Goal: Task Accomplishment & Management: Use online tool/utility

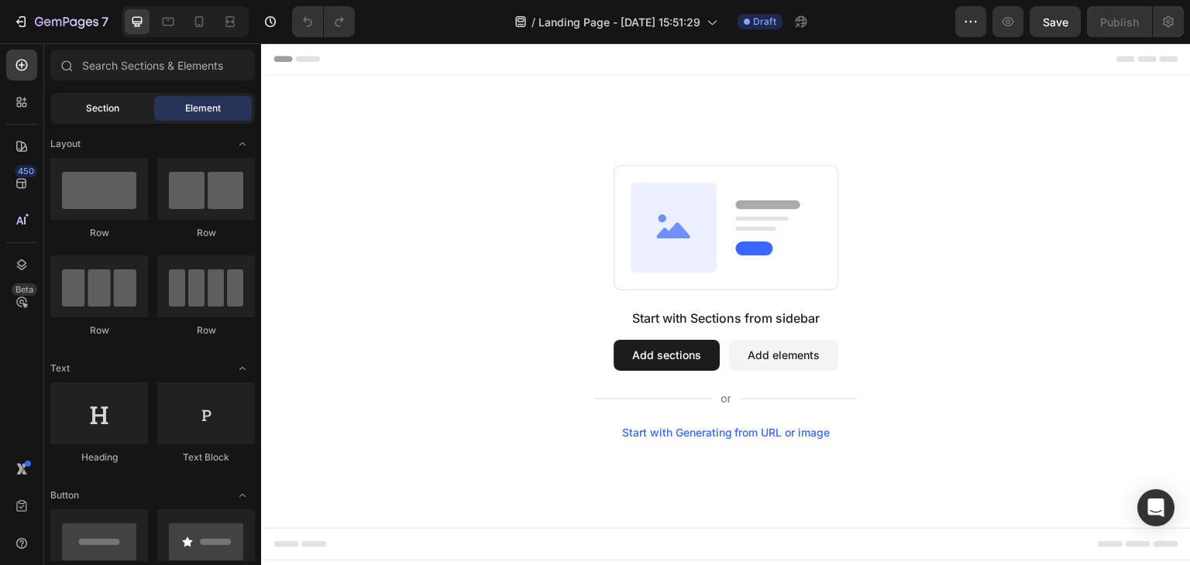
click at [109, 109] on span "Section" at bounding box center [102, 108] width 33 height 14
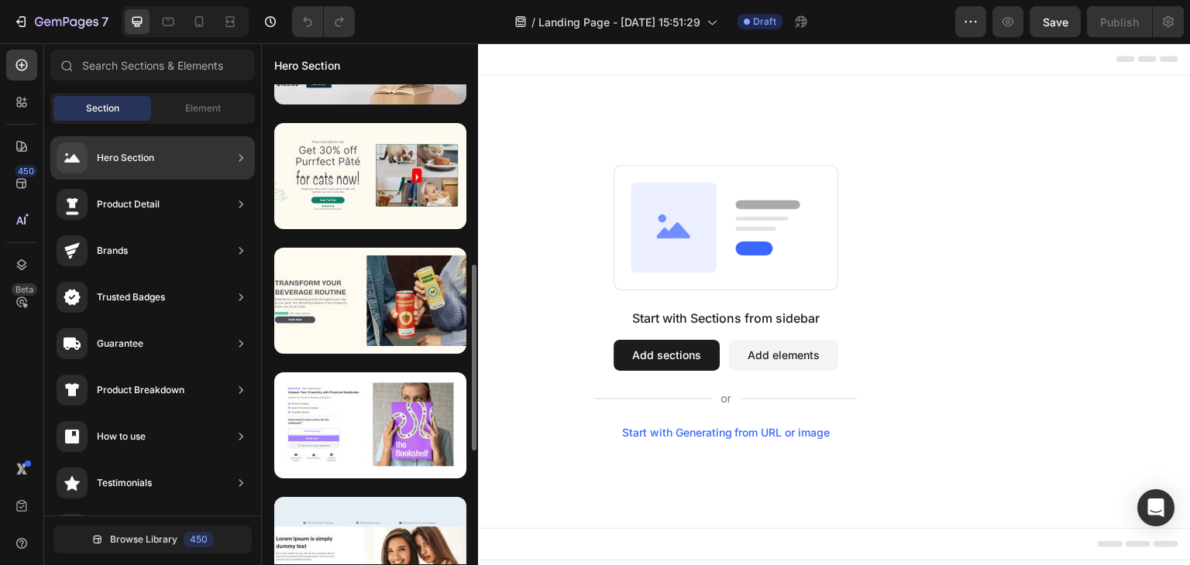
scroll to position [620, 0]
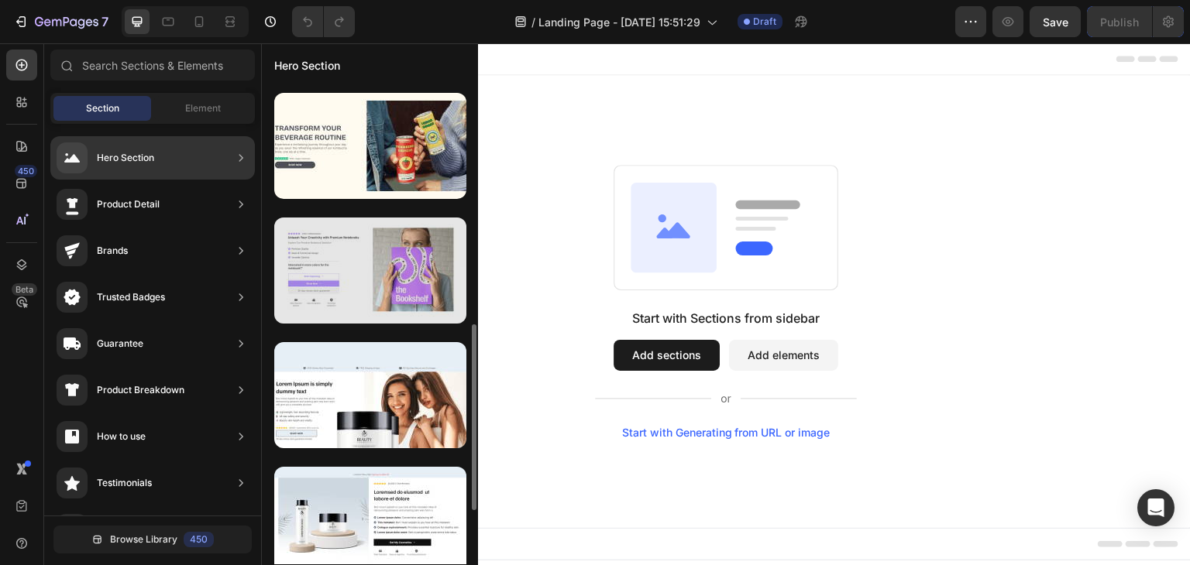
click at [376, 258] on div at bounding box center [370, 271] width 192 height 106
click at [328, 260] on div at bounding box center [370, 271] width 192 height 106
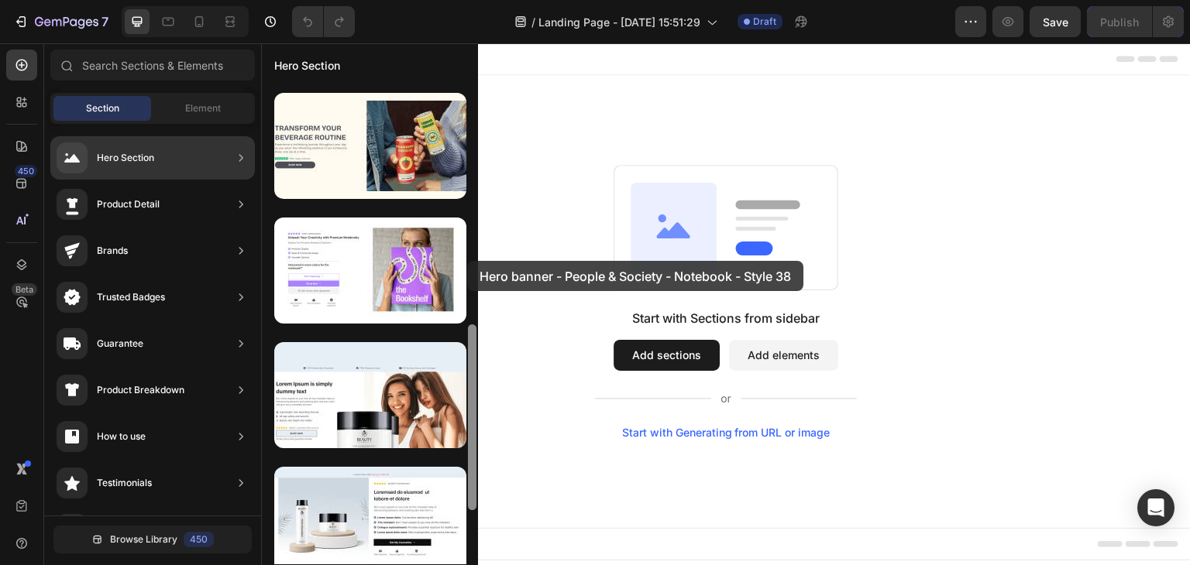
drag, startPoint x: 328, startPoint y: 260, endPoint x: 467, endPoint y: 261, distance: 139.4
click at [467, 261] on div at bounding box center [370, 324] width 216 height 480
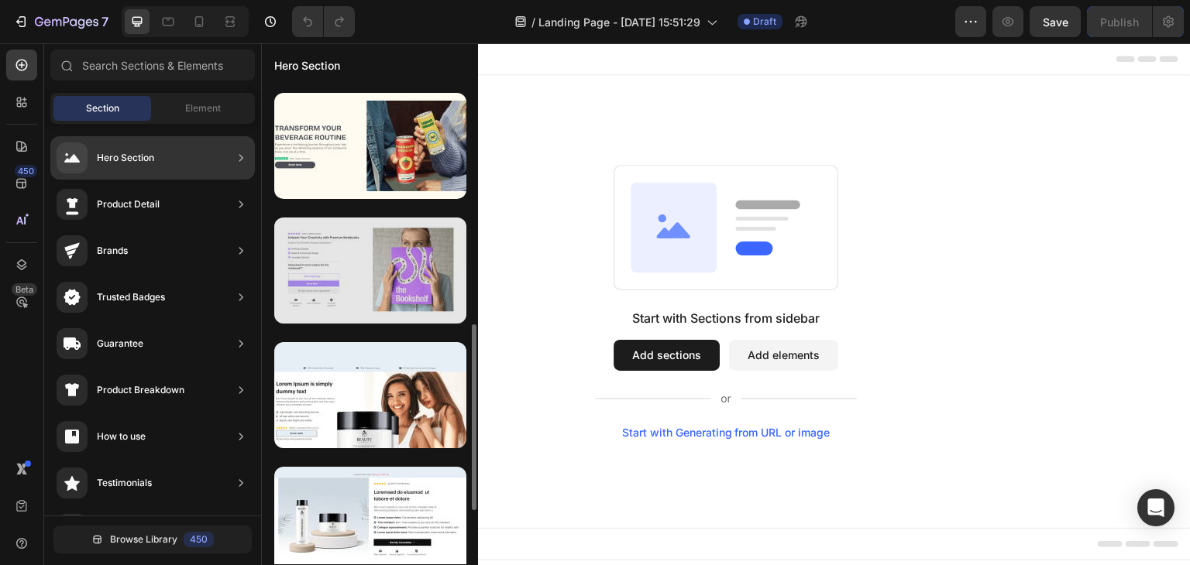
click at [435, 261] on div at bounding box center [370, 271] width 192 height 106
click at [371, 283] on div at bounding box center [370, 271] width 192 height 106
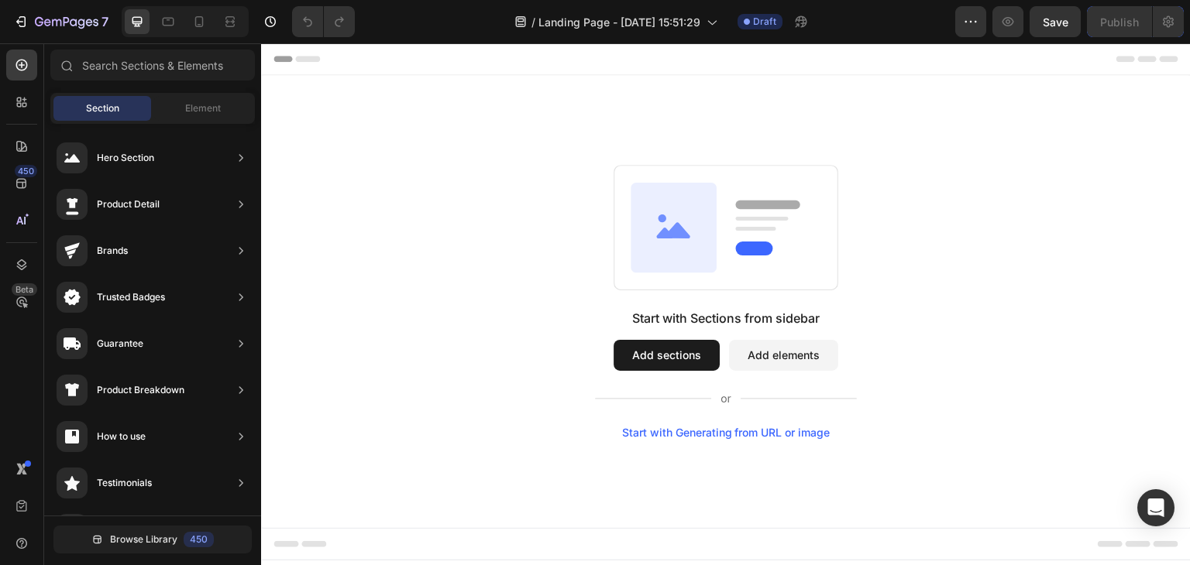
click at [675, 356] on button "Add sections" at bounding box center [666, 355] width 106 height 31
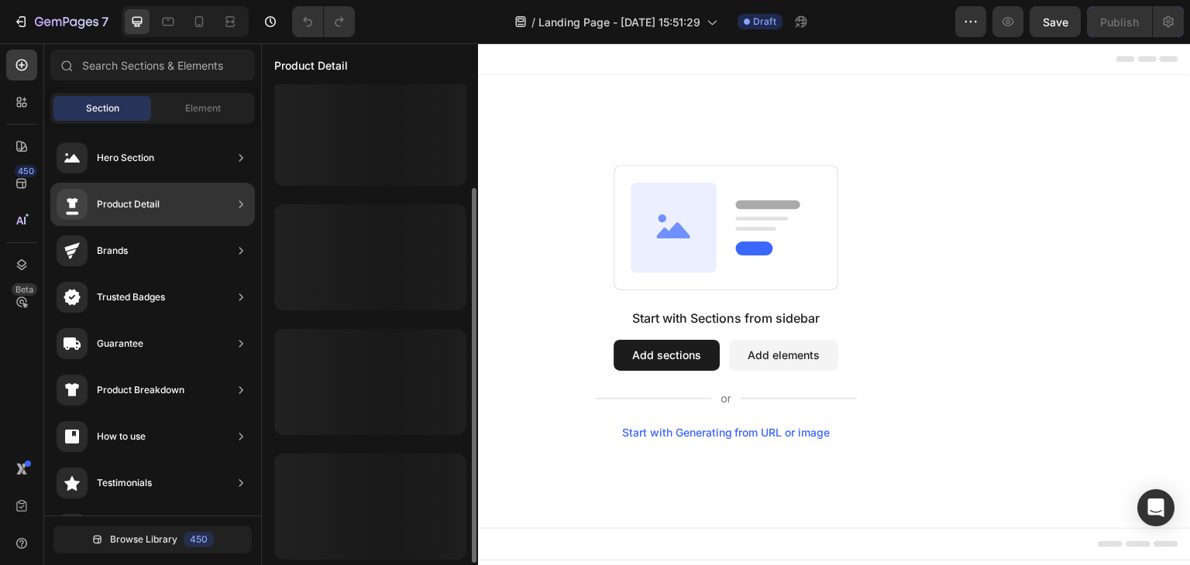
scroll to position [133, 0]
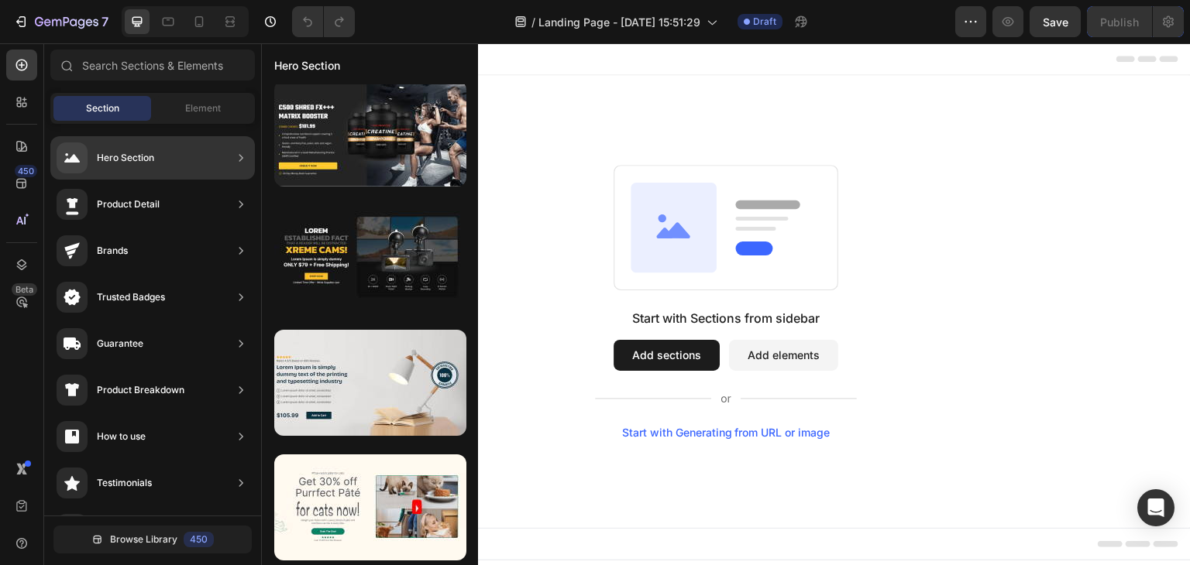
click at [215, 165] on div "Hero Section" at bounding box center [152, 157] width 204 height 43
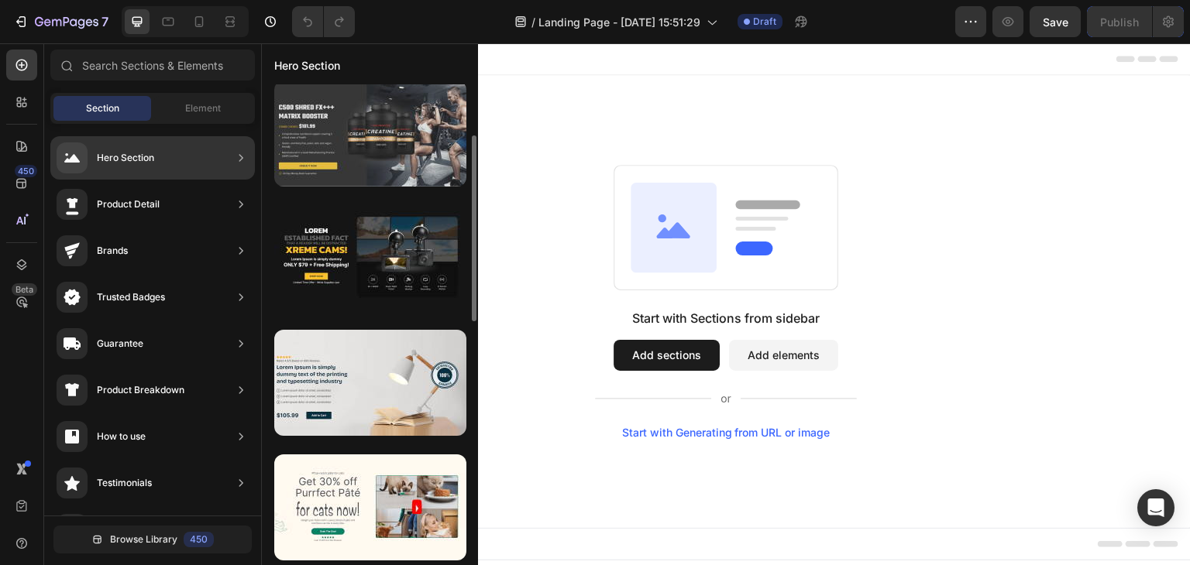
click at [324, 146] on div at bounding box center [370, 134] width 192 height 106
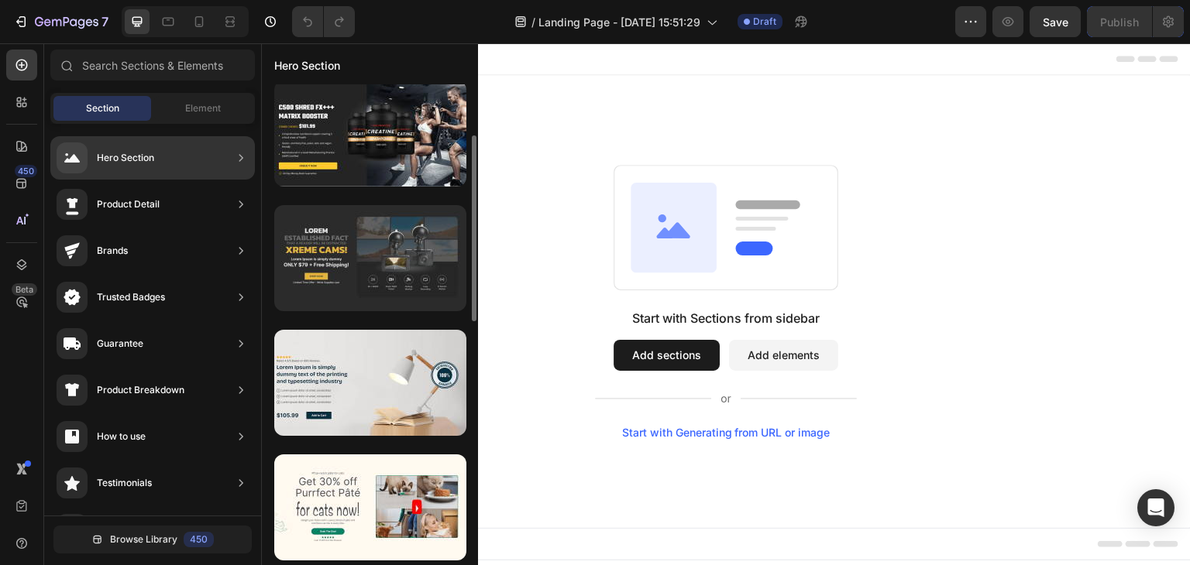
click at [350, 255] on div at bounding box center [370, 258] width 192 height 106
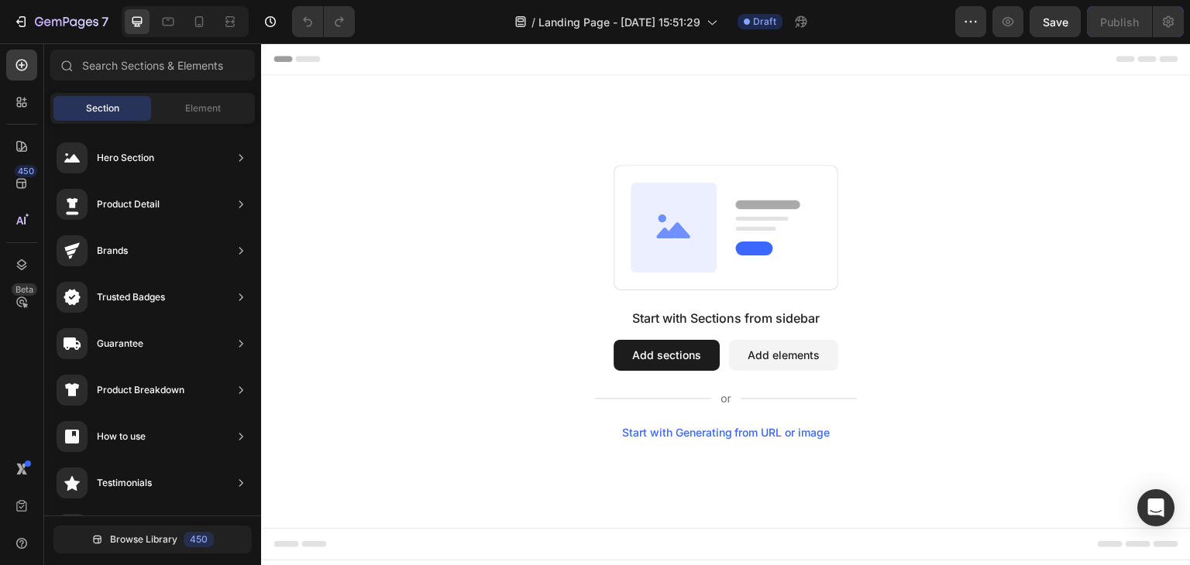
click at [714, 268] on icon at bounding box center [674, 227] width 86 height 90
click at [693, 435] on div "Start with Generating from URL or image" at bounding box center [726, 433] width 208 height 12
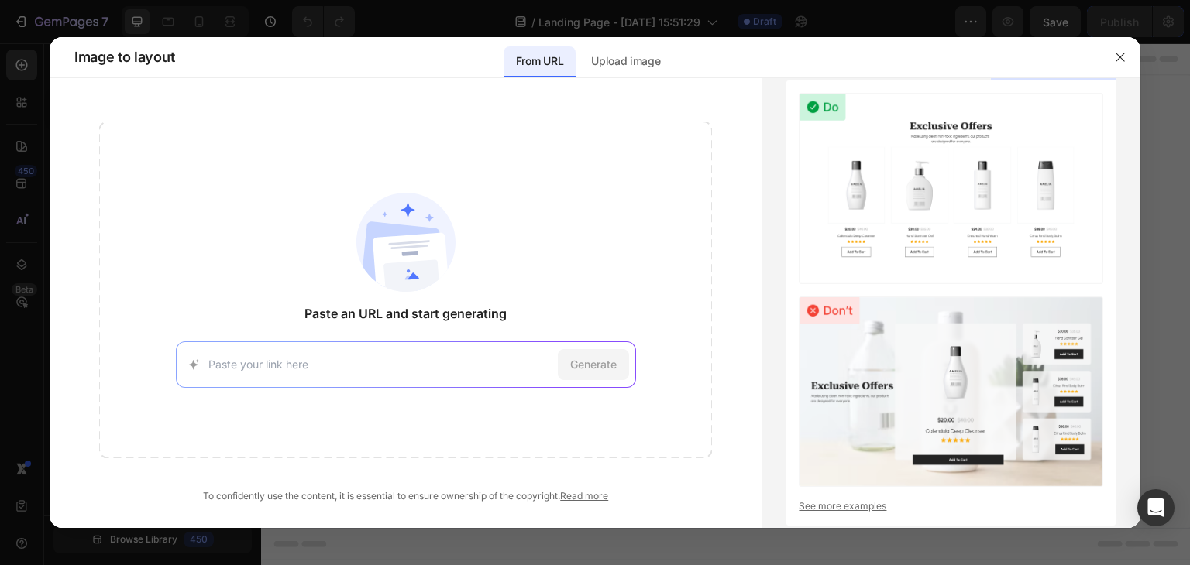
click at [271, 366] on input at bounding box center [379, 364] width 343 height 16
paste input "https://www.cocobachocolate.com/products/hot-chocolate-advent-calendar?_pos=1&_…"
type input "https://www.cocobachocolate.com/products/hot-chocolate-advent-calendar?_pos=1&_…"
click at [596, 373] on div "Generate" at bounding box center [593, 364] width 71 height 31
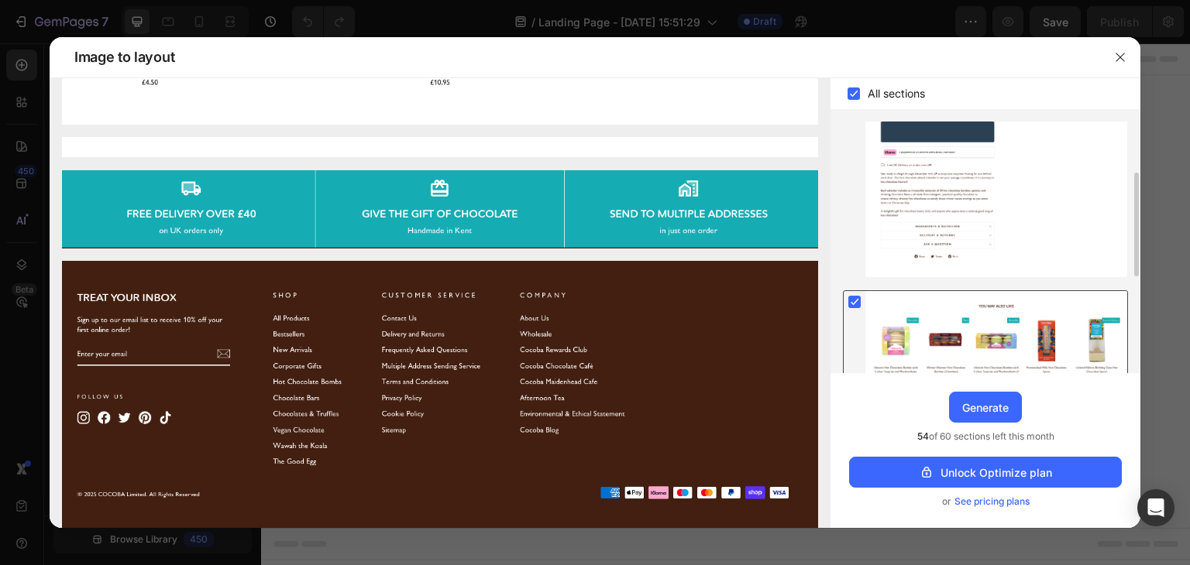
scroll to position [356, 0]
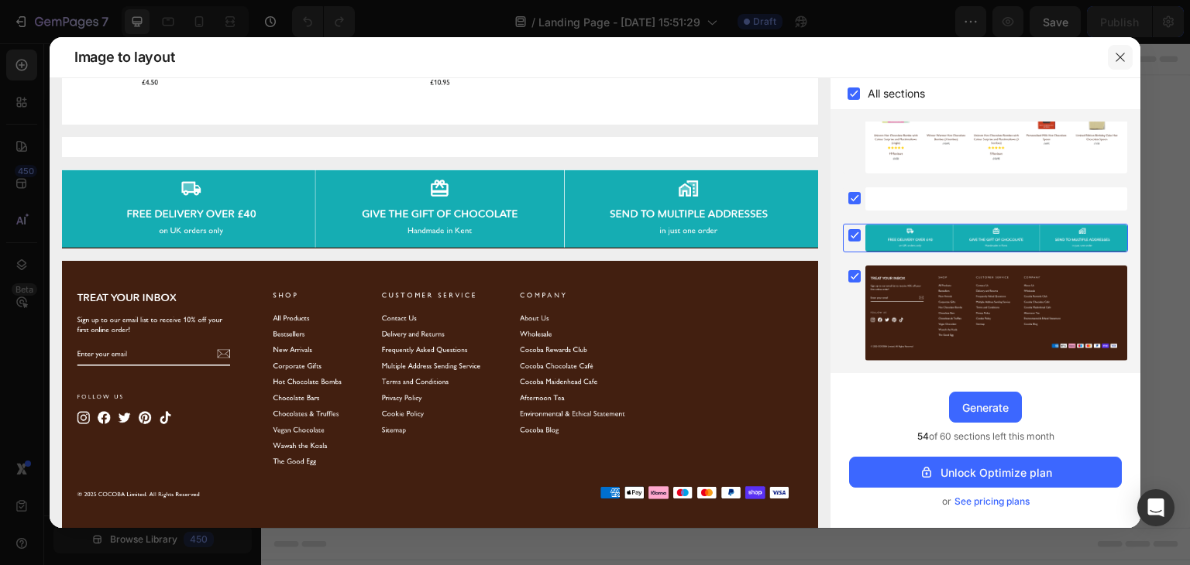
drag, startPoint x: 1122, startPoint y: 60, endPoint x: 792, endPoint y: 28, distance: 331.5
click at [1122, 60] on icon "button" at bounding box center [1119, 57] width 9 height 9
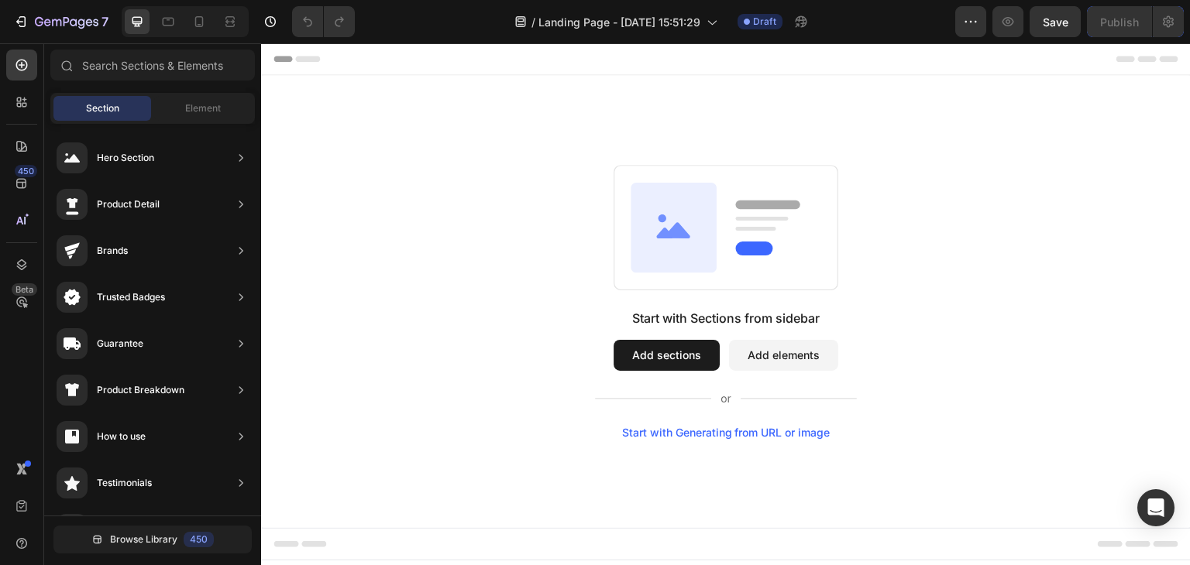
click at [662, 349] on button "Add sections" at bounding box center [666, 355] width 106 height 31
click at [798, 353] on button "Add elements" at bounding box center [783, 355] width 109 height 31
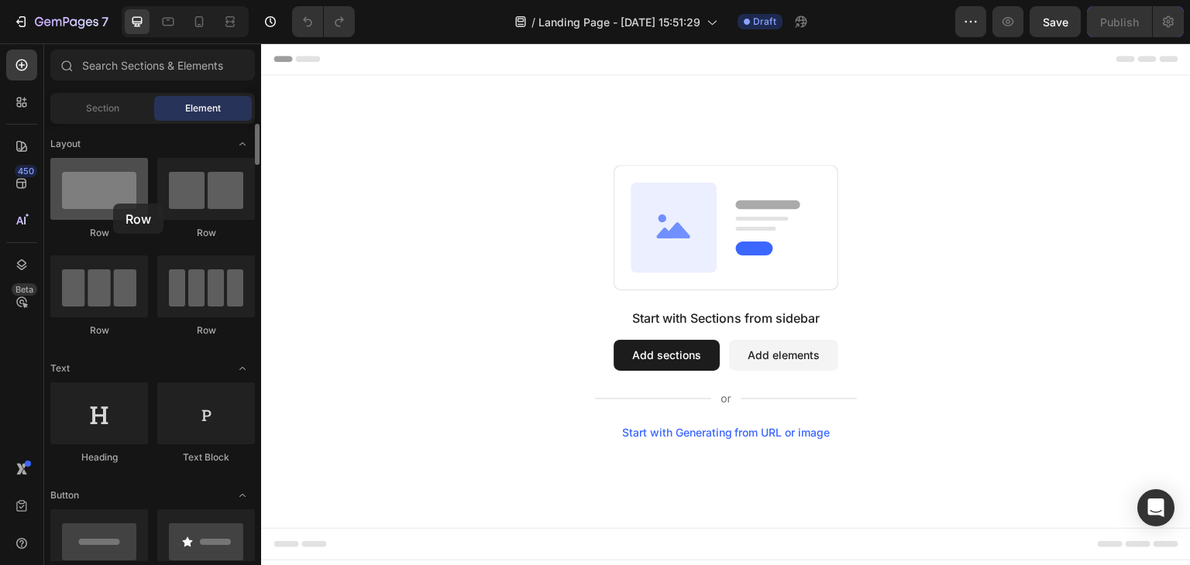
click at [113, 204] on div at bounding box center [99, 189] width 98 height 62
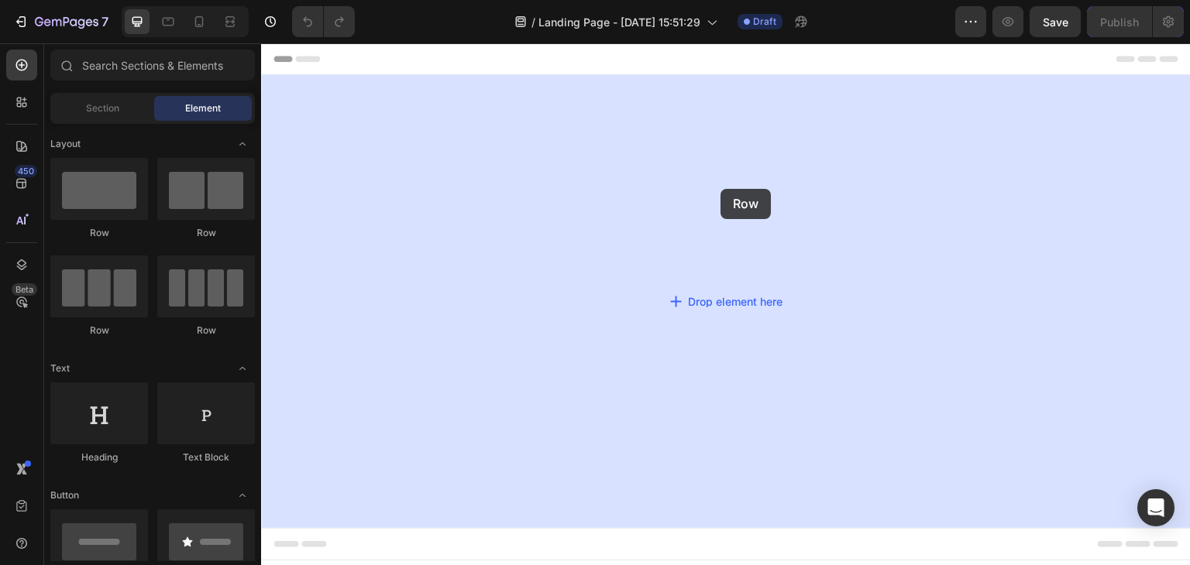
drag, startPoint x: 346, startPoint y: 236, endPoint x: 720, endPoint y: 189, distance: 377.1
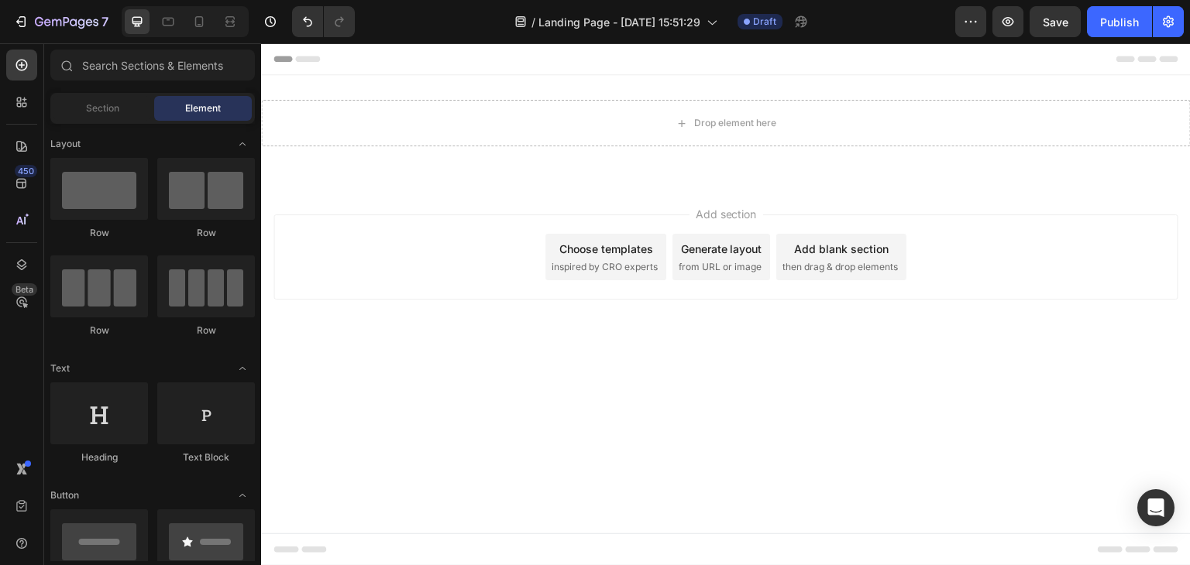
click at [602, 267] on span "inspired by CRO experts" at bounding box center [605, 267] width 106 height 14
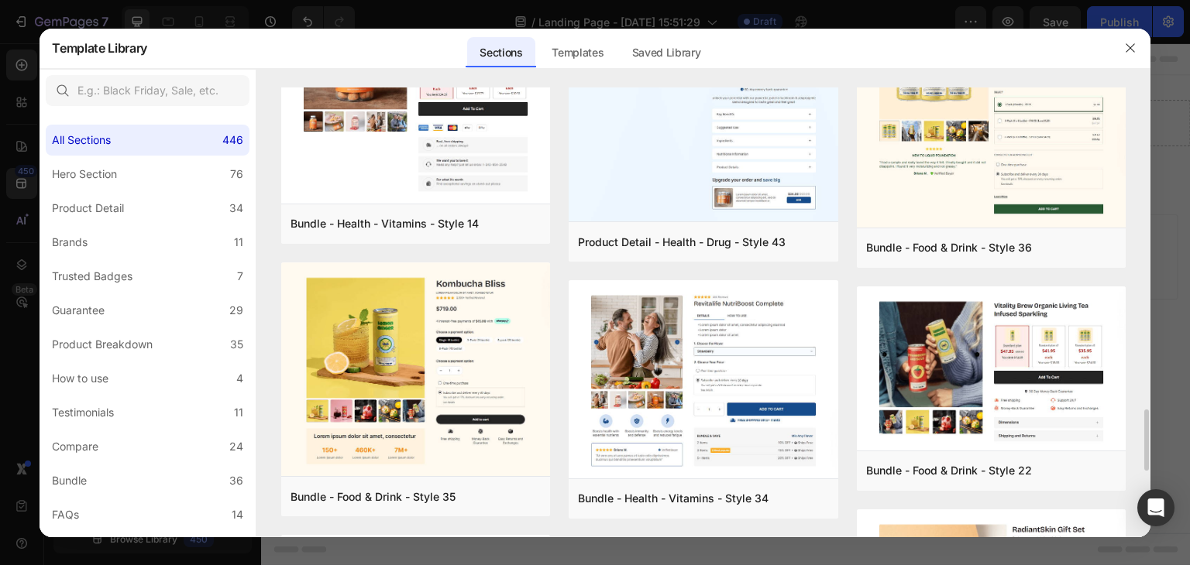
scroll to position [1460, 0]
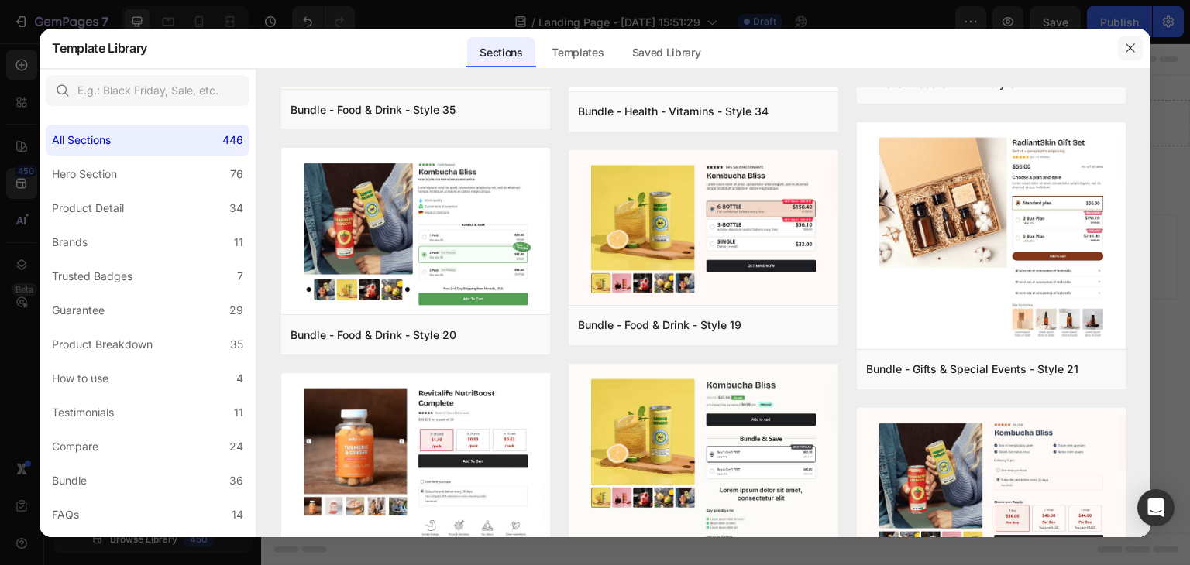
click at [1125, 45] on icon "button" at bounding box center [1130, 48] width 12 height 12
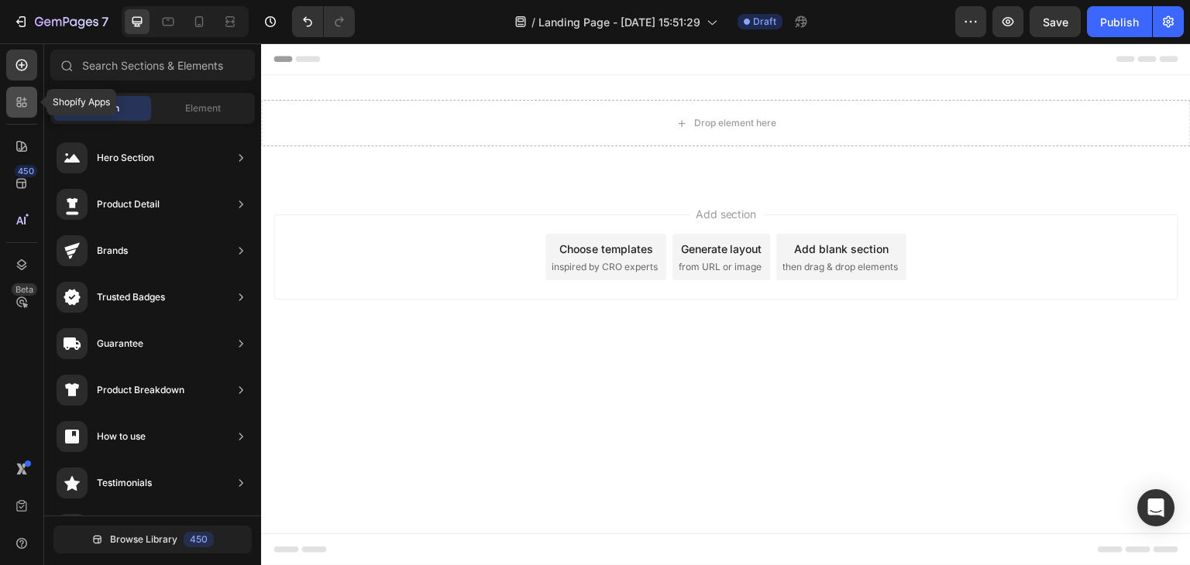
click at [14, 101] on icon at bounding box center [21, 102] width 15 height 15
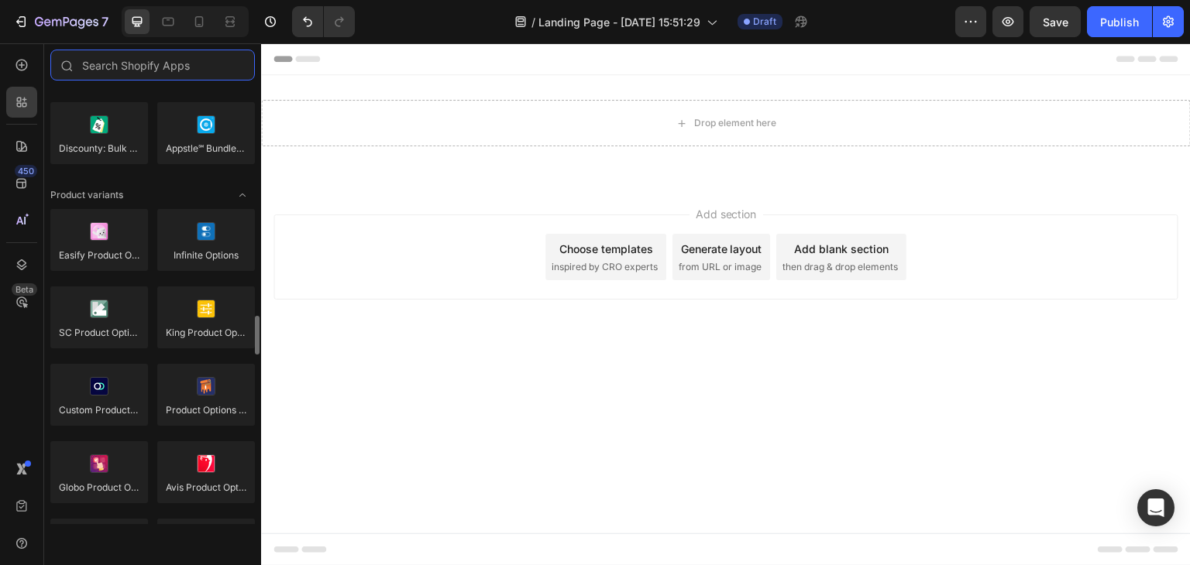
scroll to position [2014, 0]
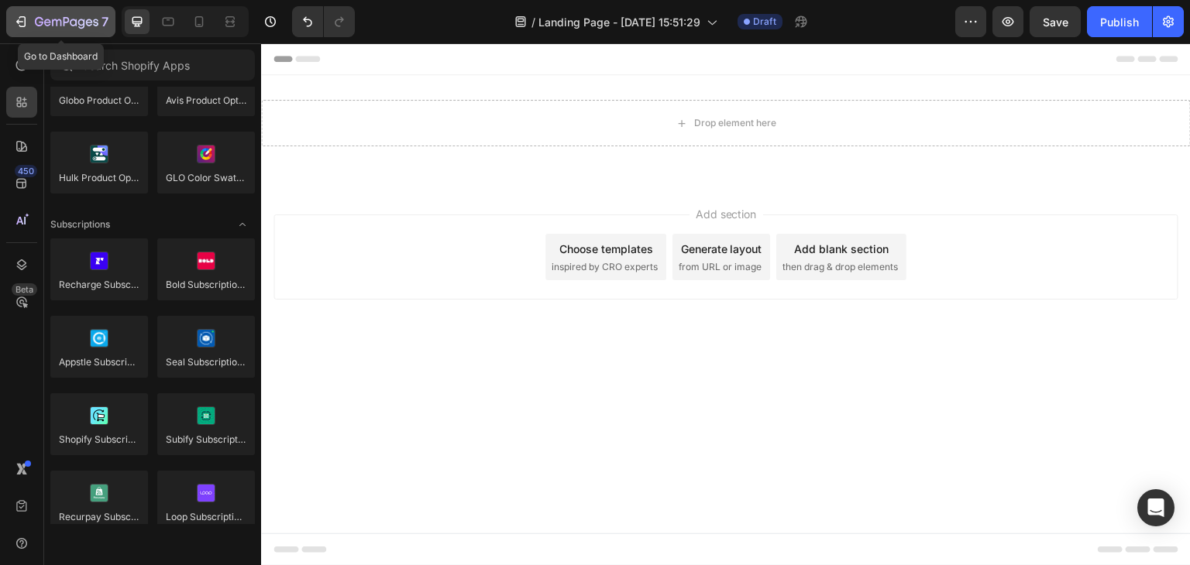
click at [18, 19] on icon "button" at bounding box center [20, 21] width 15 height 15
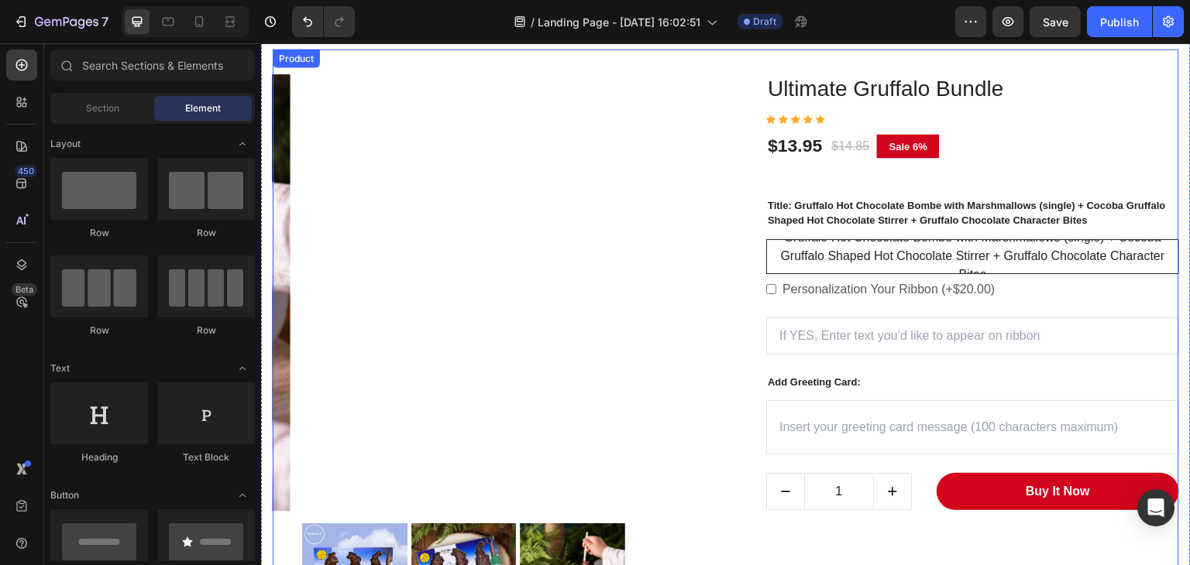
radio input "true"
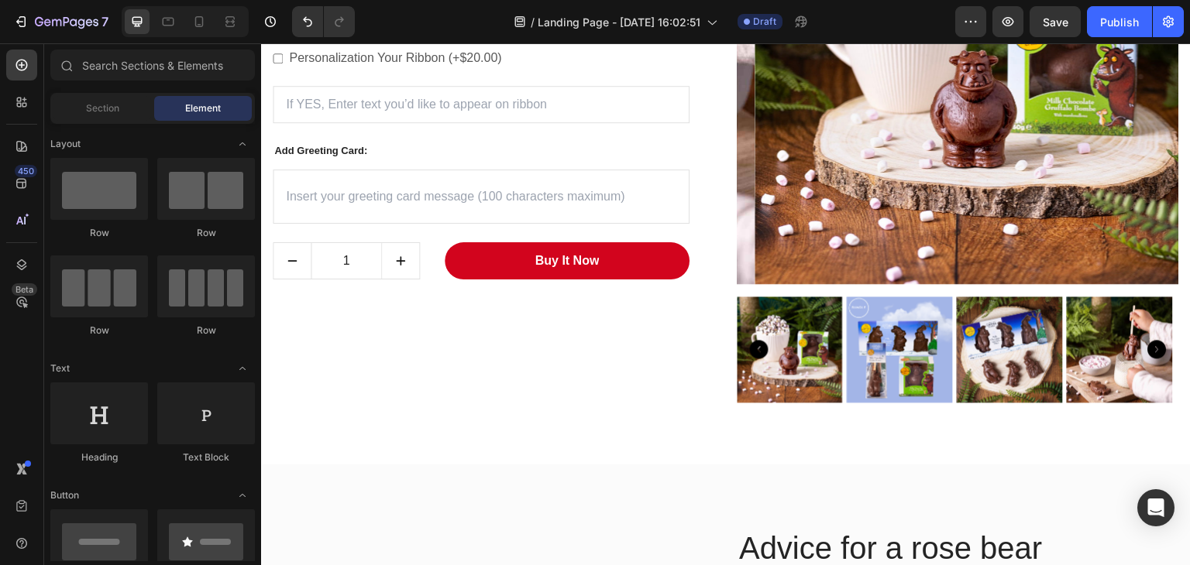
scroll to position [1733, 0]
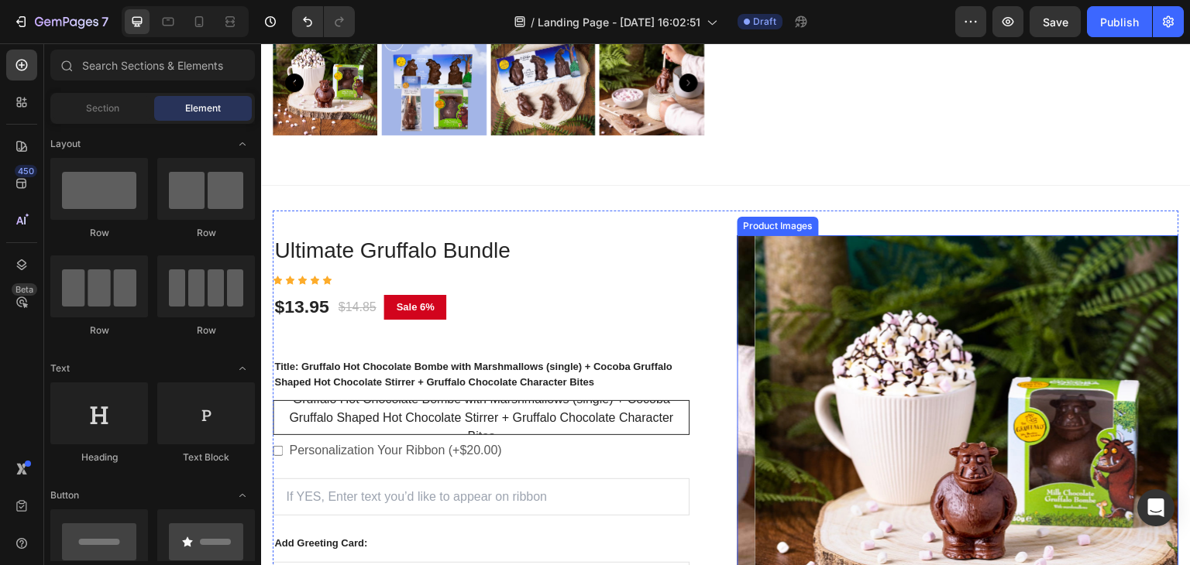
click at [857, 280] on img at bounding box center [976, 456] width 442 height 442
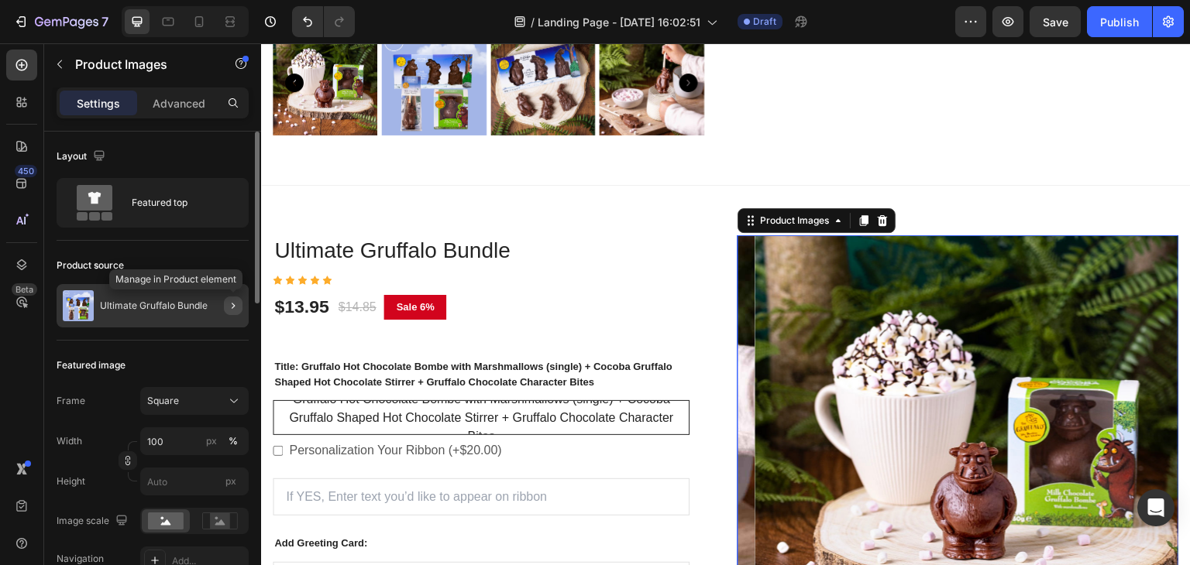
click at [227, 303] on icon "button" at bounding box center [233, 306] width 12 height 12
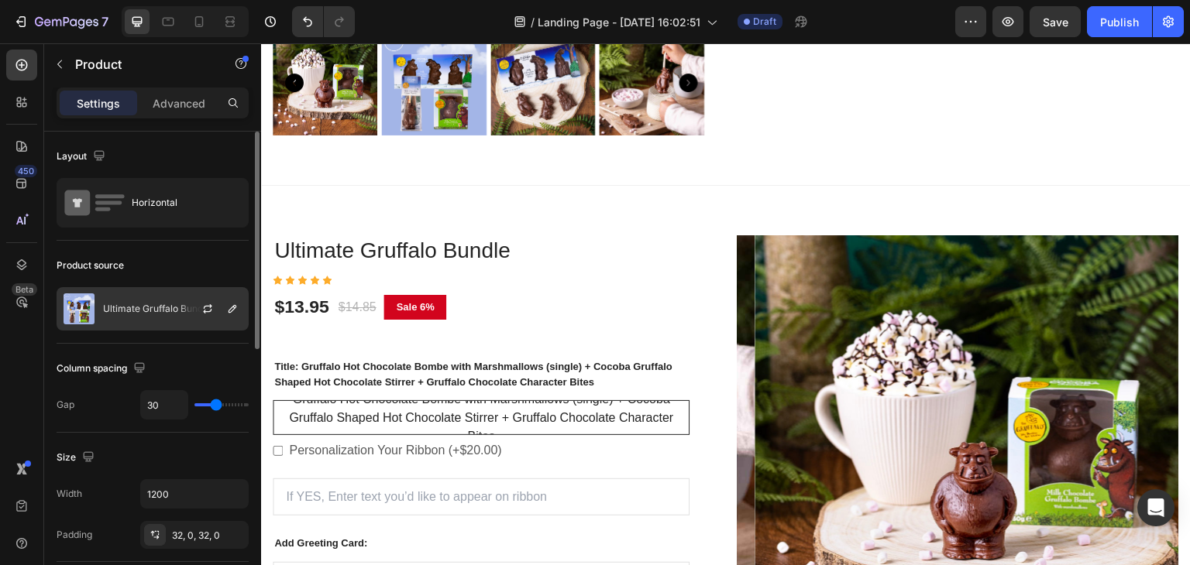
click at [129, 304] on p "Ultimate Gruffalo Bundle" at bounding box center [157, 309] width 108 height 11
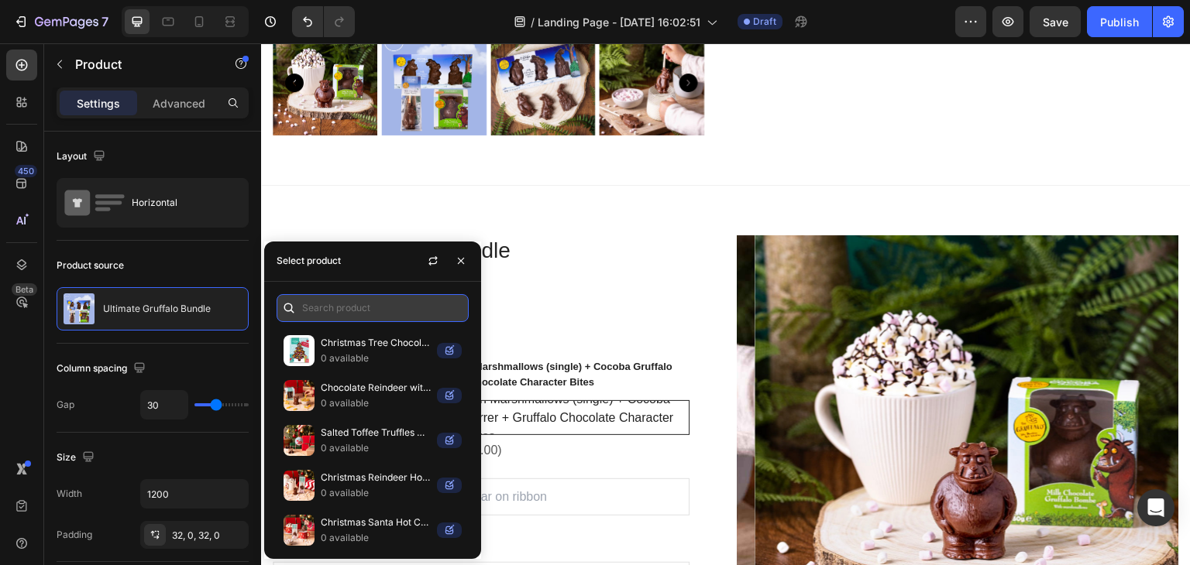
click at [316, 308] on input "text" at bounding box center [373, 308] width 192 height 28
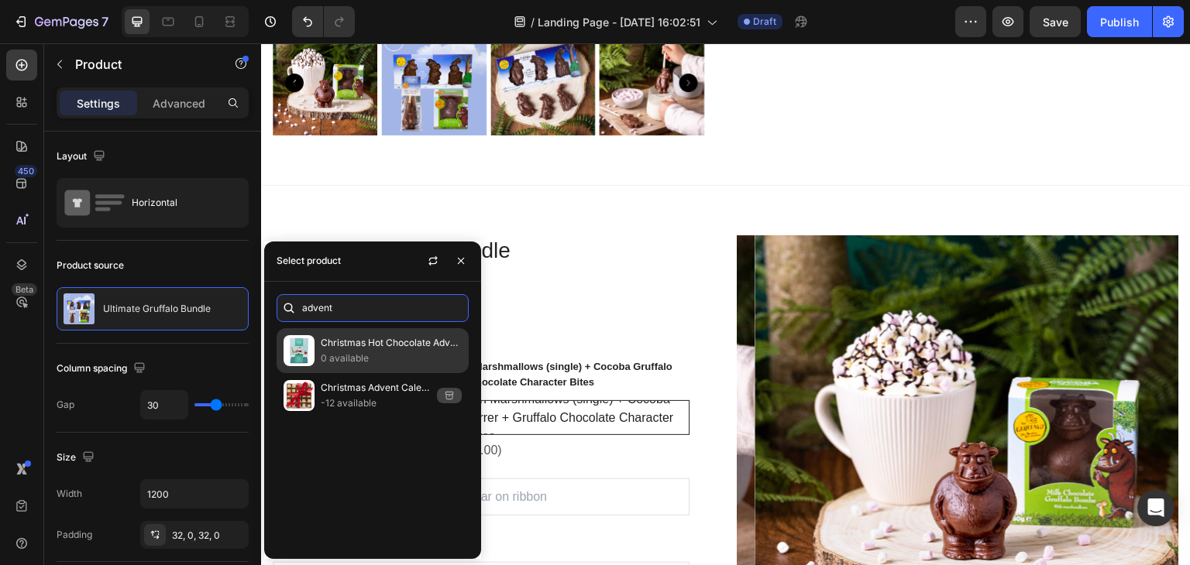
type input "advent"
click at [341, 338] on p "Christmas Hot Chocolate Advent Calendar" at bounding box center [391, 342] width 141 height 15
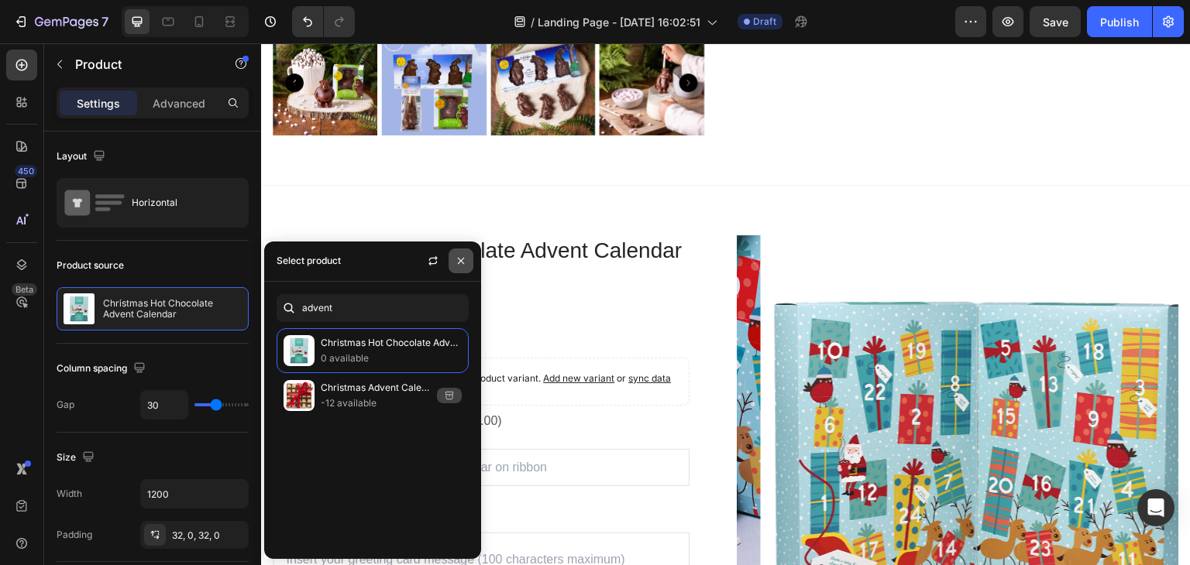
click at [455, 261] on icon "button" at bounding box center [461, 261] width 12 height 12
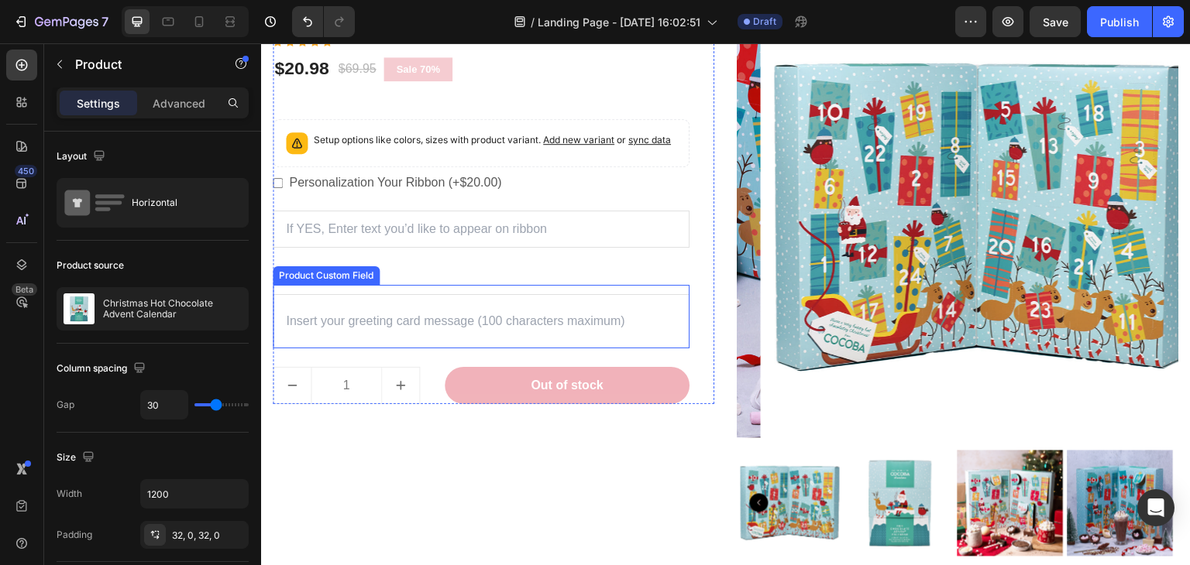
scroll to position [1888, 0]
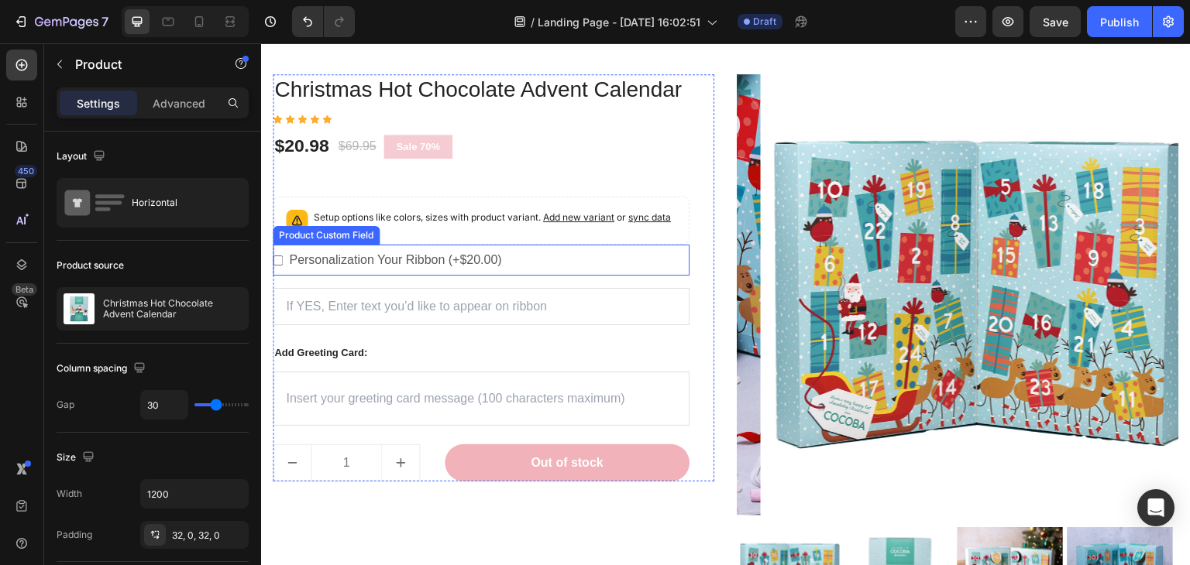
click at [489, 271] on label "Personalization Your Ribbon (+$20.00)" at bounding box center [395, 260] width 225 height 31
click at [283, 266] on Ribbon-7930589315324-0 "Personalization Your Ribbon (+$20.00)" at bounding box center [278, 261] width 10 height 10
checkbox Ribbon-7930589315324-0 "true"
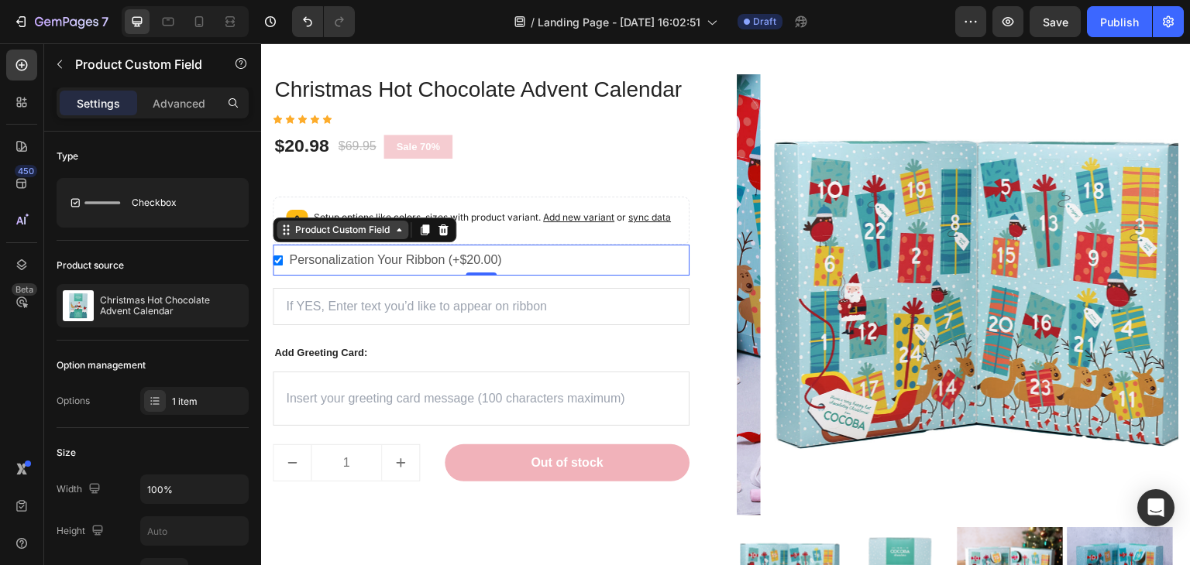
click at [403, 236] on icon at bounding box center [399, 230] width 12 height 12
click at [349, 237] on div "Product Custom Field" at bounding box center [342, 230] width 101 height 14
click at [443, 235] on icon at bounding box center [443, 230] width 10 height 11
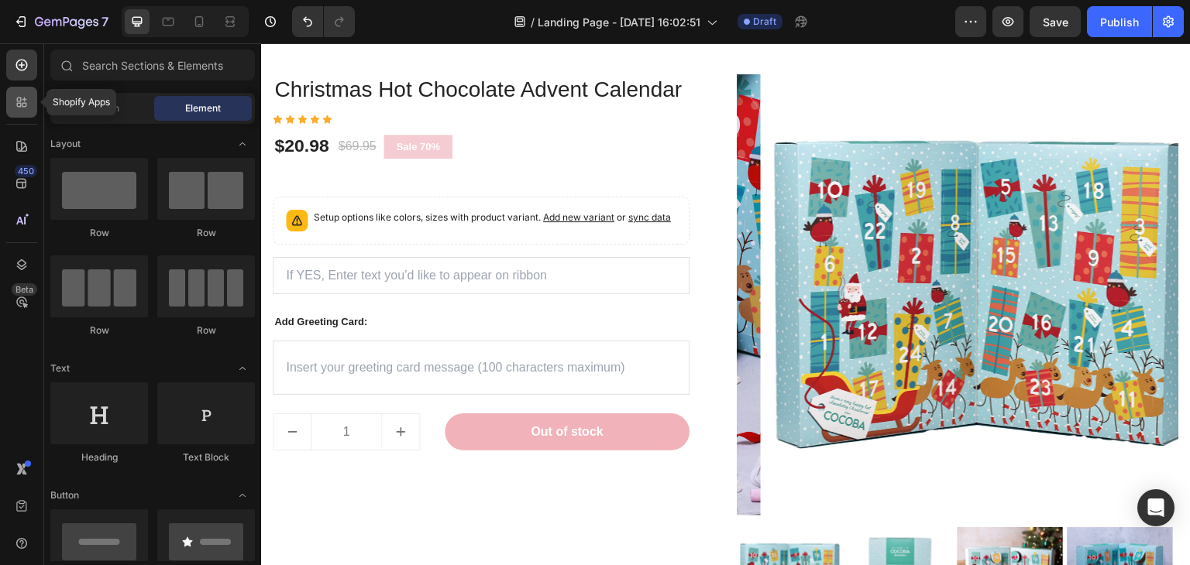
click at [22, 103] on icon at bounding box center [24, 105] width 5 height 5
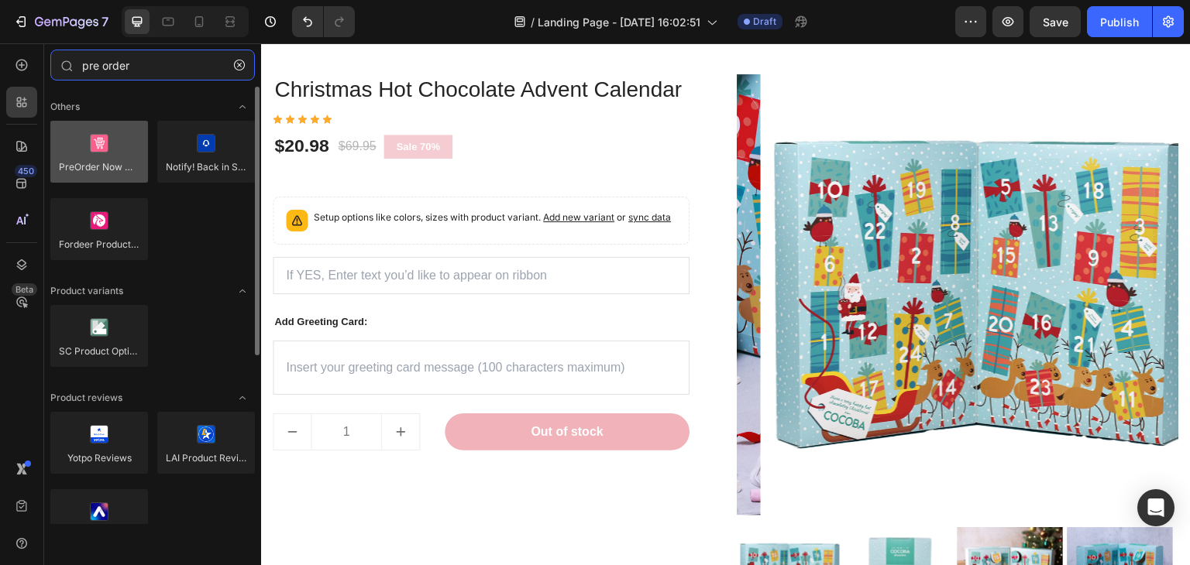
type input "pre order"
click at [97, 159] on div at bounding box center [99, 152] width 98 height 62
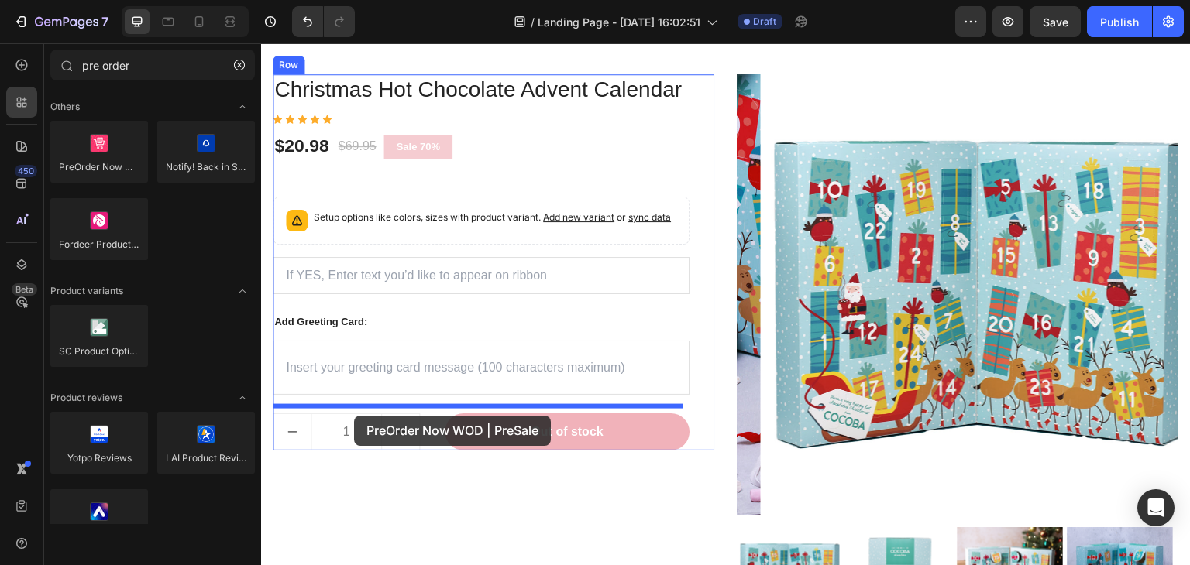
drag, startPoint x: 358, startPoint y: 202, endPoint x: 354, endPoint y: 416, distance: 213.8
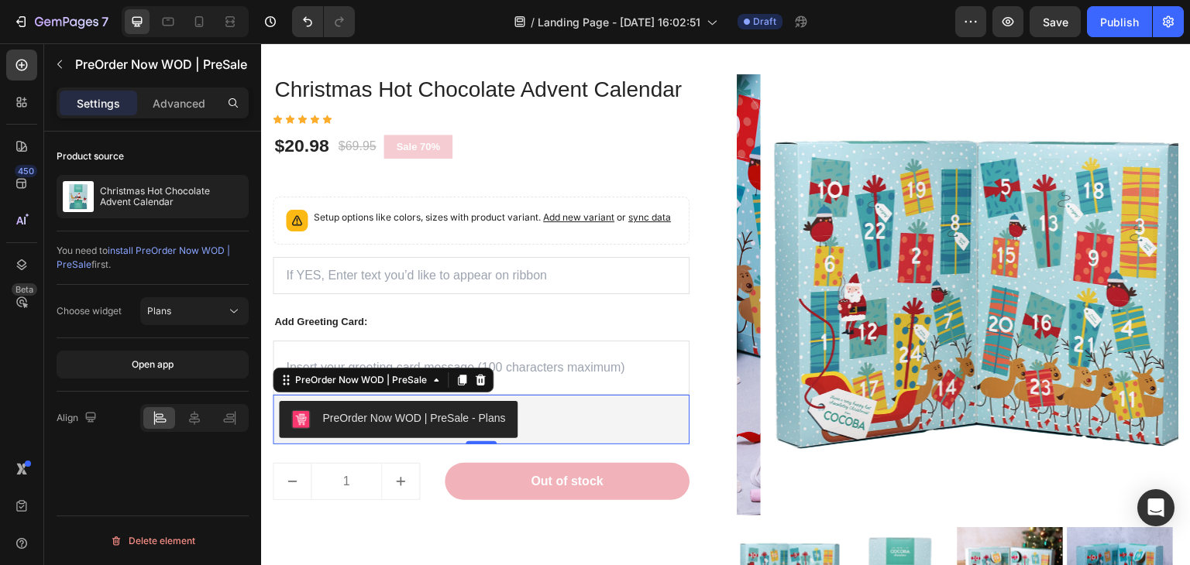
click at [568, 434] on div "PreOrder Now WOD | PreSale - Plans" at bounding box center [481, 419] width 404 height 37
click at [477, 387] on icon at bounding box center [480, 380] width 12 height 12
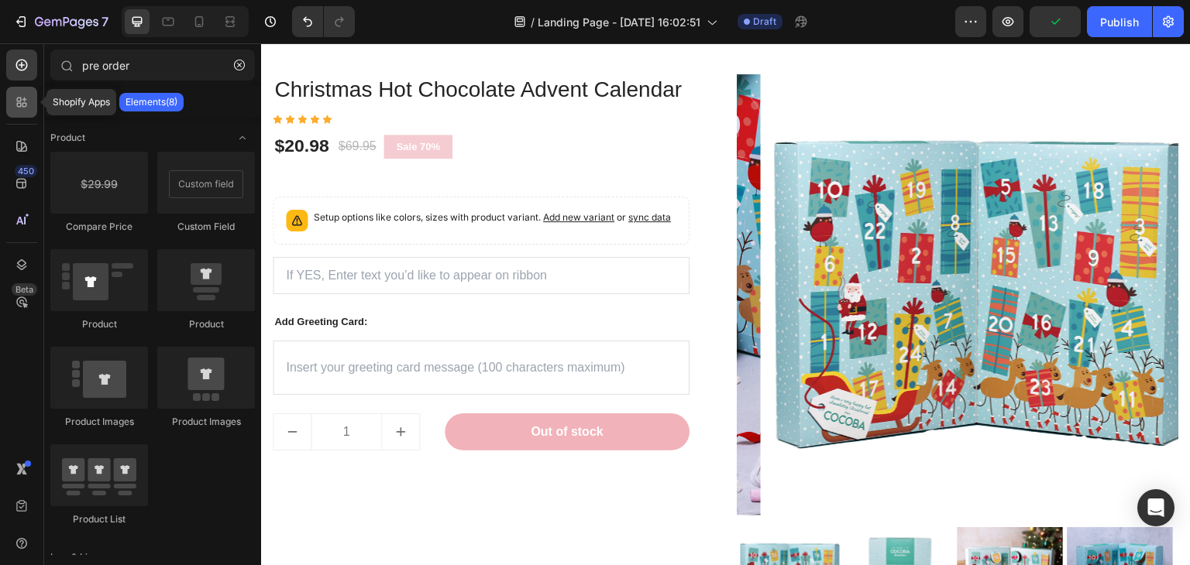
click at [26, 108] on icon at bounding box center [21, 102] width 15 height 15
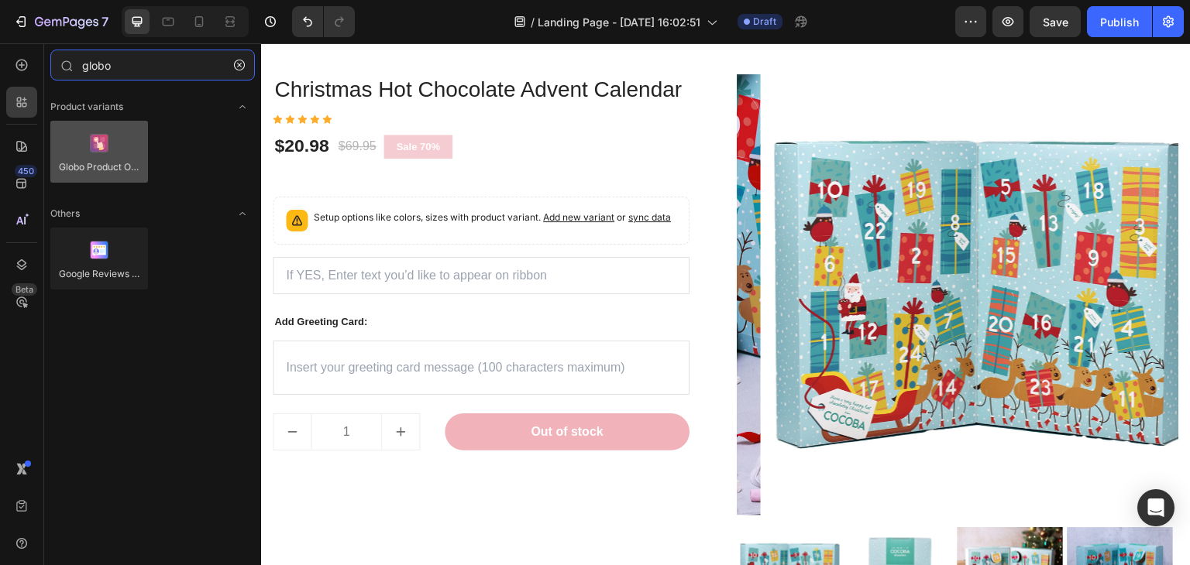
type input "globo"
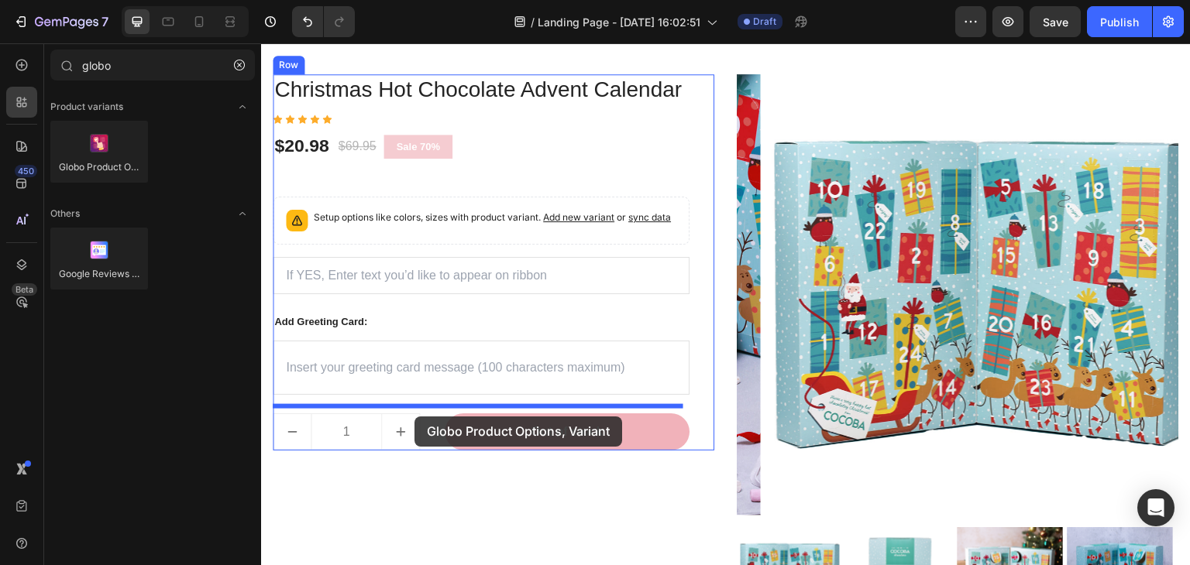
drag, startPoint x: 356, startPoint y: 213, endPoint x: 414, endPoint y: 417, distance: 211.8
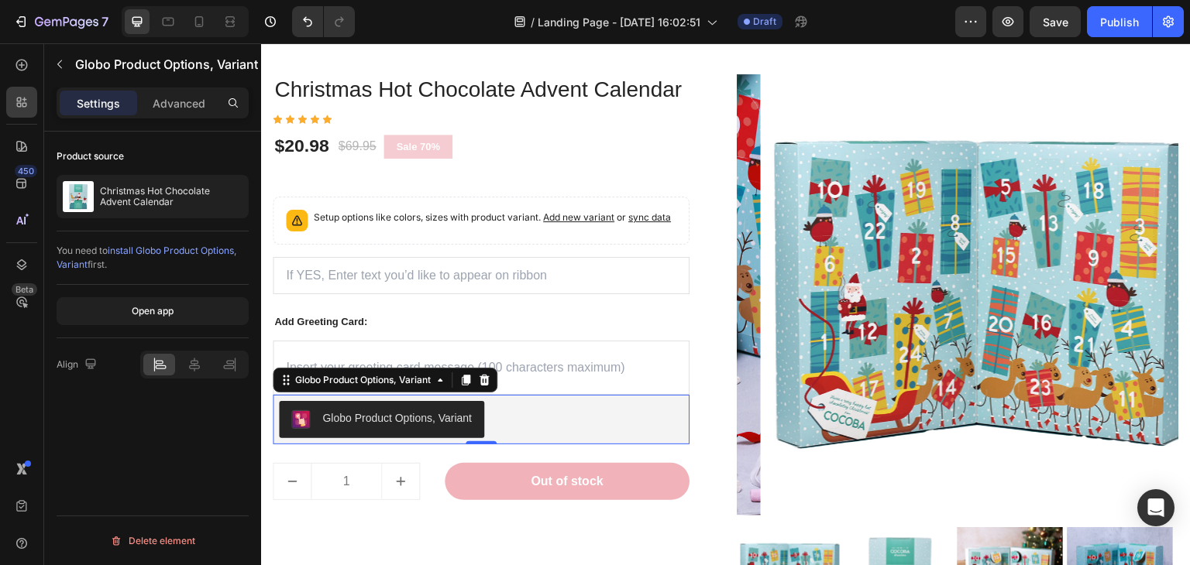
click at [426, 427] on div "Globo Product Options, Variant" at bounding box center [396, 419] width 149 height 16
click at [415, 387] on div "Globo Product Options, Variant" at bounding box center [363, 380] width 142 height 14
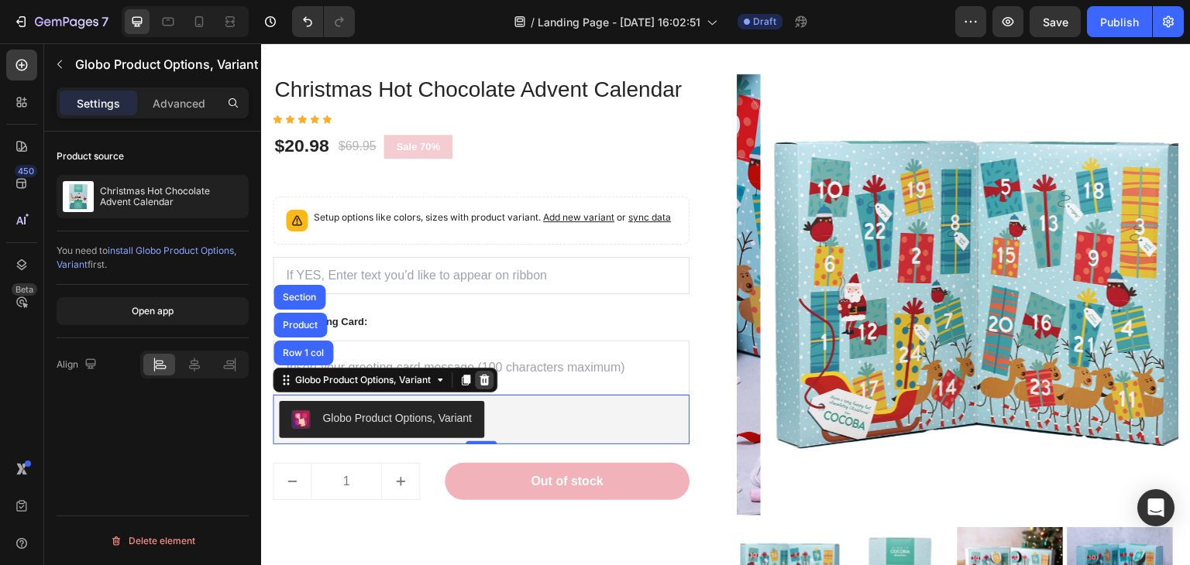
click at [490, 386] on icon at bounding box center [484, 380] width 10 height 11
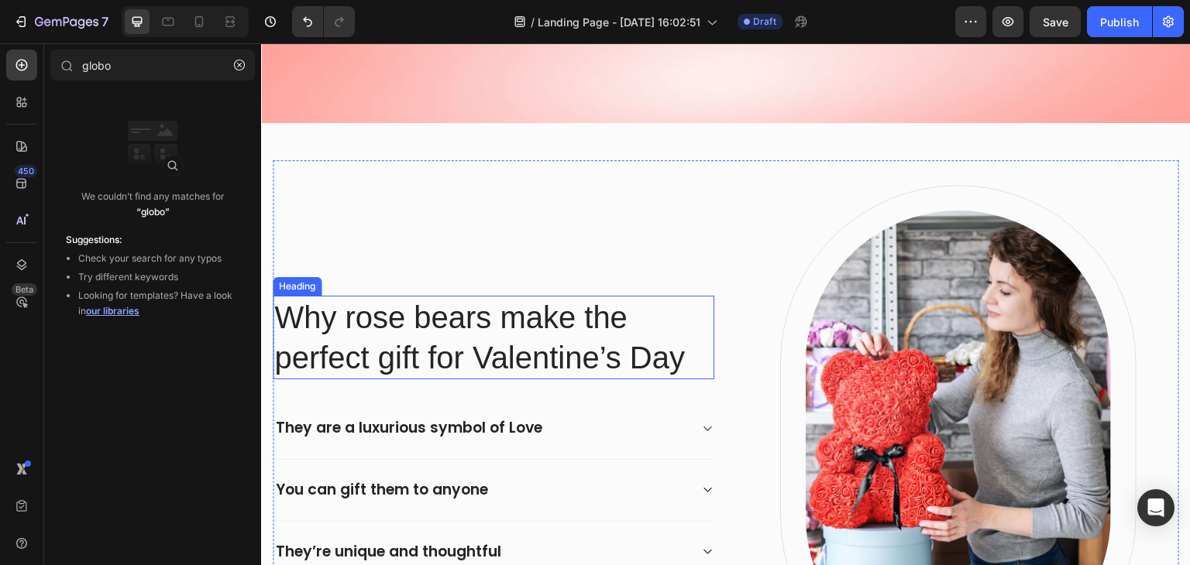
scroll to position [572, 0]
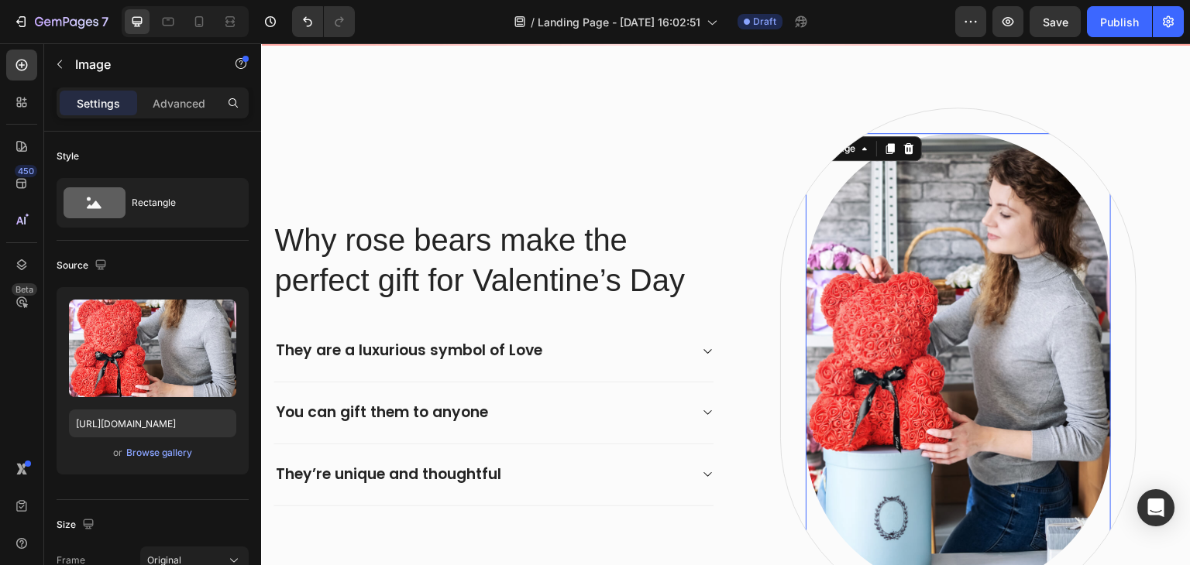
click at [933, 334] on img at bounding box center [958, 362] width 305 height 459
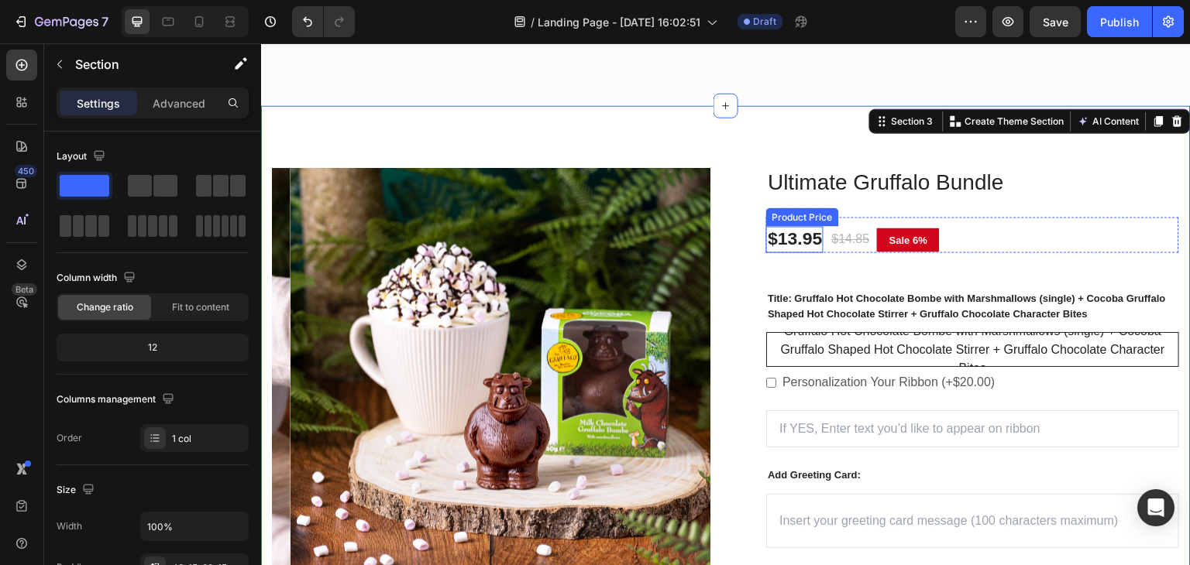
scroll to position [1084, 0]
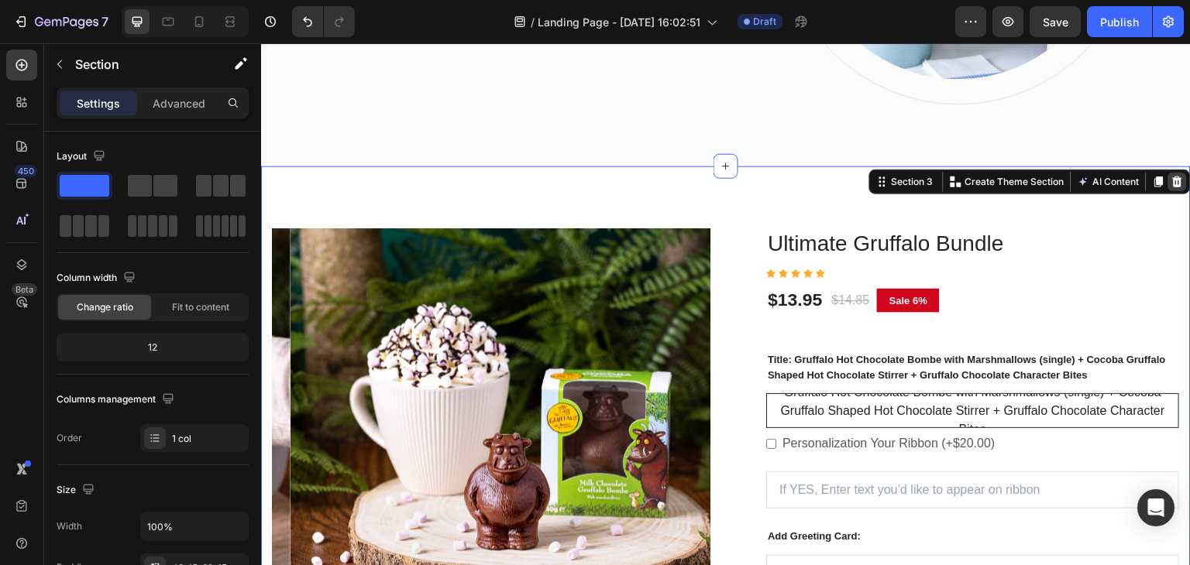
click at [1171, 184] on icon at bounding box center [1177, 182] width 12 height 12
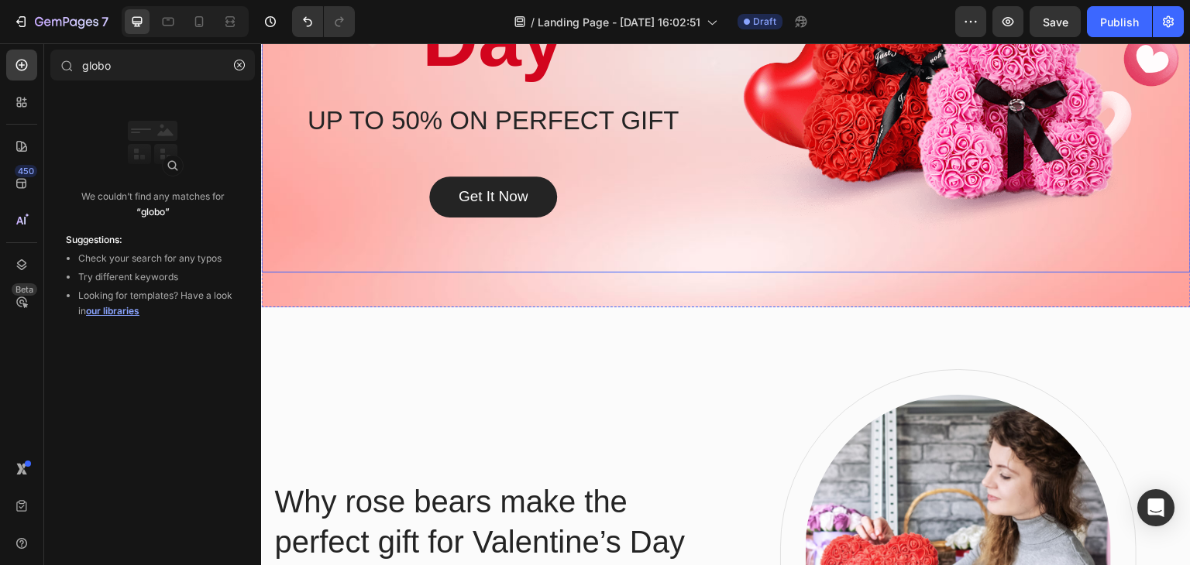
scroll to position [0, 0]
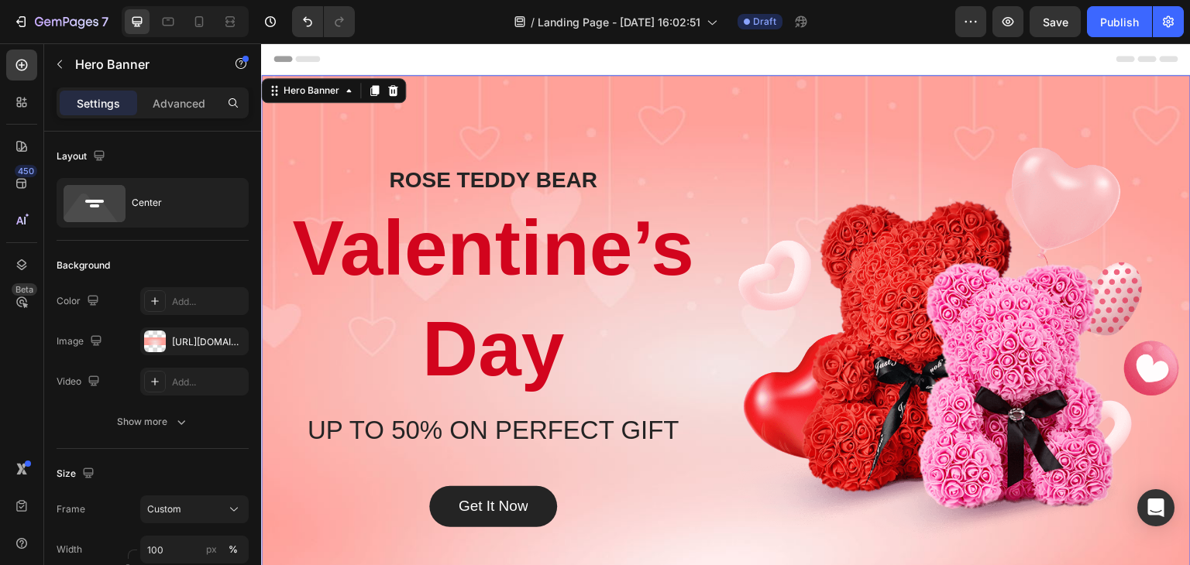
click at [466, 91] on div "Overlay" at bounding box center [726, 346] width 930 height 542
click at [152, 383] on icon at bounding box center [155, 382] width 12 height 12
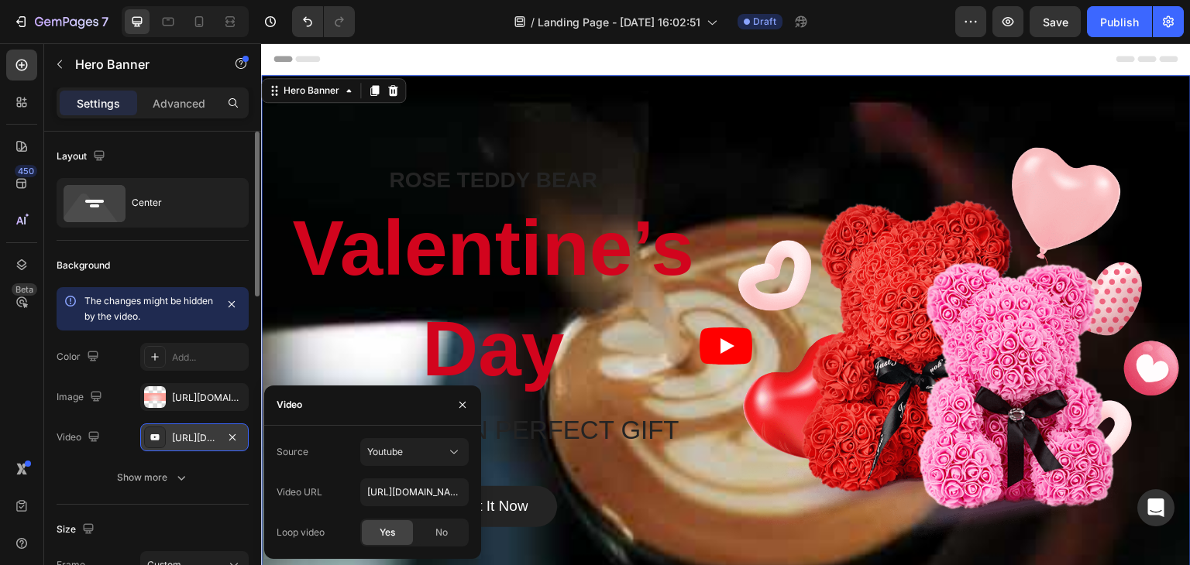
click at [225, 439] on button "button" at bounding box center [232, 437] width 19 height 19
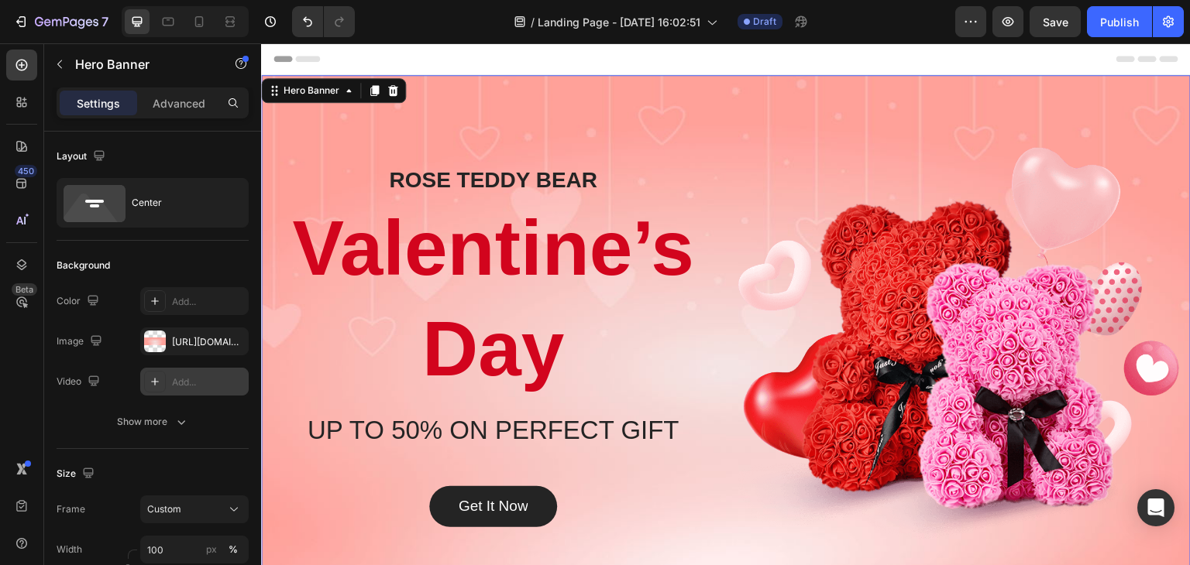
click at [187, 382] on div "Add..." at bounding box center [208, 383] width 73 height 14
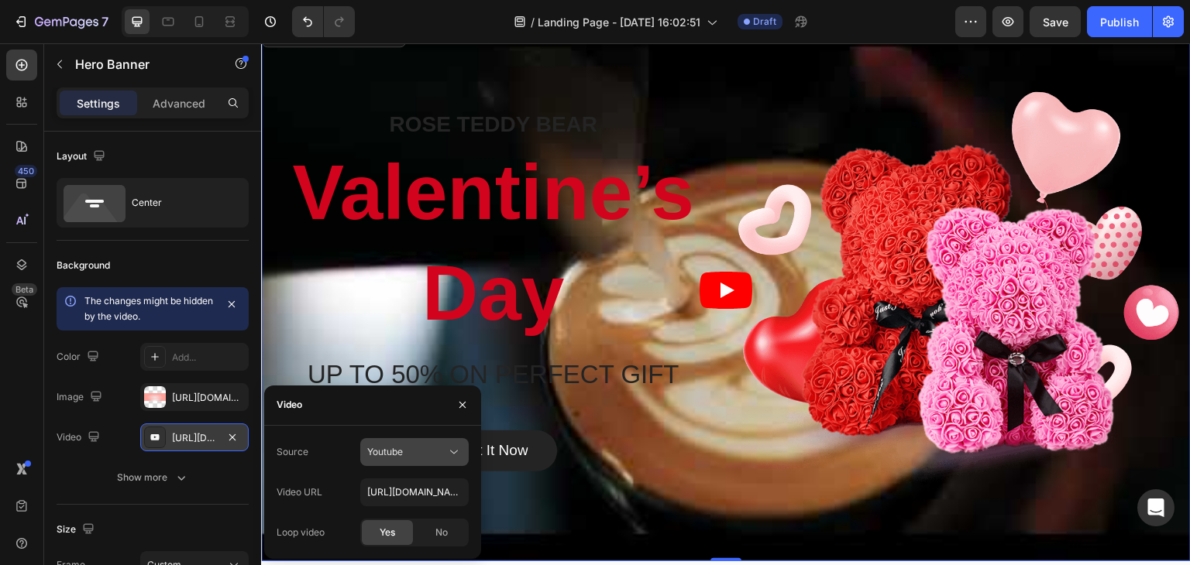
scroll to position [77, 0]
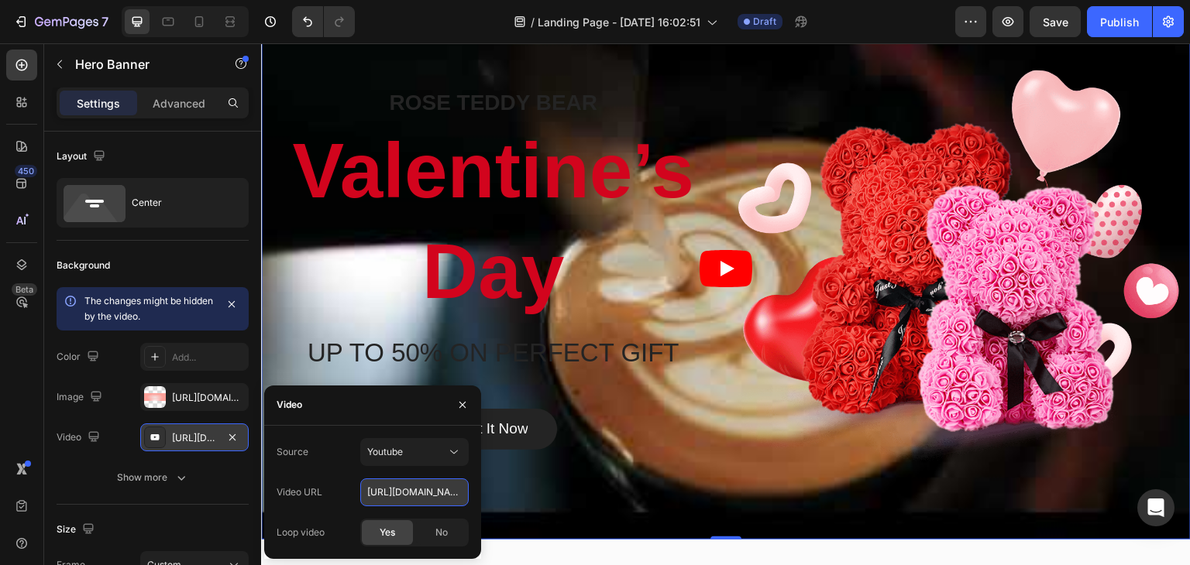
click at [393, 493] on input "[URL][DOMAIN_NAME]" at bounding box center [414, 493] width 108 height 28
paste input "[DOMAIN_NAME][URL]"
type input "[URL][DOMAIN_NAME]"
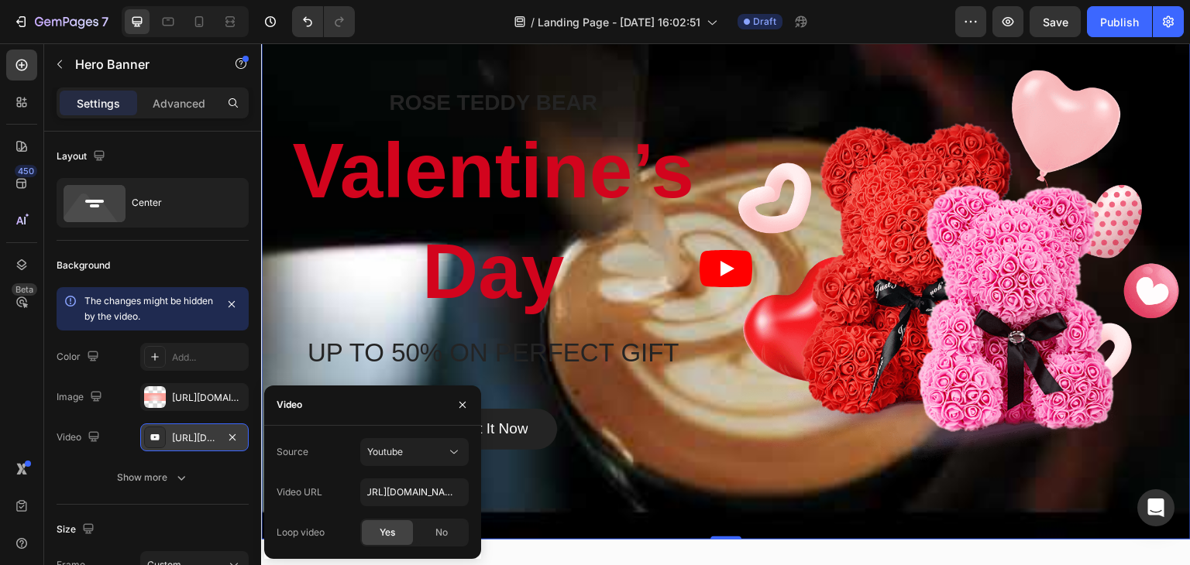
click at [392, 534] on span "Yes" at bounding box center [387, 533] width 15 height 14
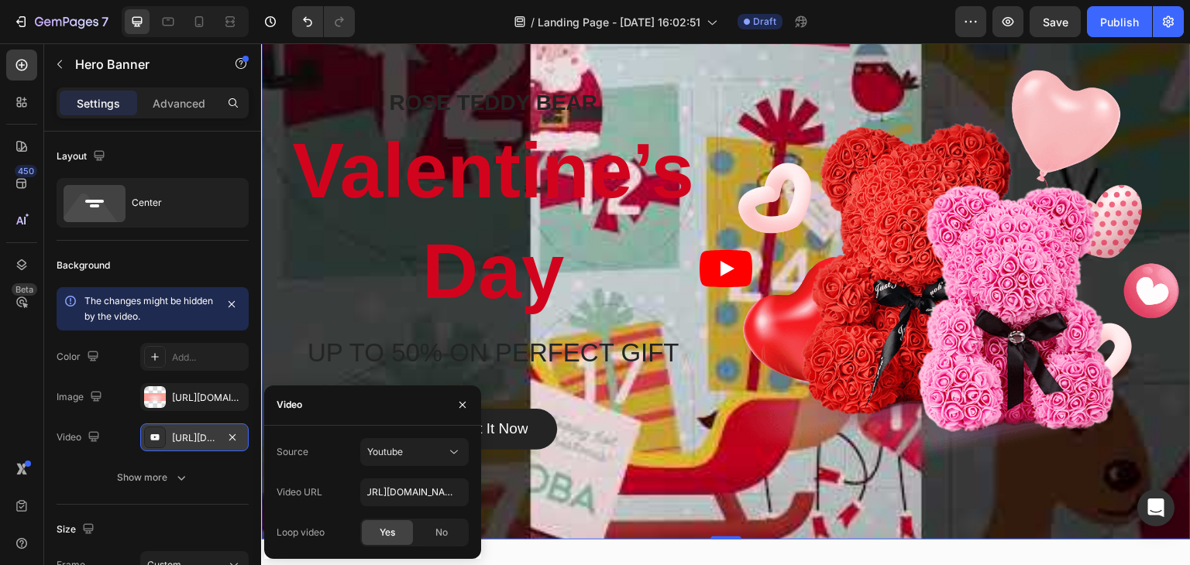
scroll to position [0, 0]
click at [235, 397] on icon "button" at bounding box center [232, 397] width 12 height 12
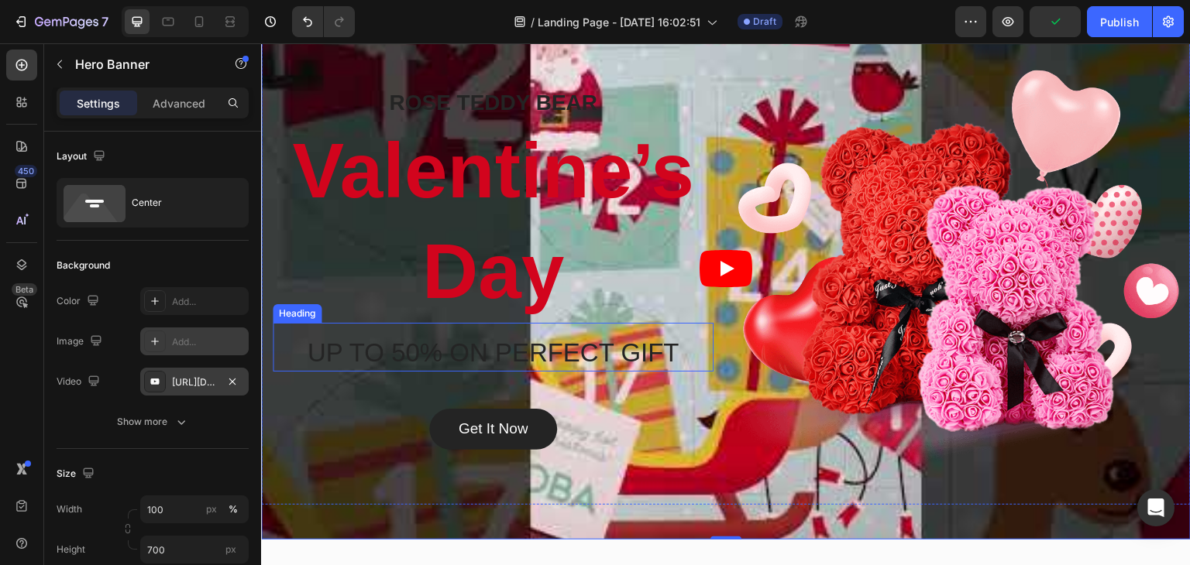
click at [322, 327] on div "UP TO 50% ON PERFECT GIFT Heading" at bounding box center [493, 347] width 441 height 49
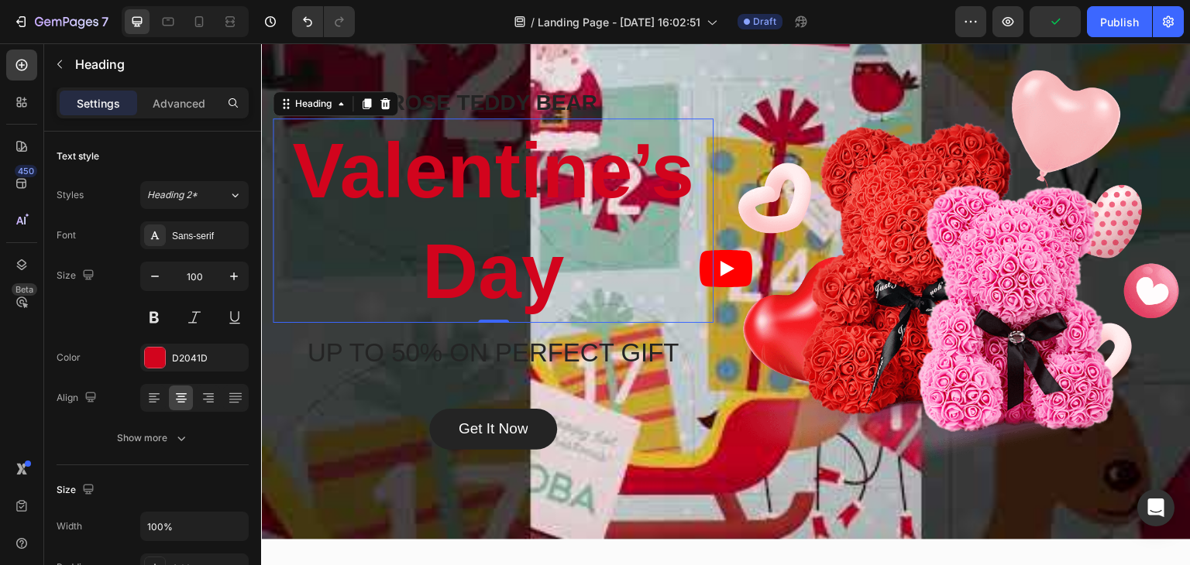
click at [333, 251] on p "Valentine’s Day" at bounding box center [493, 220] width 438 height 201
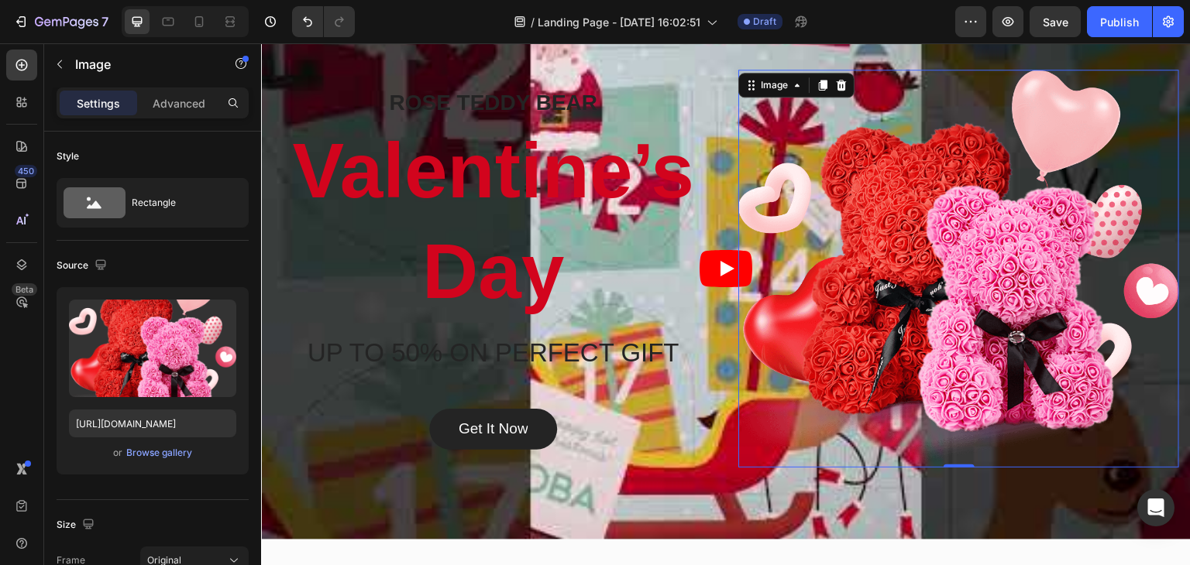
click at [840, 183] on img at bounding box center [958, 269] width 441 height 399
click at [837, 84] on icon at bounding box center [842, 84] width 10 height 11
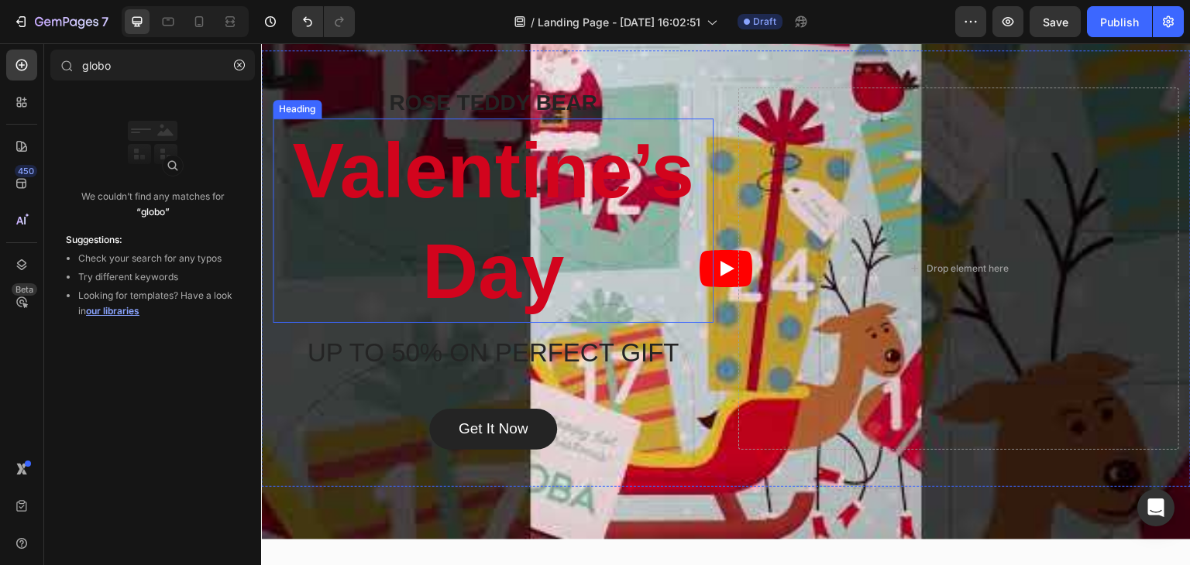
click at [464, 199] on p "Valentine’s Day" at bounding box center [493, 220] width 438 height 201
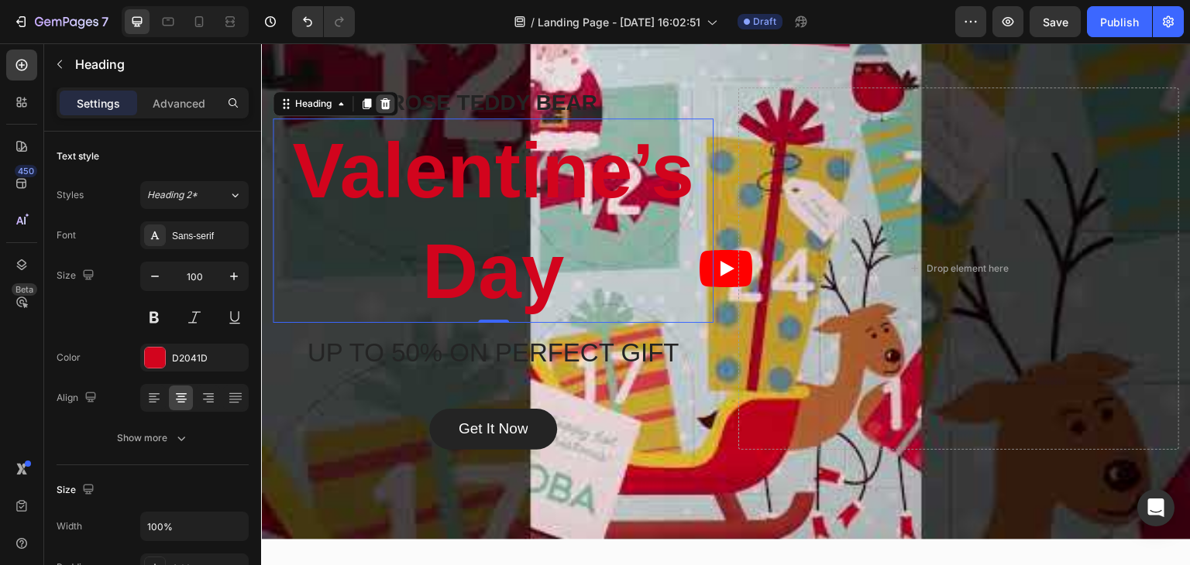
click at [381, 101] on icon at bounding box center [385, 104] width 12 height 12
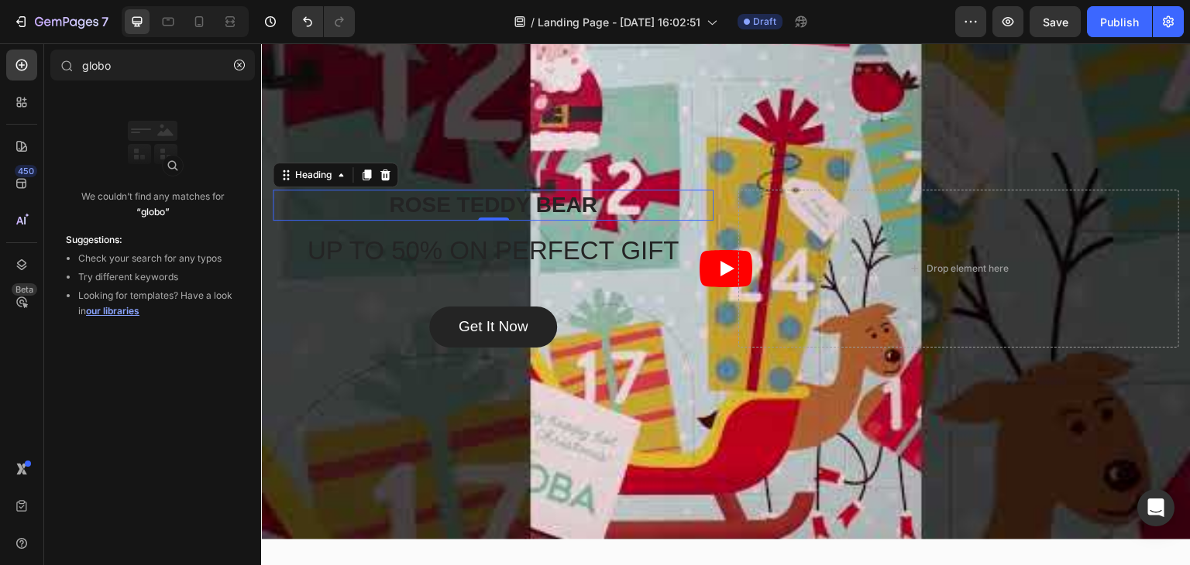
click at [558, 208] on p "ROSE TEDDY BEAR" at bounding box center [493, 205] width 438 height 28
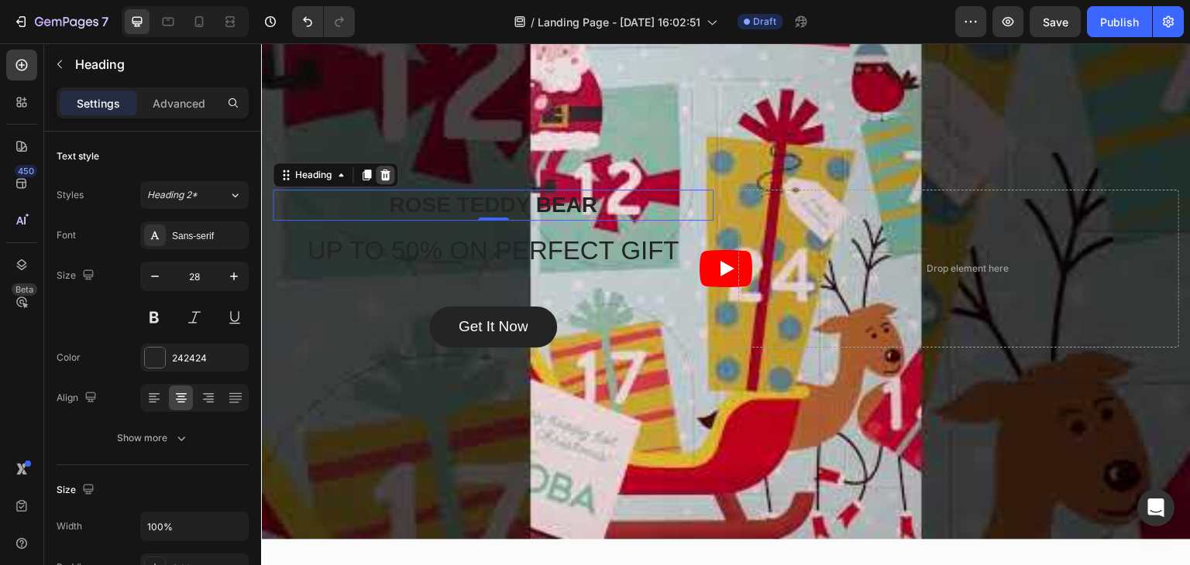
click at [387, 180] on icon at bounding box center [385, 175] width 12 height 12
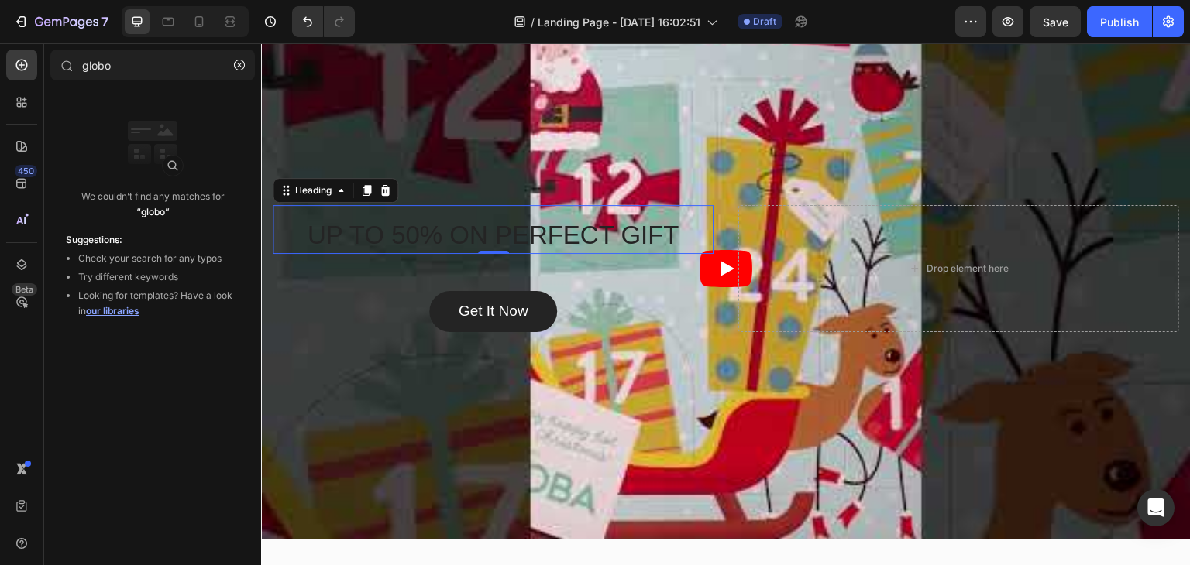
click at [413, 216] on div "UP TO 50% ON PERFECT GIFT Heading 0" at bounding box center [493, 229] width 441 height 49
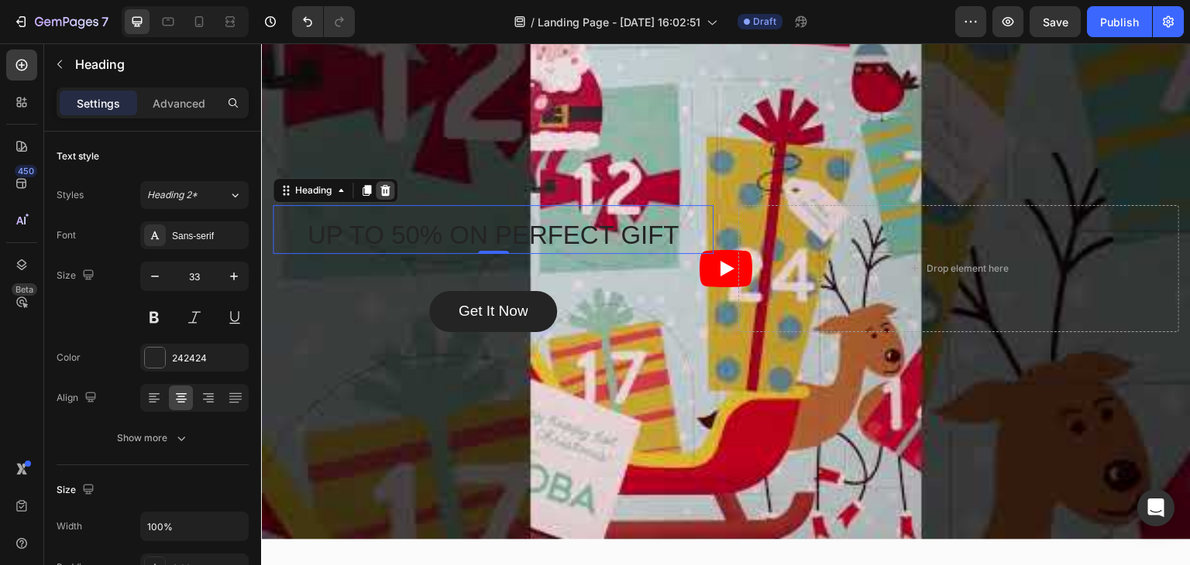
click at [383, 190] on icon at bounding box center [385, 190] width 12 height 12
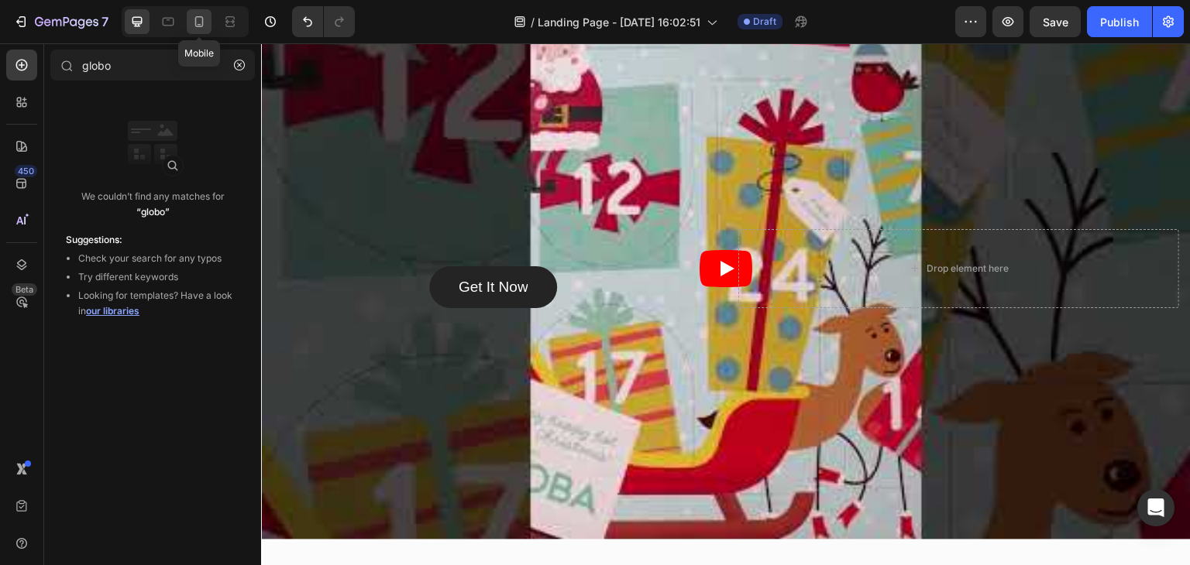
click at [198, 21] on icon at bounding box center [198, 21] width 15 height 15
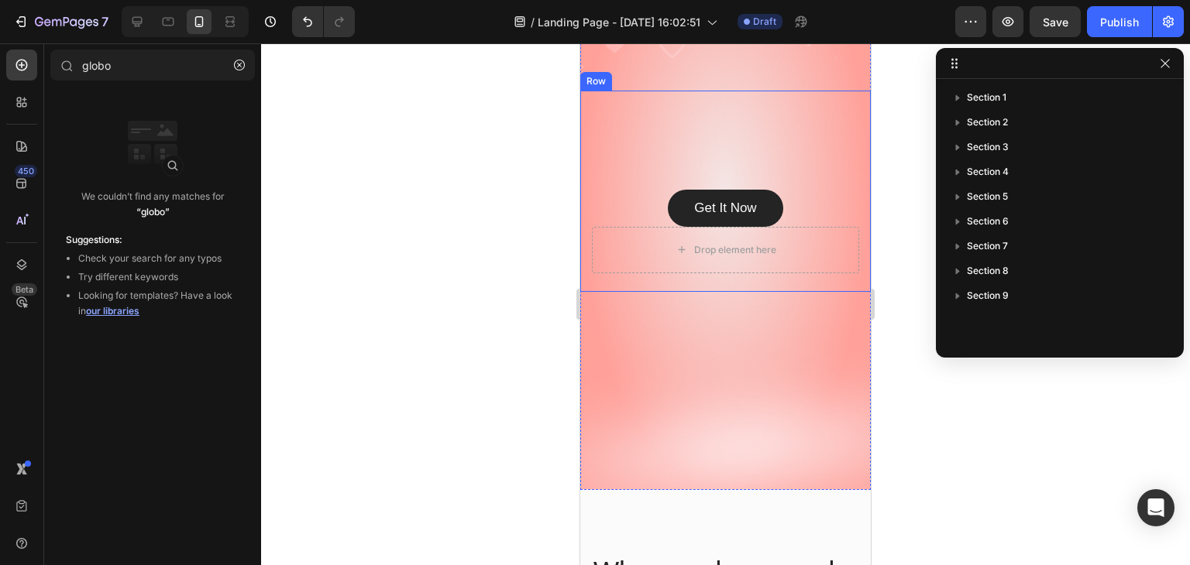
scroll to position [232, 0]
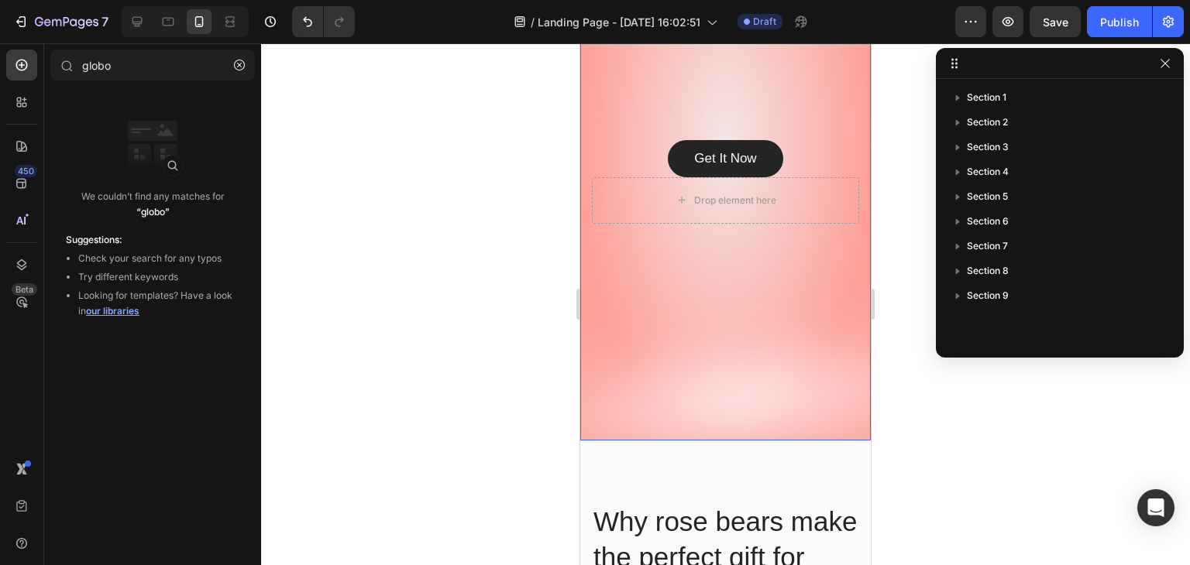
click at [675, 300] on div "Overlay" at bounding box center [725, 142] width 290 height 598
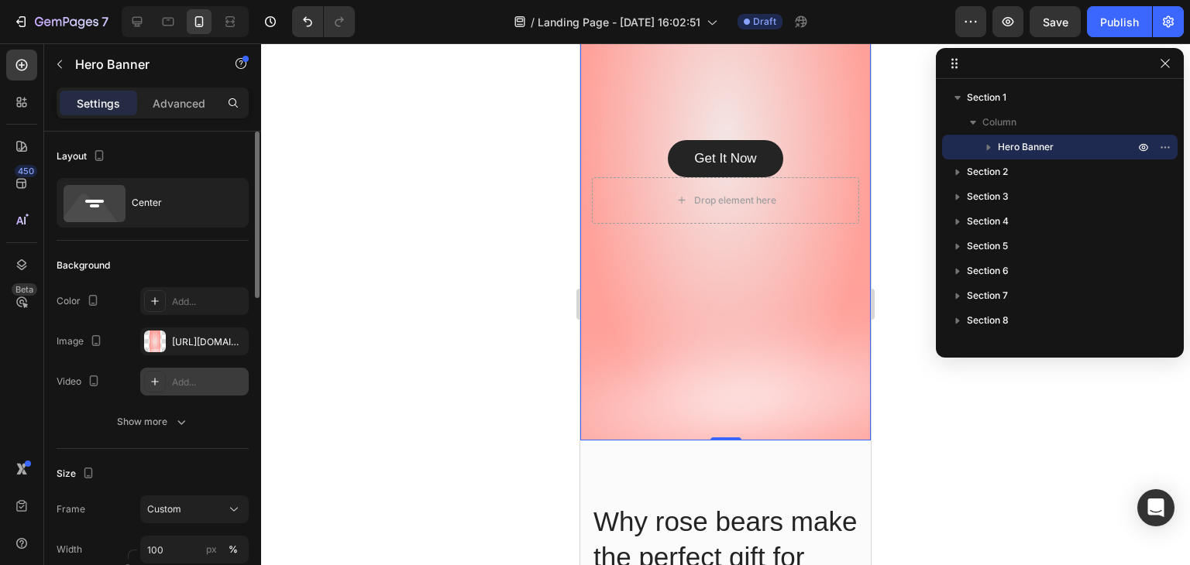
click at [0, 0] on icon "button" at bounding box center [0, 0] width 0 height 0
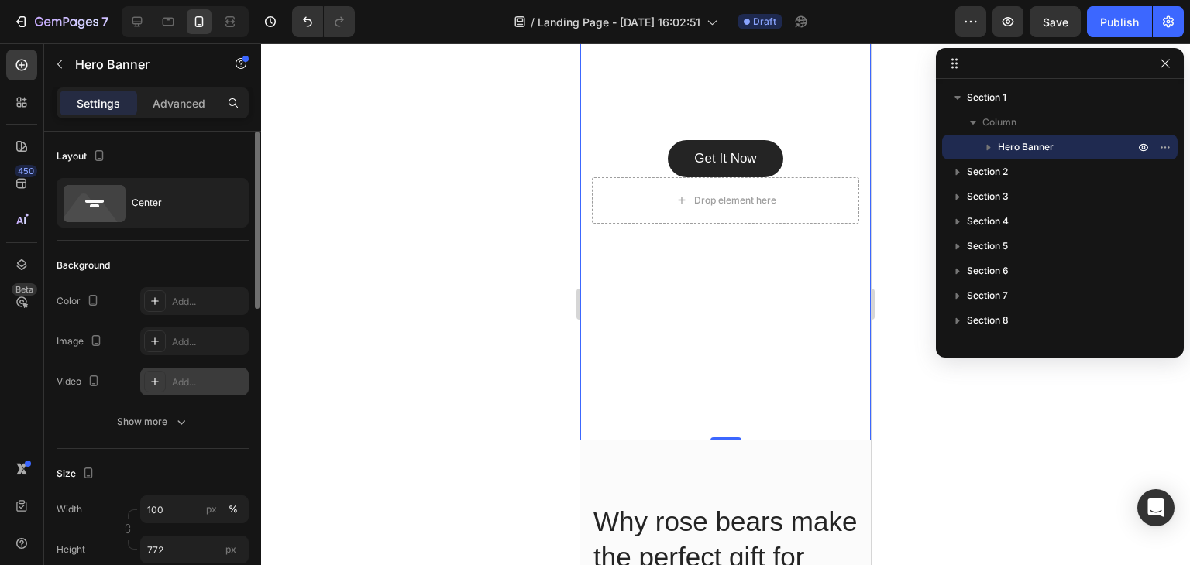
click at [193, 376] on div "Add..." at bounding box center [208, 383] width 73 height 14
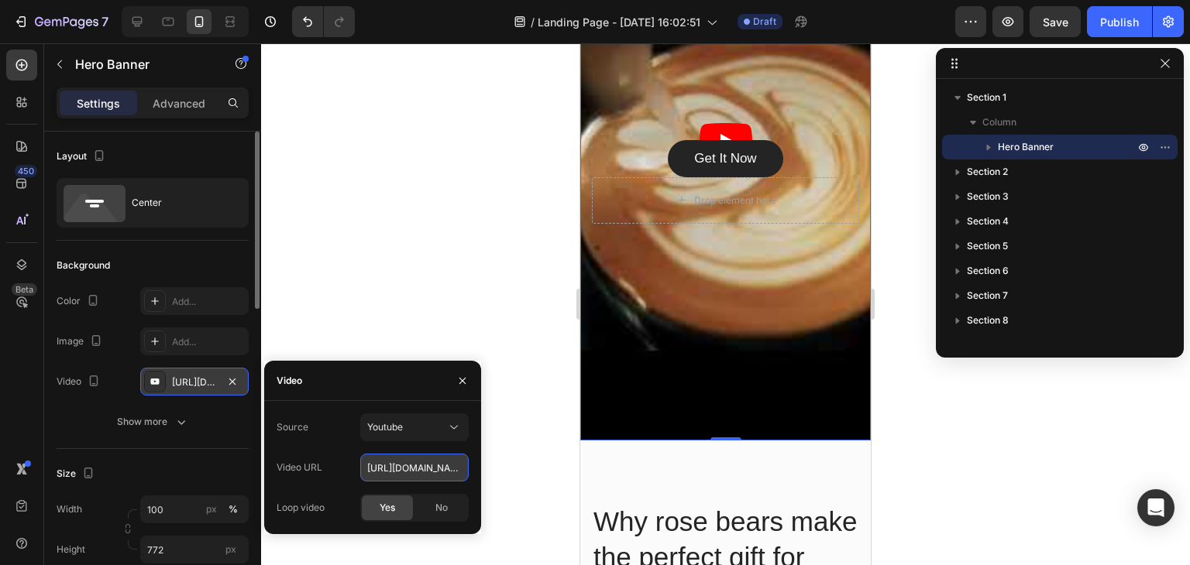
click at [390, 471] on input "[URL][DOMAIN_NAME]" at bounding box center [414, 468] width 108 height 28
paste input "[DOMAIN_NAME][URL]"
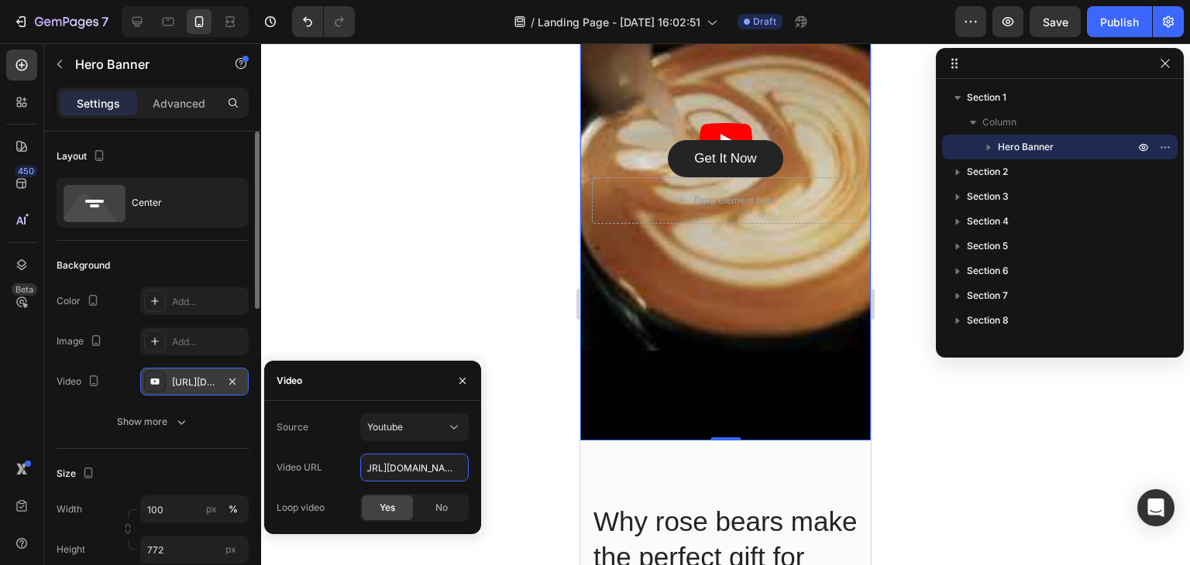
type input "[URL][DOMAIN_NAME]"
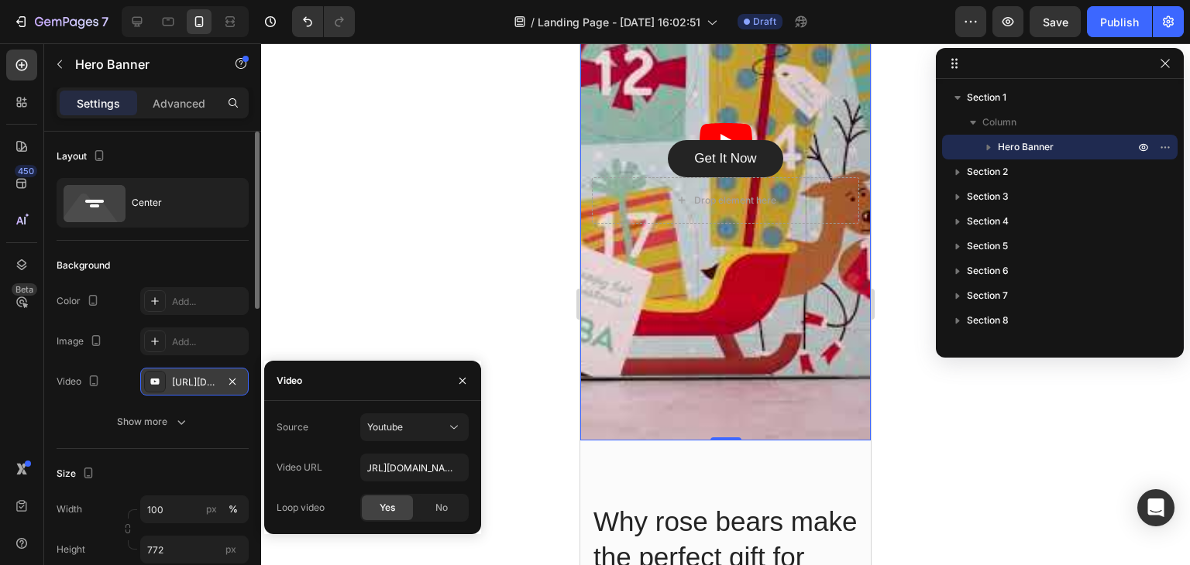
click at [380, 502] on span "Yes" at bounding box center [387, 508] width 15 height 14
click at [407, 431] on div "Youtube" at bounding box center [406, 428] width 79 height 14
click at [396, 490] on span "Youtube" at bounding box center [385, 495] width 36 height 14
click at [468, 380] on icon "button" at bounding box center [462, 381] width 12 height 12
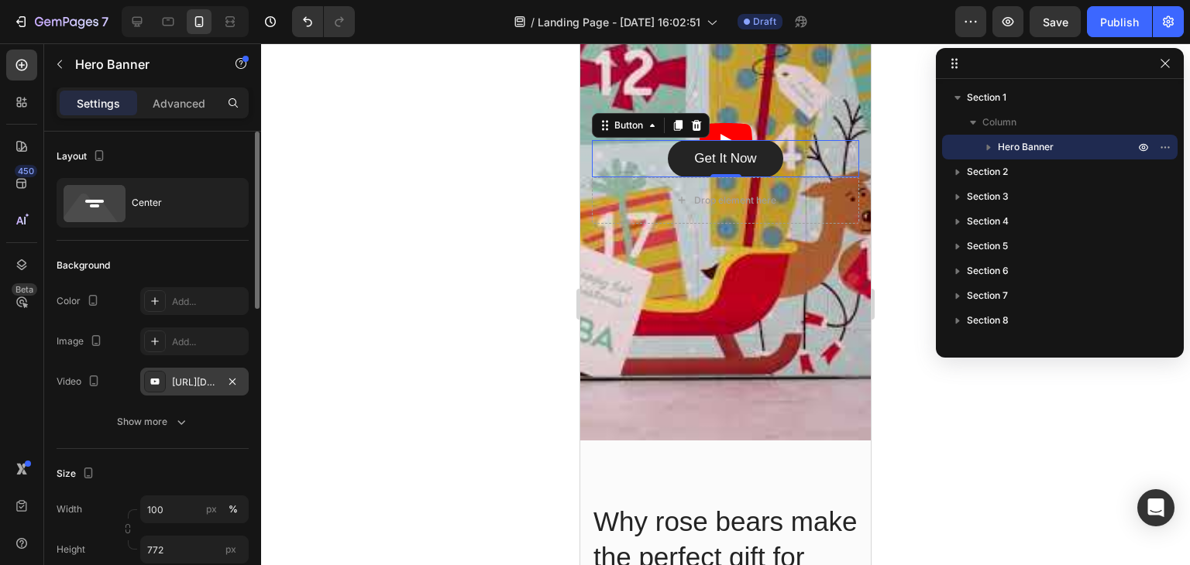
click at [801, 157] on div "Get It Now Button 0" at bounding box center [725, 158] width 267 height 37
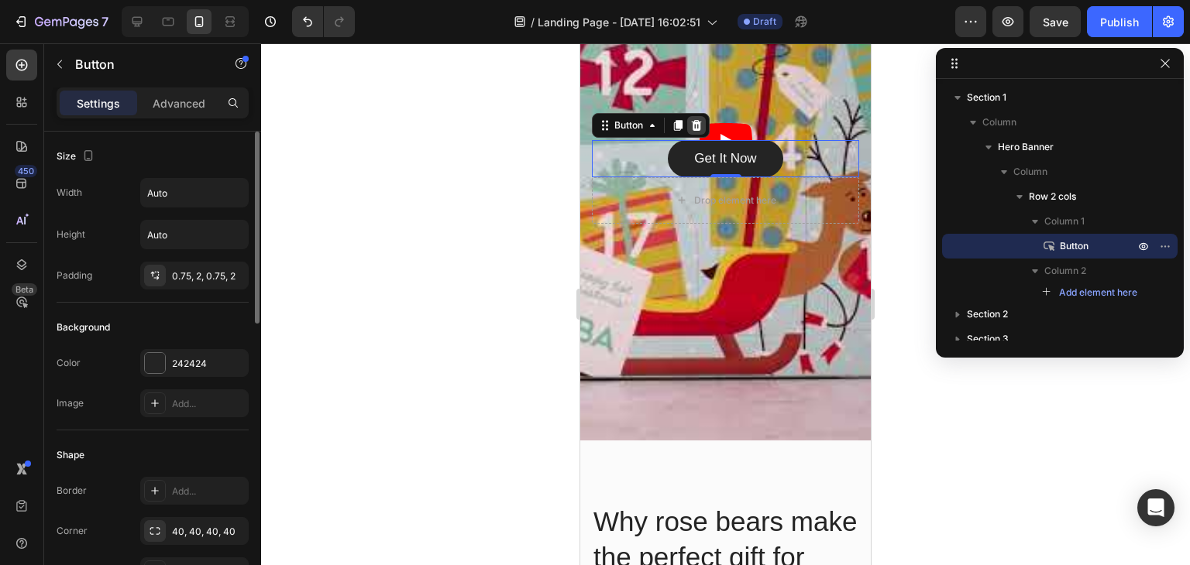
click at [696, 122] on icon at bounding box center [697, 125] width 10 height 11
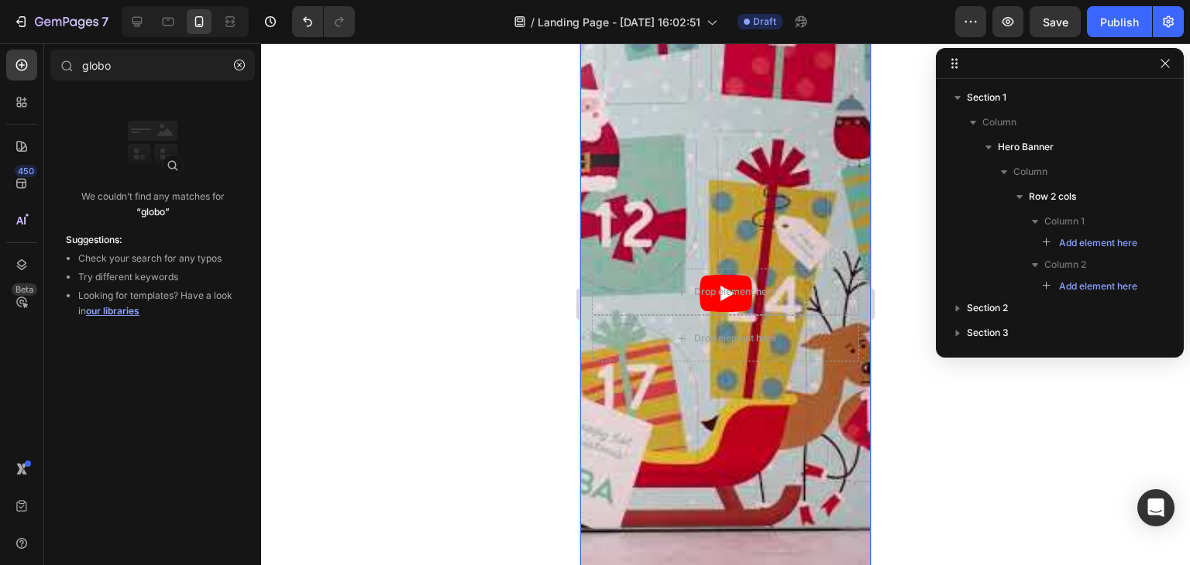
scroll to position [77, 0]
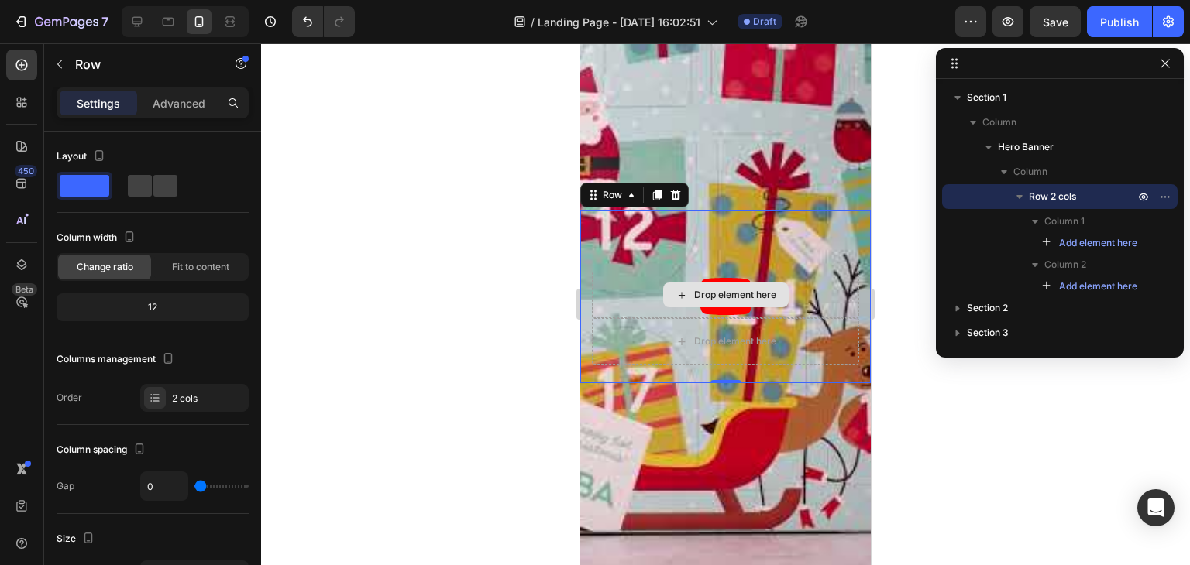
click at [830, 293] on div "Drop element here" at bounding box center [725, 295] width 267 height 46
click at [675, 194] on icon at bounding box center [675, 195] width 12 height 12
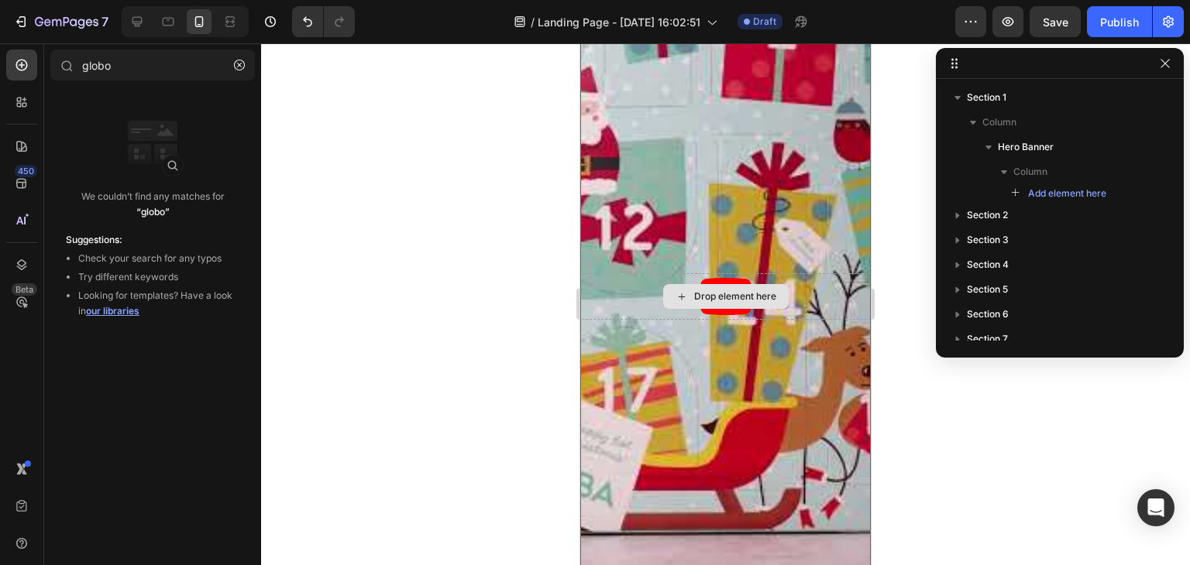
click at [607, 285] on div "Drop element here" at bounding box center [725, 296] width 290 height 46
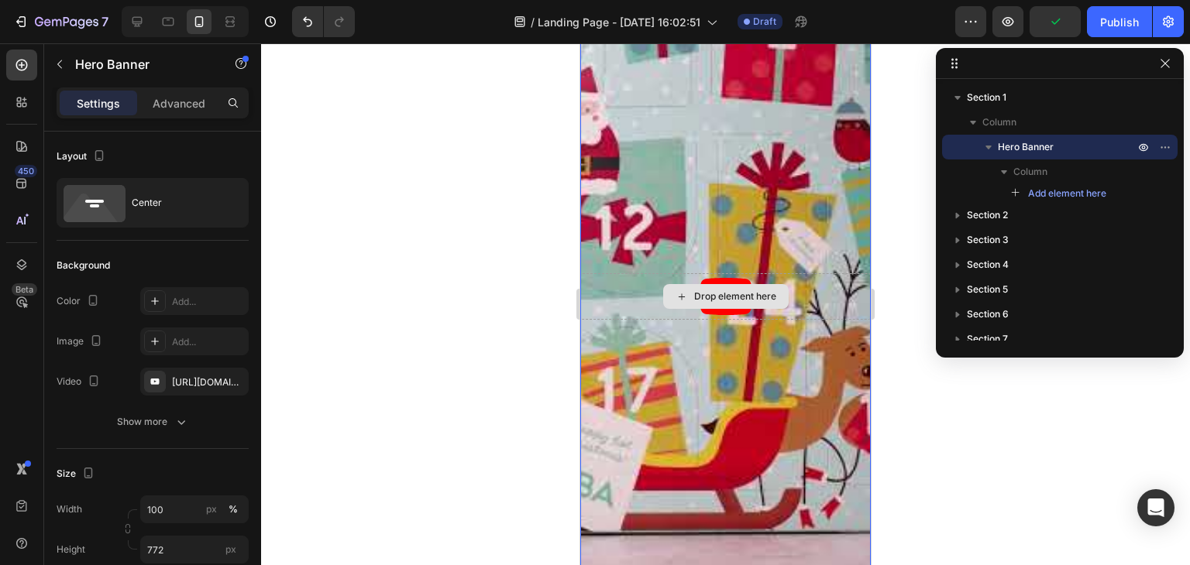
click at [607, 319] on div "Drop element here" at bounding box center [725, 296] width 290 height 46
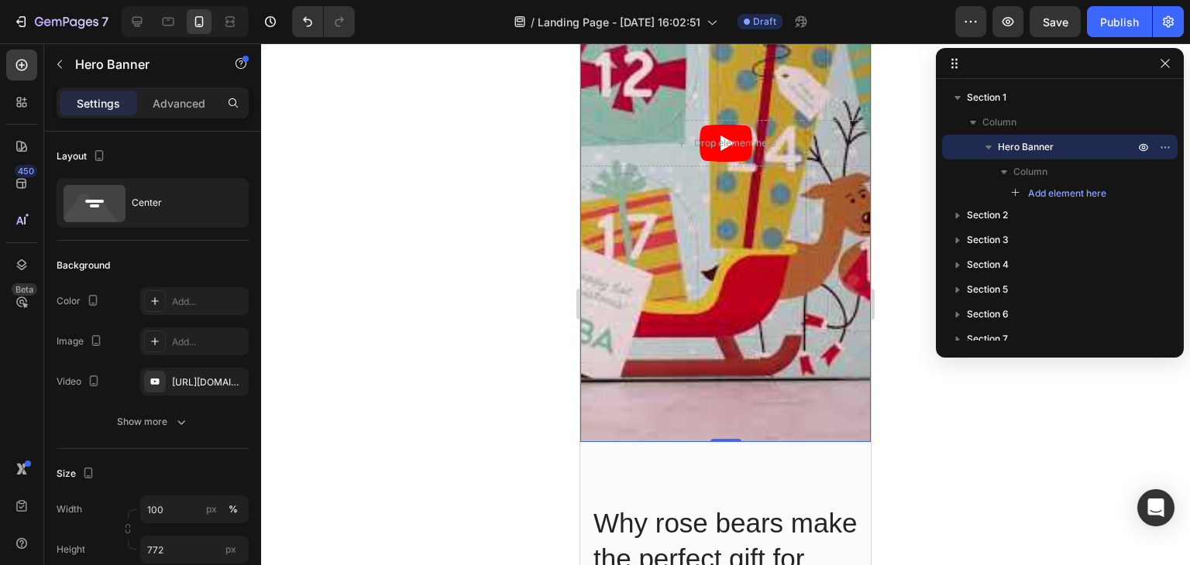
scroll to position [232, 0]
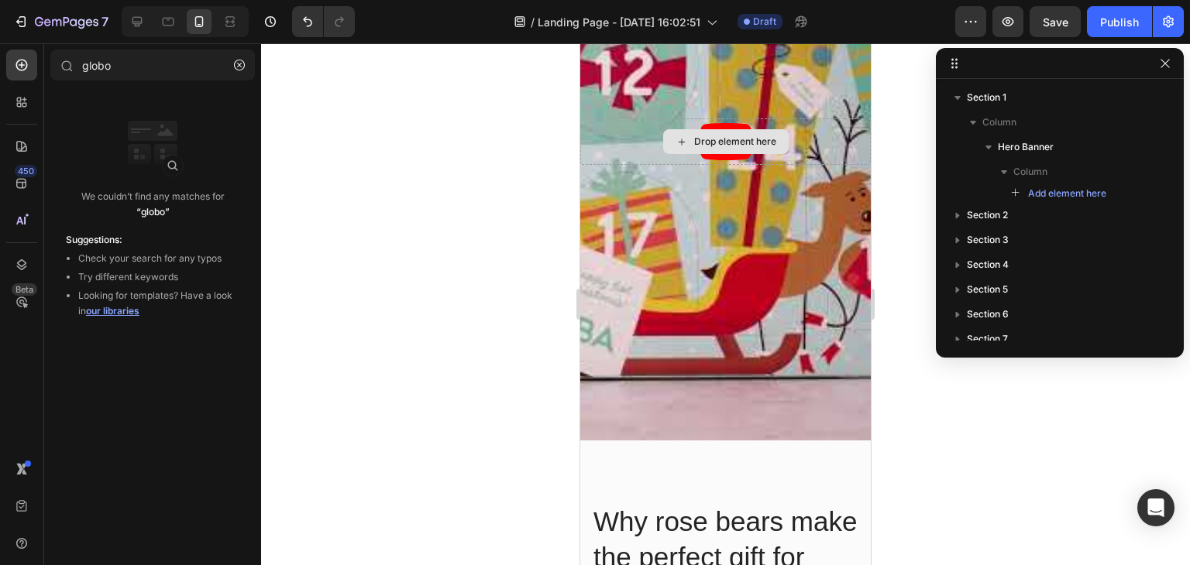
click at [711, 147] on div "Drop element here" at bounding box center [735, 142] width 82 height 12
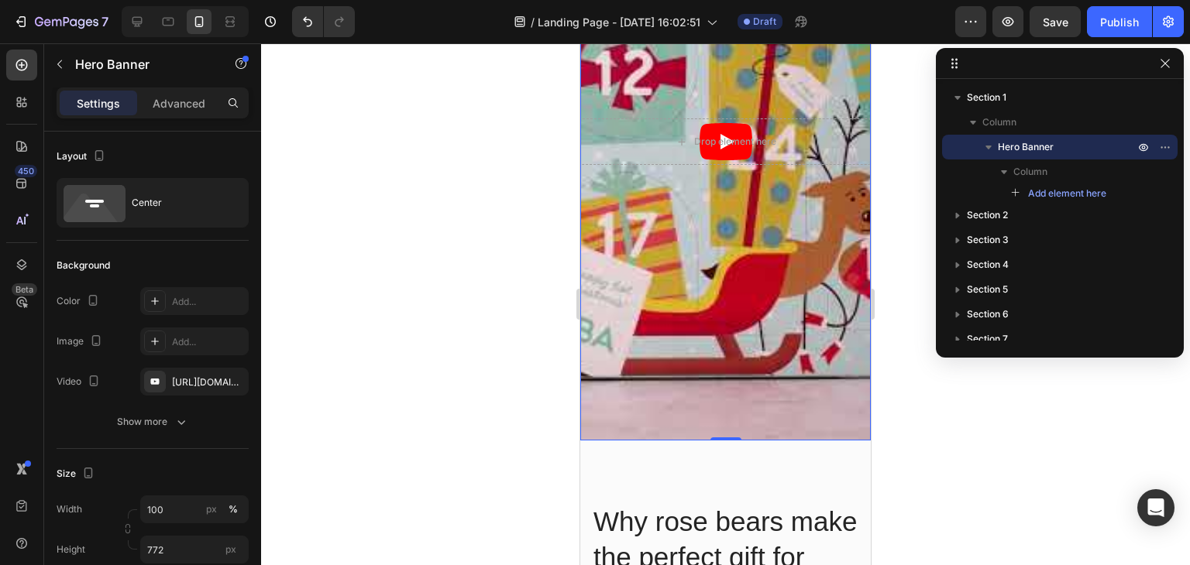
click at [643, 349] on div "Overlay" at bounding box center [725, 142] width 290 height 598
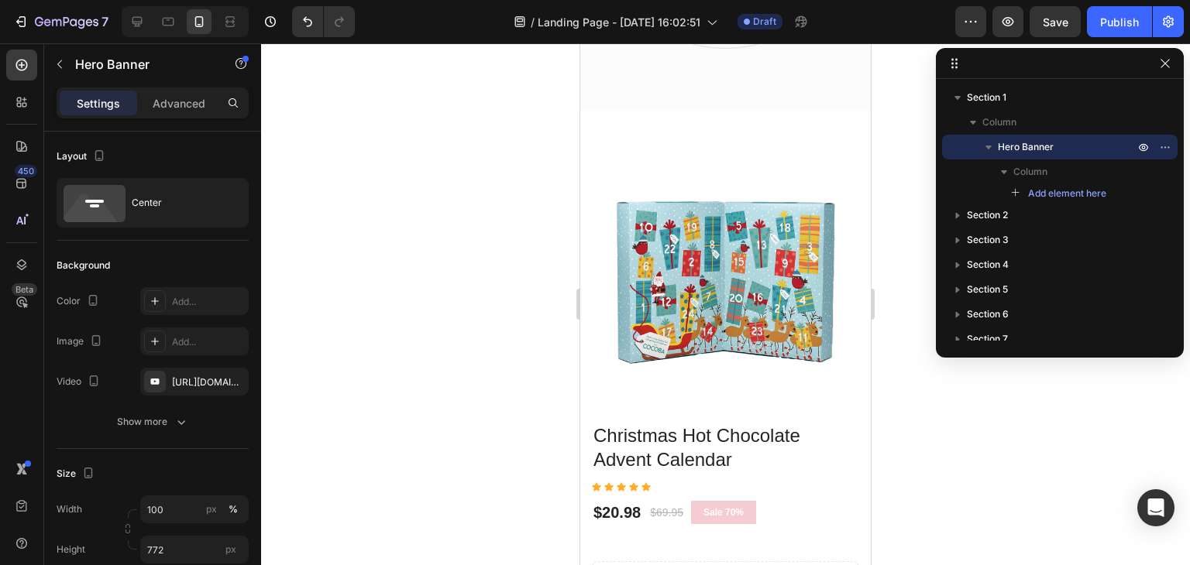
scroll to position [1394, 0]
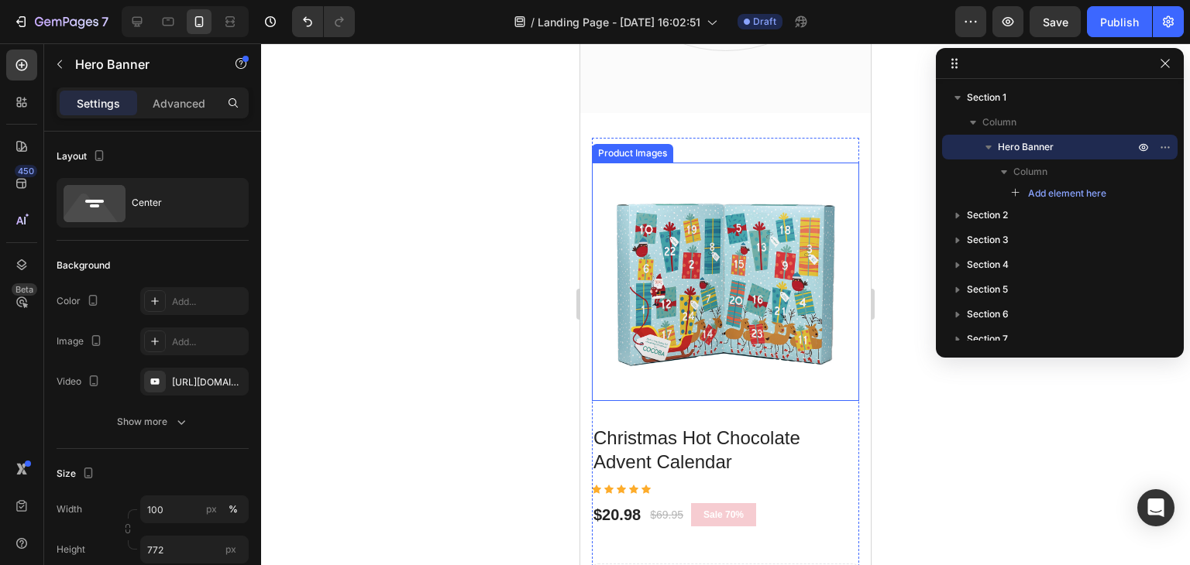
click at [649, 356] on img at bounding box center [726, 285] width 232 height 232
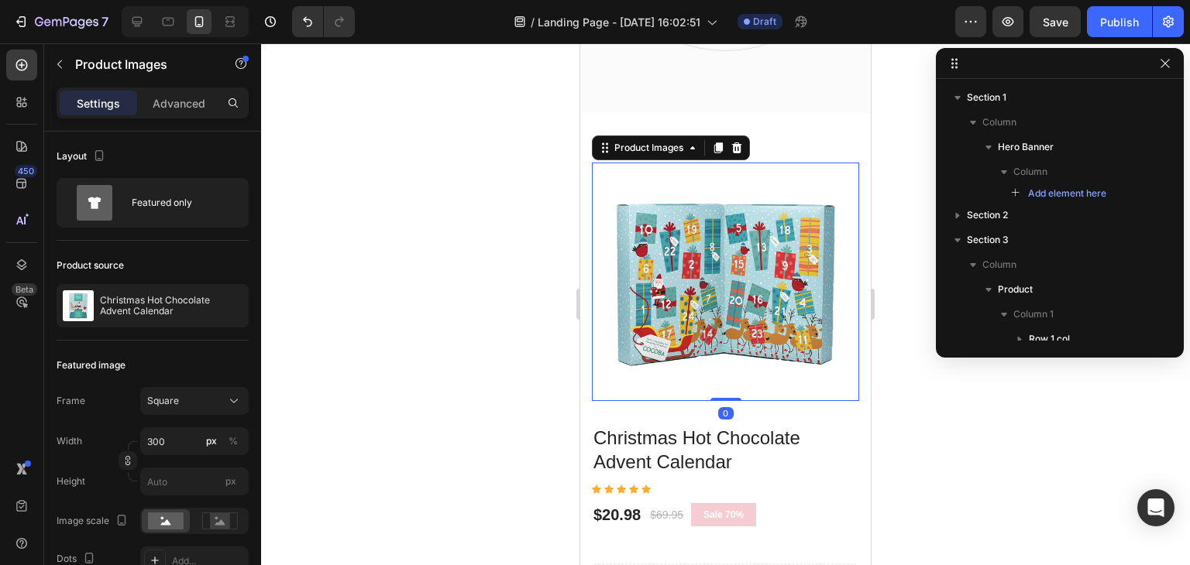
scroll to position [187, 0]
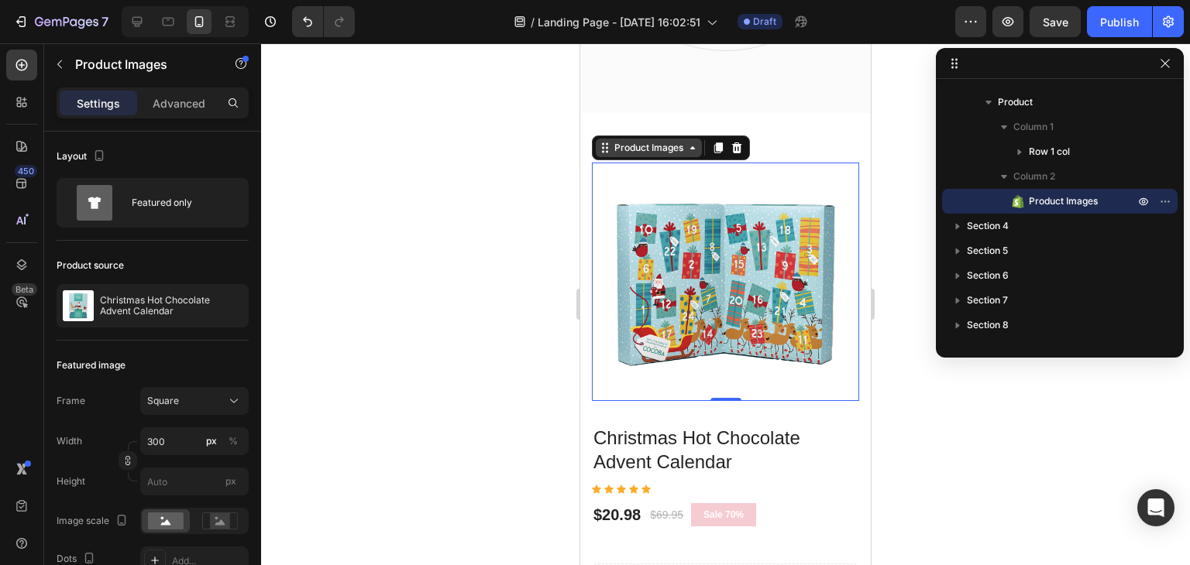
click at [697, 142] on icon at bounding box center [692, 148] width 12 height 12
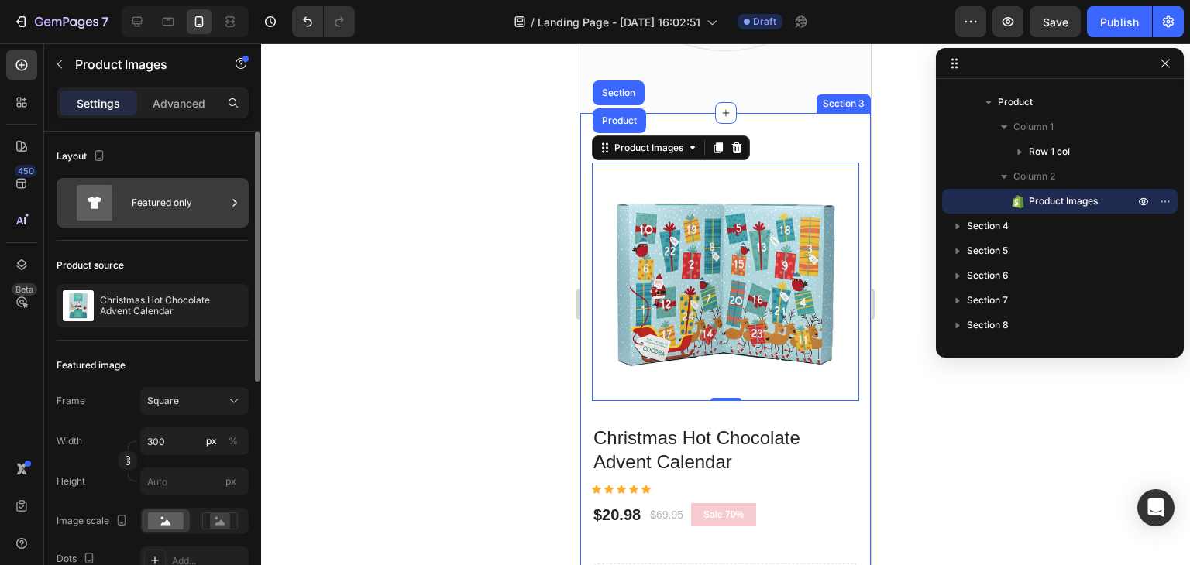
click at [225, 200] on div "Featured only" at bounding box center [179, 203] width 95 height 36
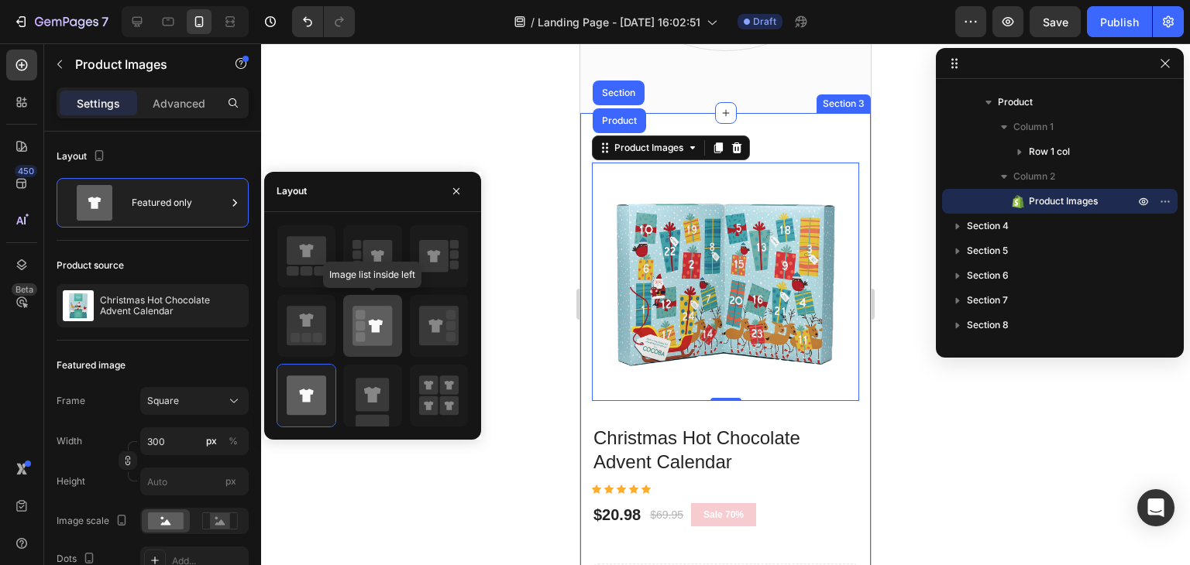
click at [356, 324] on rect at bounding box center [360, 325] width 9 height 9
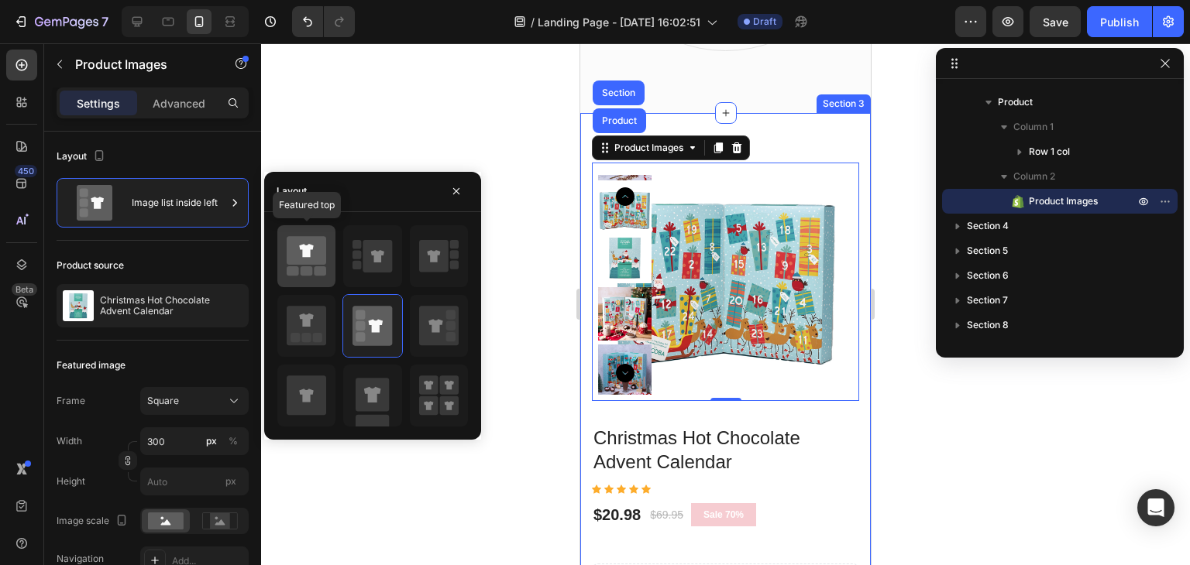
click at [313, 249] on icon at bounding box center [307, 250] width 40 height 29
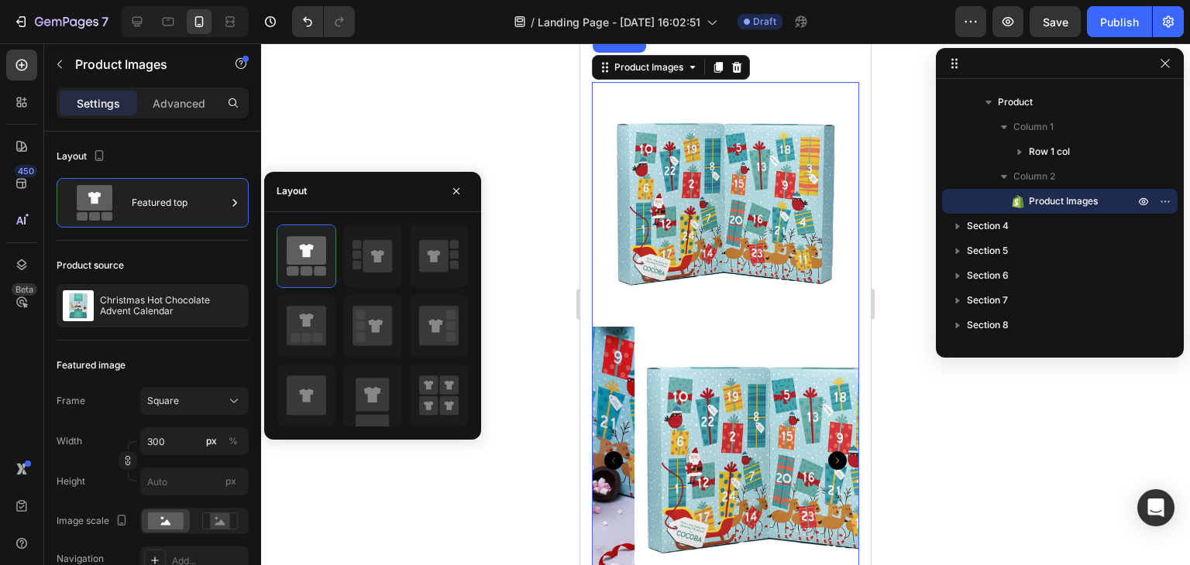
scroll to position [1317, 0]
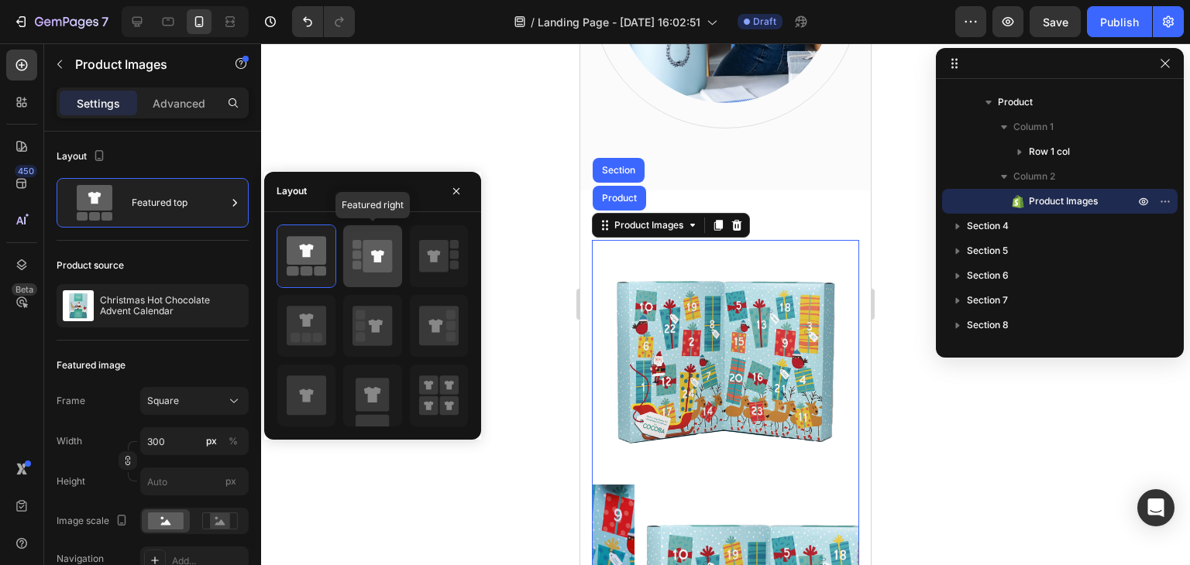
click at [367, 253] on icon at bounding box center [377, 256] width 29 height 33
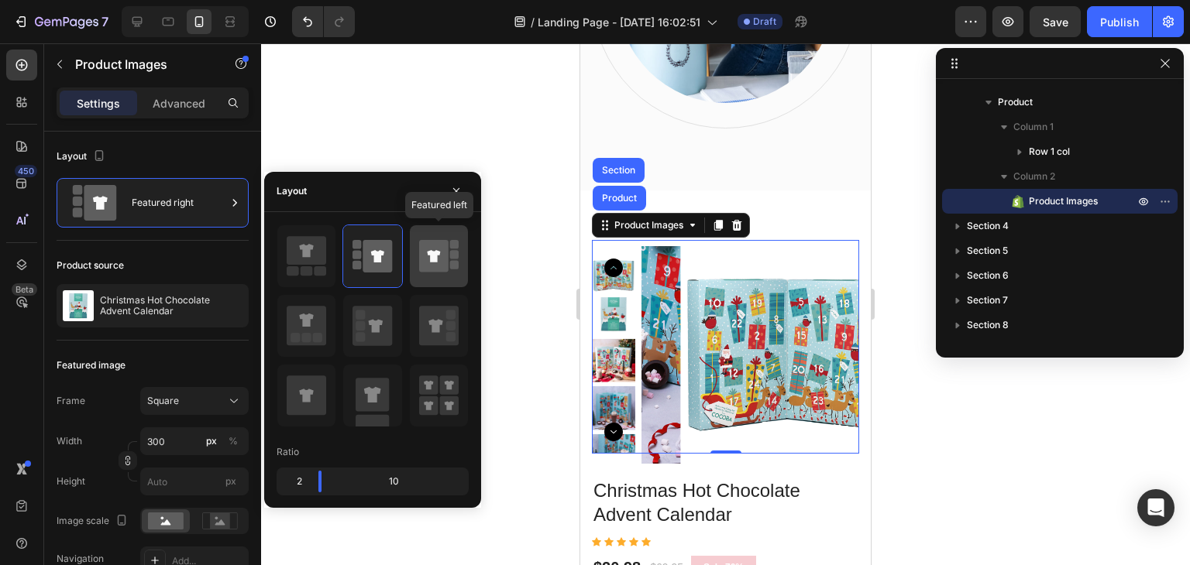
click at [445, 258] on icon at bounding box center [433, 256] width 29 height 33
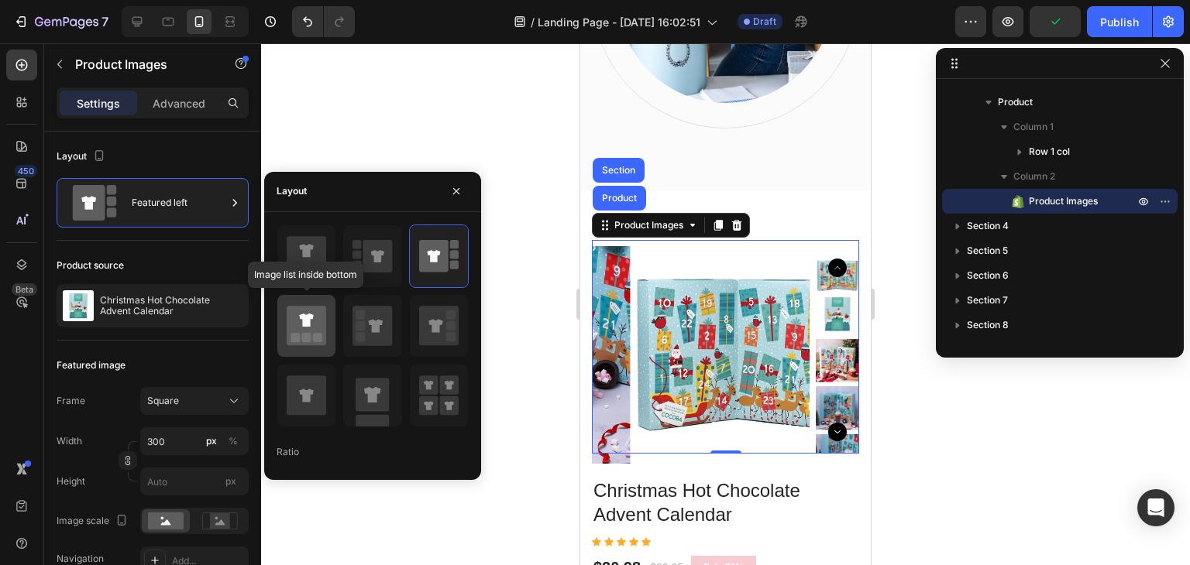
click at [308, 329] on icon at bounding box center [307, 326] width 40 height 40
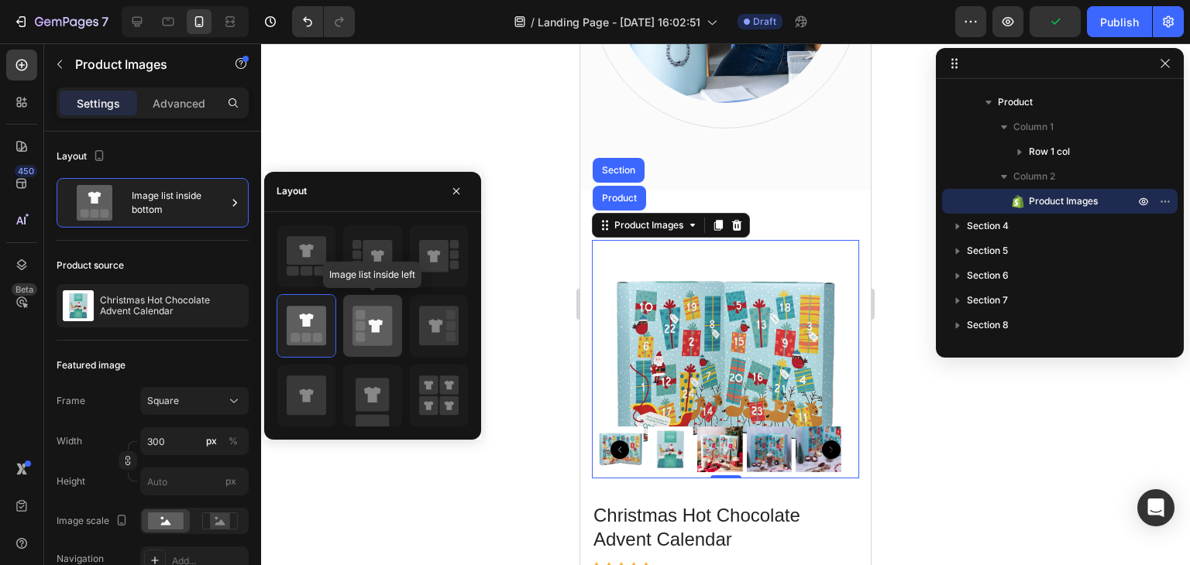
click at [375, 341] on icon at bounding box center [372, 326] width 40 height 40
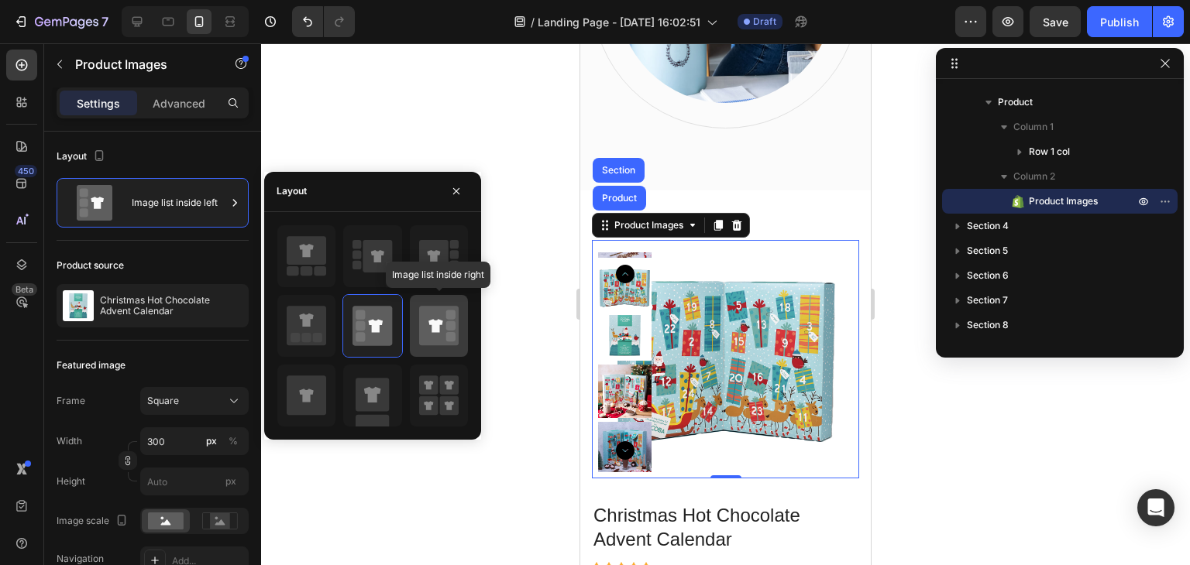
click at [459, 332] on icon at bounding box center [439, 326] width 40 height 40
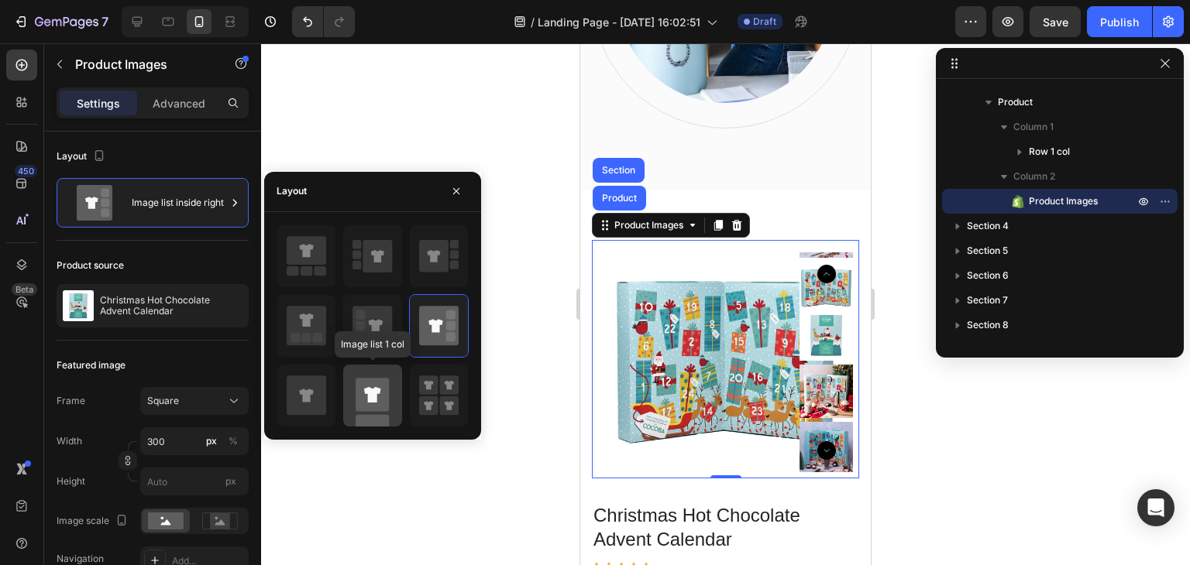
click at [358, 399] on rect at bounding box center [372, 394] width 33 height 33
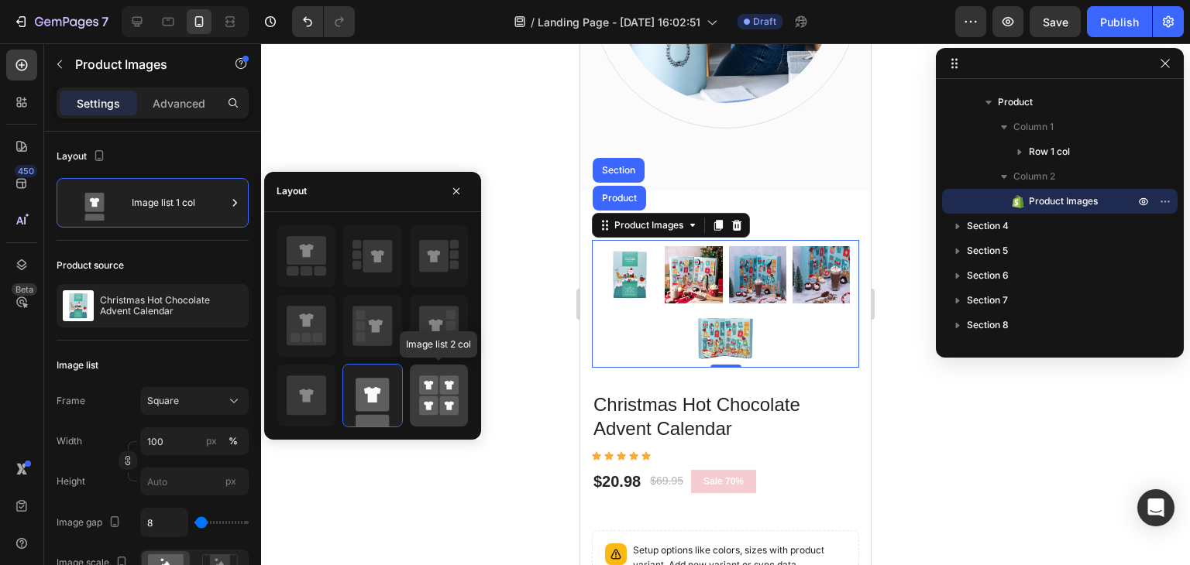
click at [444, 397] on rect at bounding box center [448, 406] width 19 height 19
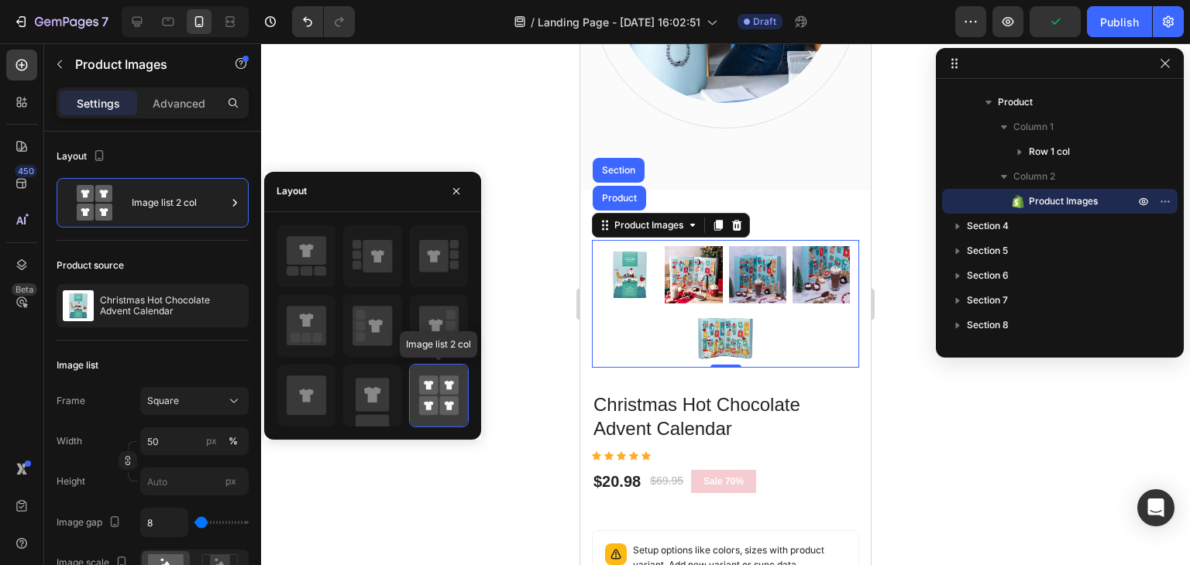
click at [425, 387] on icon at bounding box center [428, 384] width 9 height 9
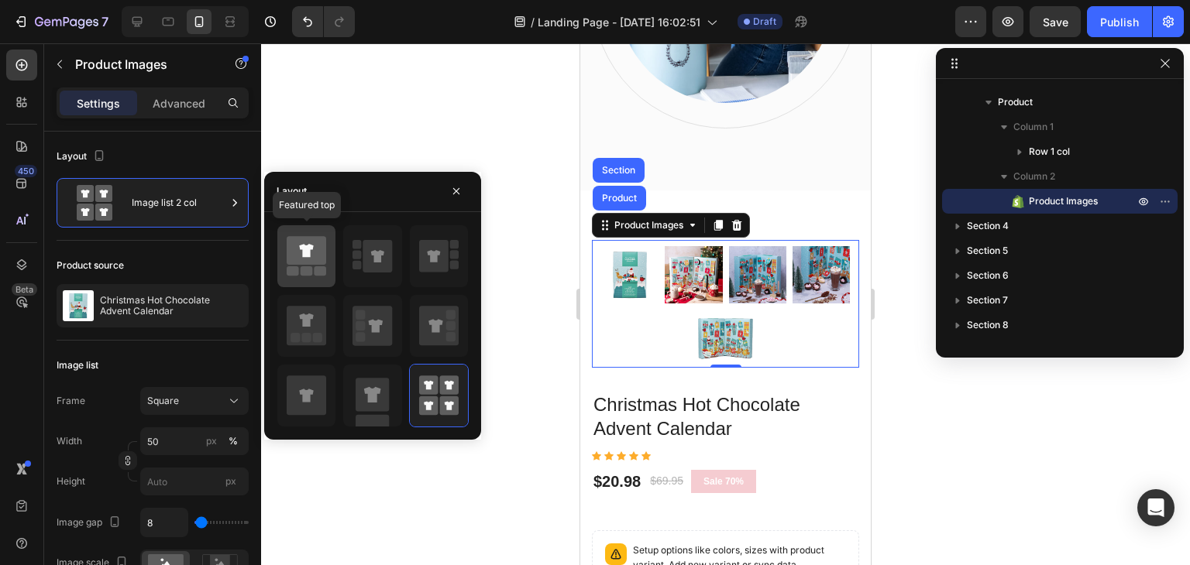
click at [317, 261] on icon at bounding box center [307, 250] width 40 height 29
type input "300"
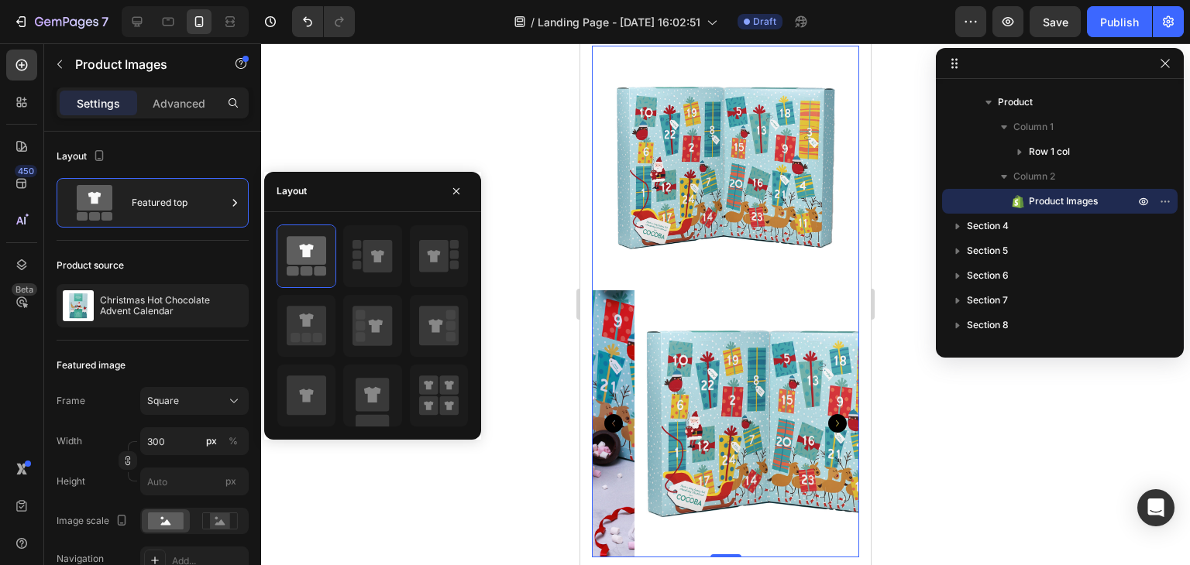
scroll to position [1549, 0]
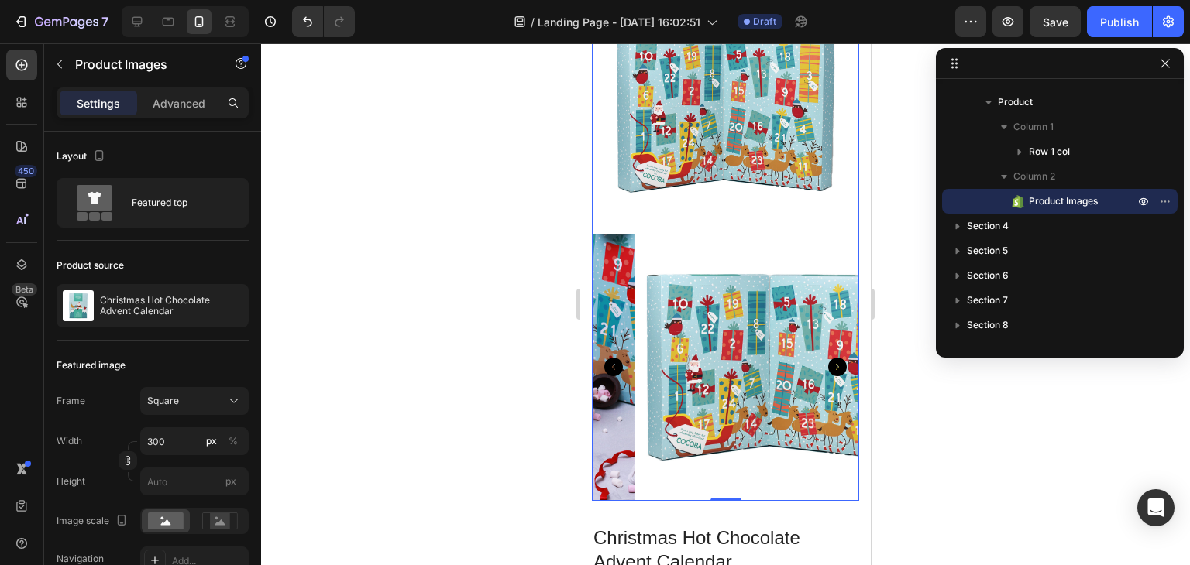
click at [828, 360] on icon "Carousel Next Arrow" at bounding box center [837, 367] width 19 height 19
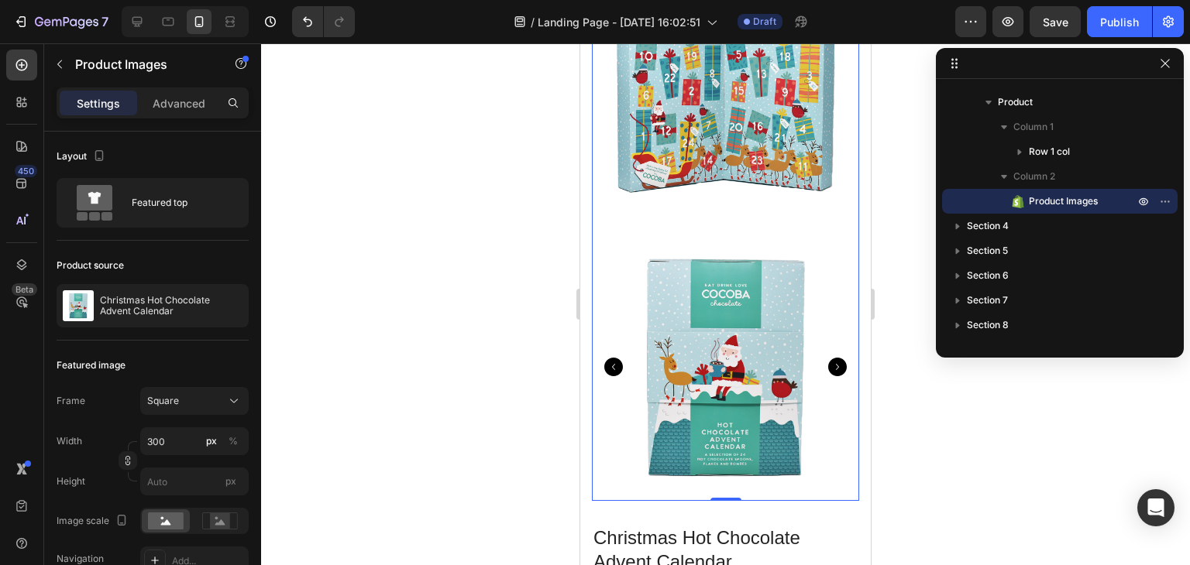
click at [828, 360] on icon "Carousel Next Arrow" at bounding box center [837, 367] width 19 height 19
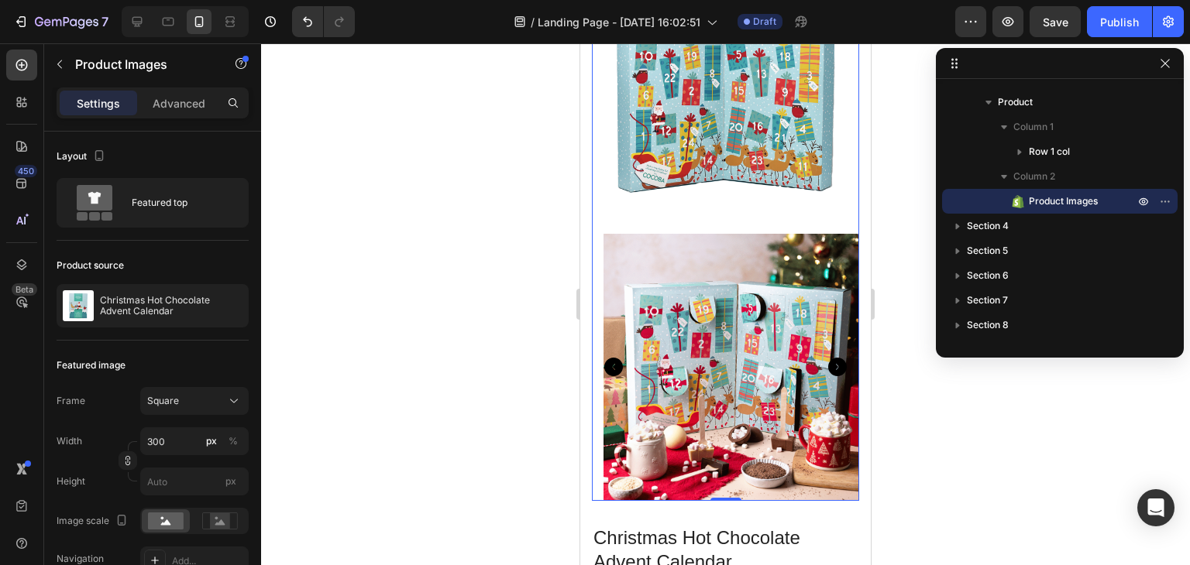
click at [828, 360] on icon "Carousel Next Arrow" at bounding box center [837, 367] width 19 height 19
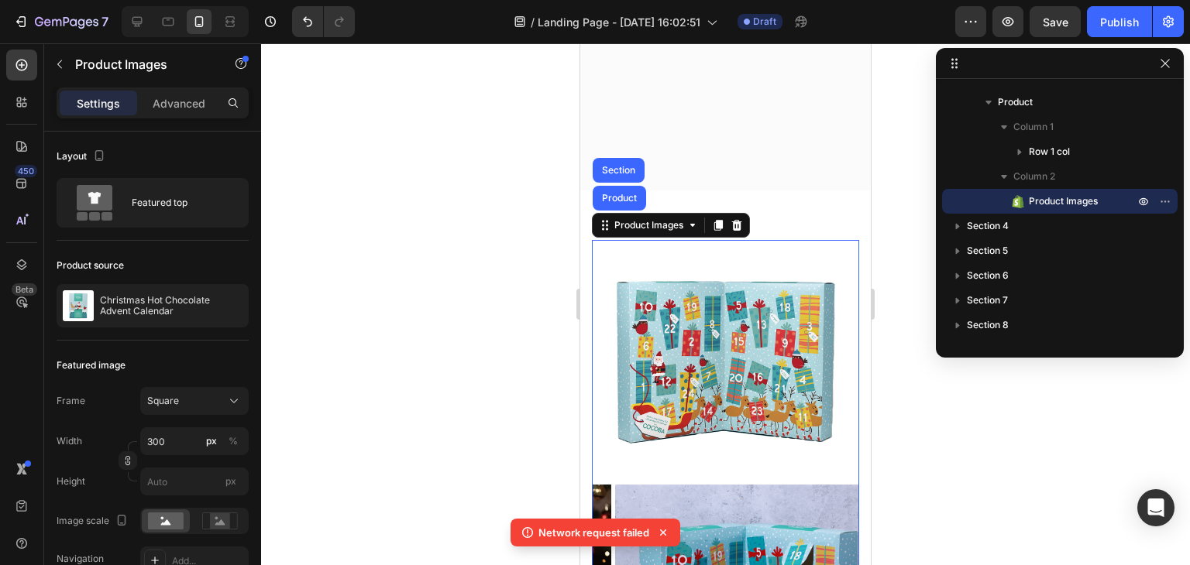
scroll to position [1472, 0]
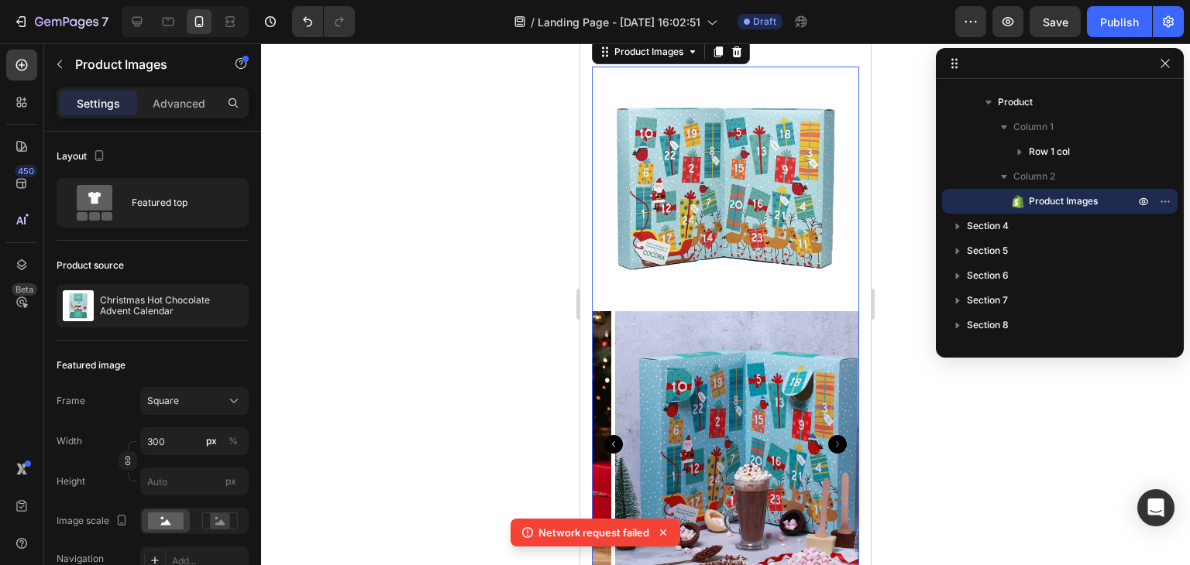
click at [828, 437] on icon "Carousel Next Arrow" at bounding box center [837, 444] width 19 height 19
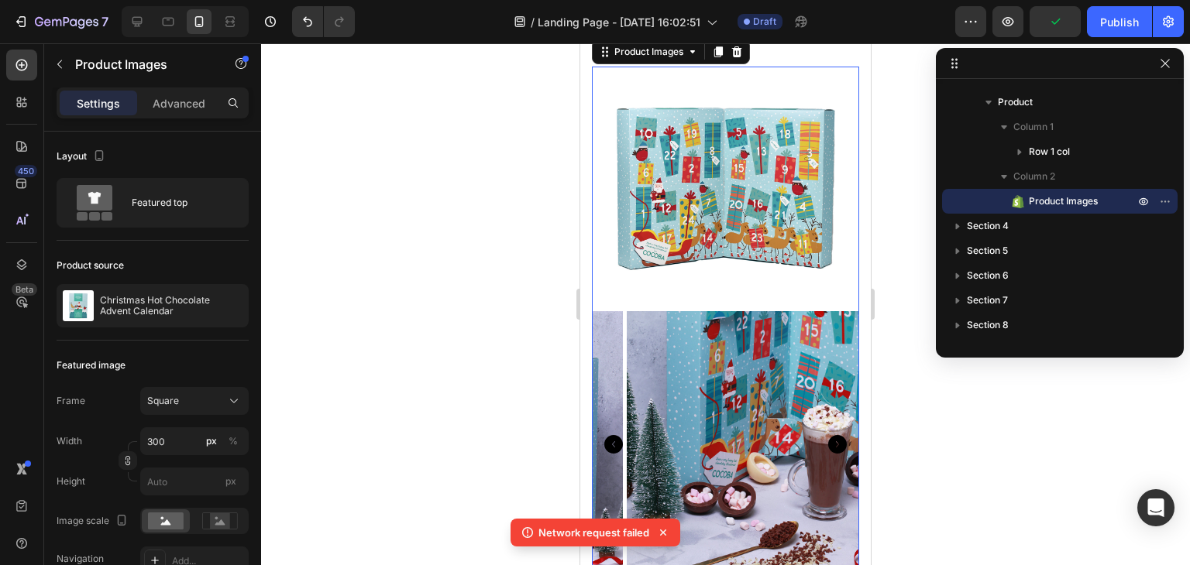
click at [828, 437] on icon "Carousel Next Arrow" at bounding box center [837, 444] width 19 height 19
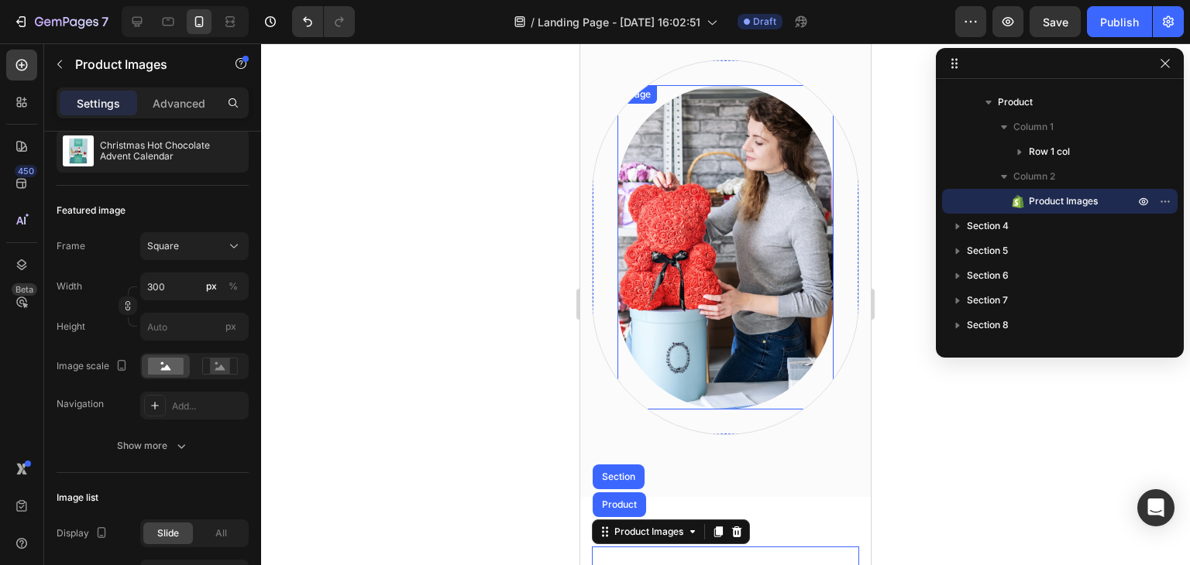
scroll to position [1007, 0]
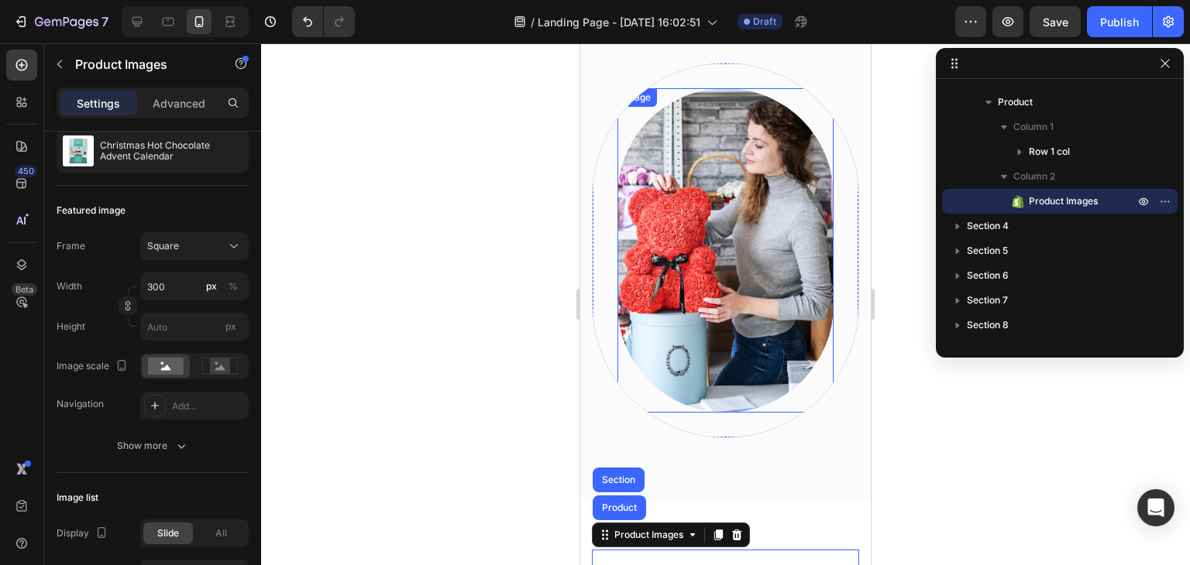
click at [710, 253] on img at bounding box center [725, 250] width 216 height 325
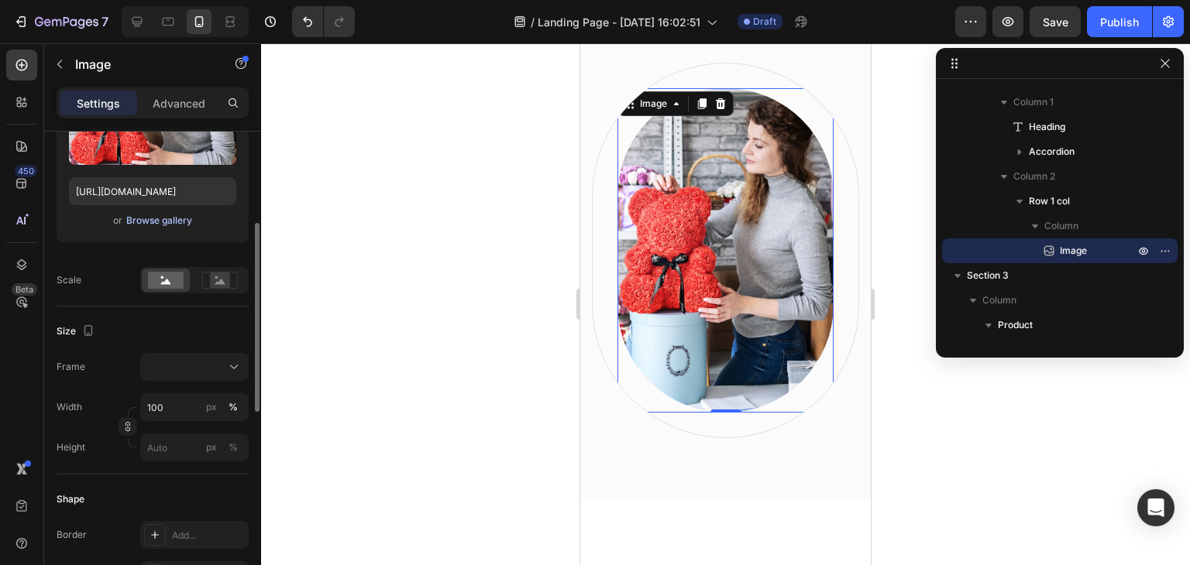
scroll to position [0, 0]
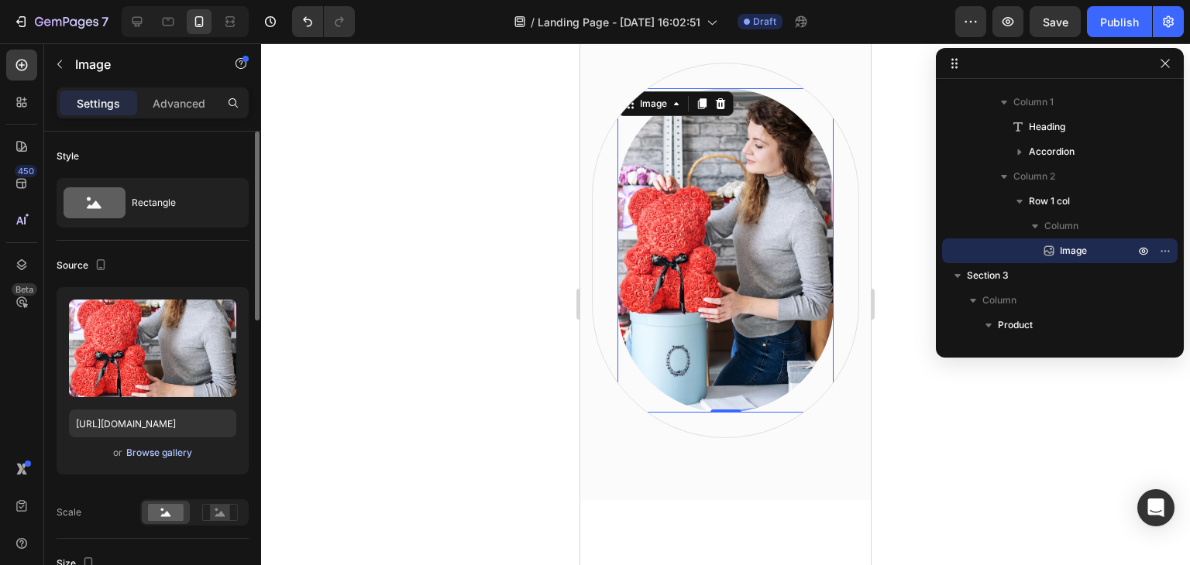
click at [152, 453] on div "Browse gallery" at bounding box center [159, 453] width 66 height 14
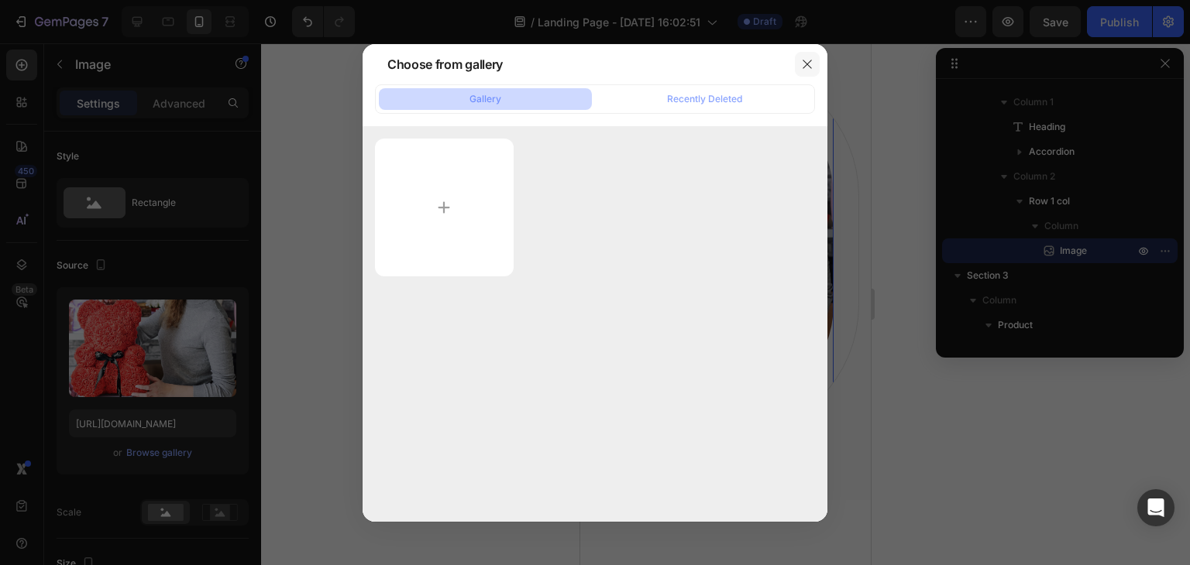
click at [810, 68] on icon "button" at bounding box center [807, 64] width 12 height 12
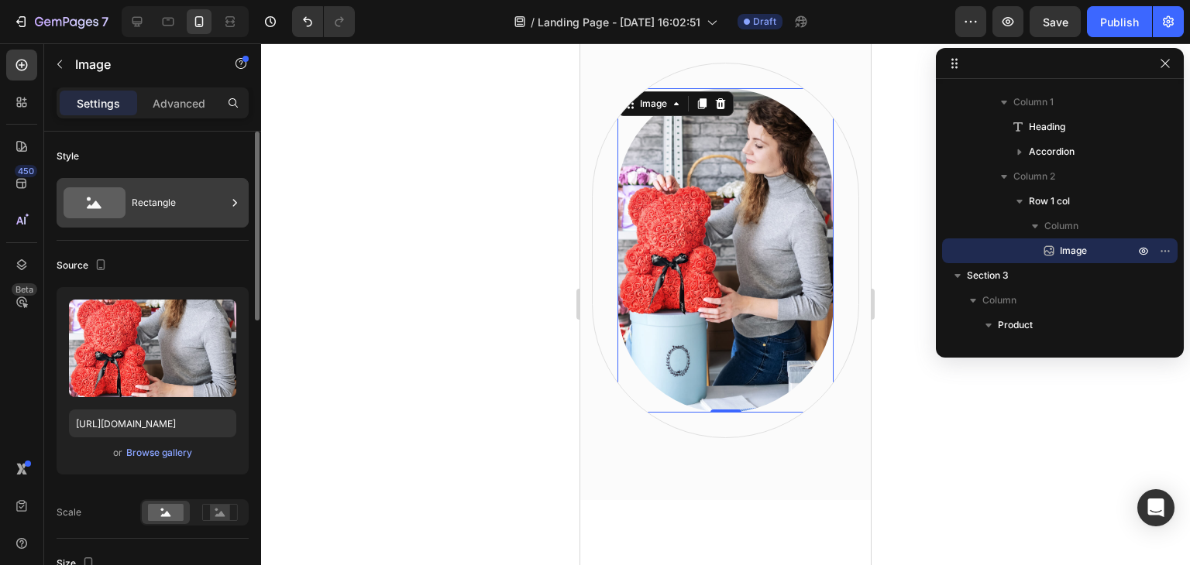
click at [229, 204] on icon at bounding box center [234, 202] width 15 height 15
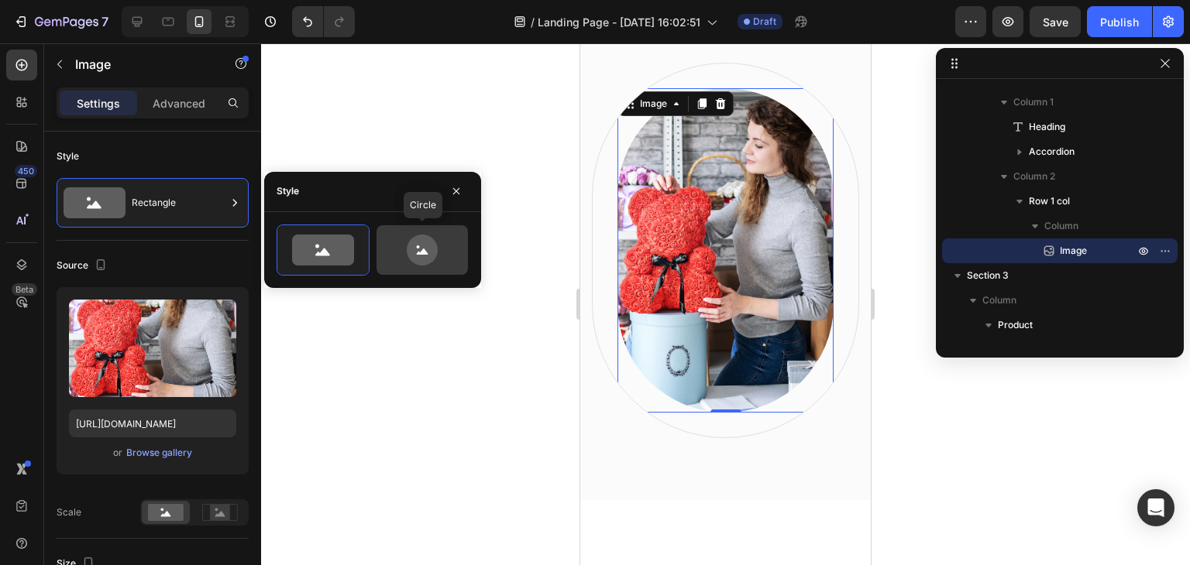
click at [424, 261] on icon at bounding box center [422, 250] width 31 height 31
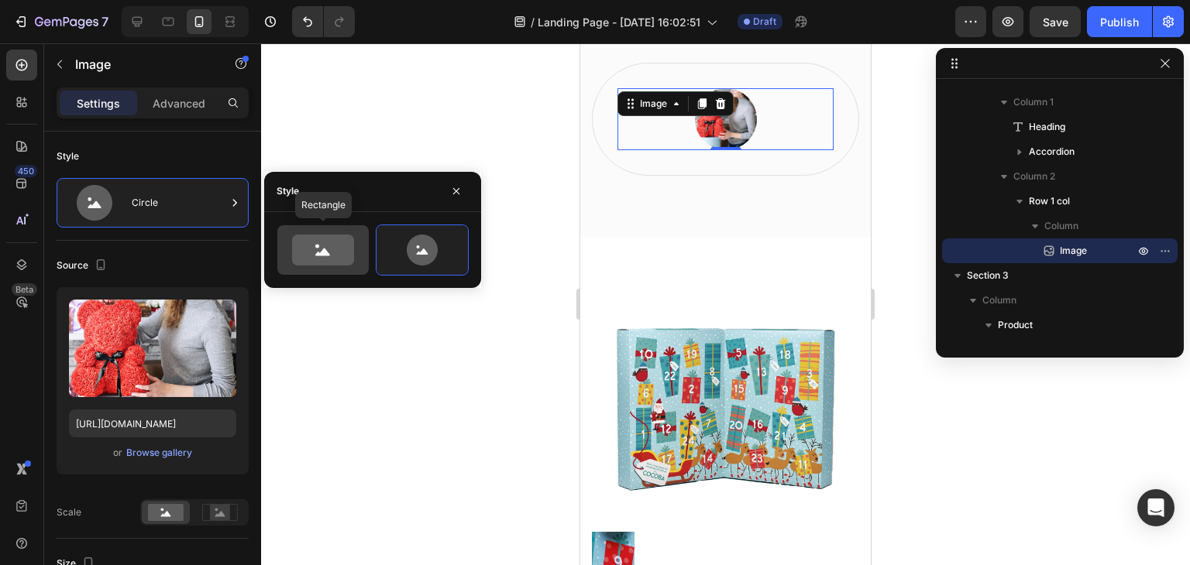
click at [316, 255] on icon at bounding box center [322, 252] width 15 height 8
type input "100"
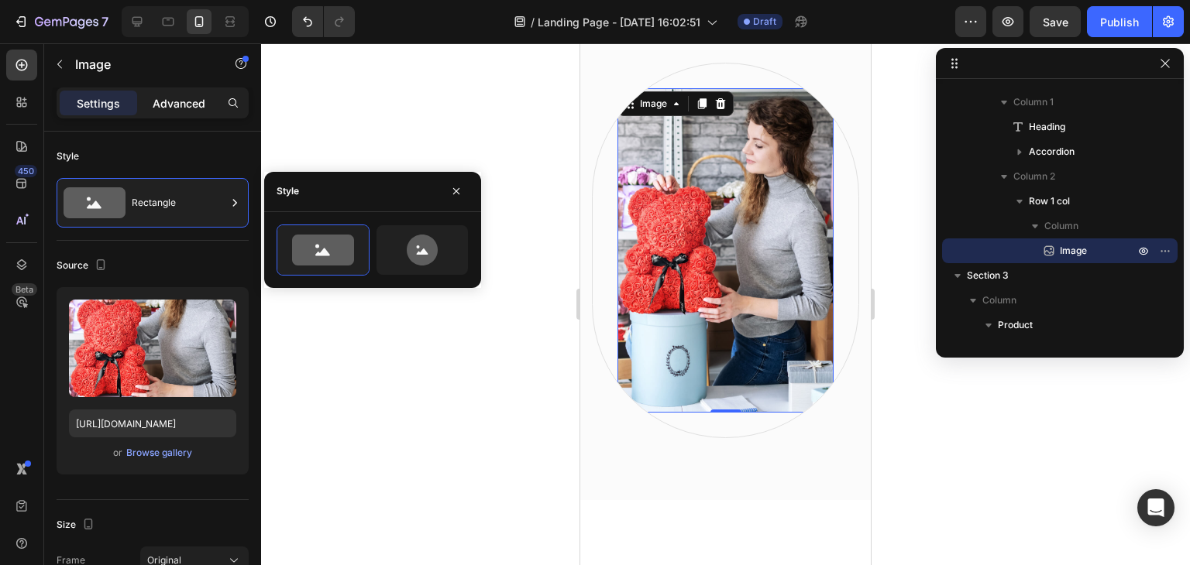
click at [168, 106] on p "Advanced" at bounding box center [179, 103] width 53 height 16
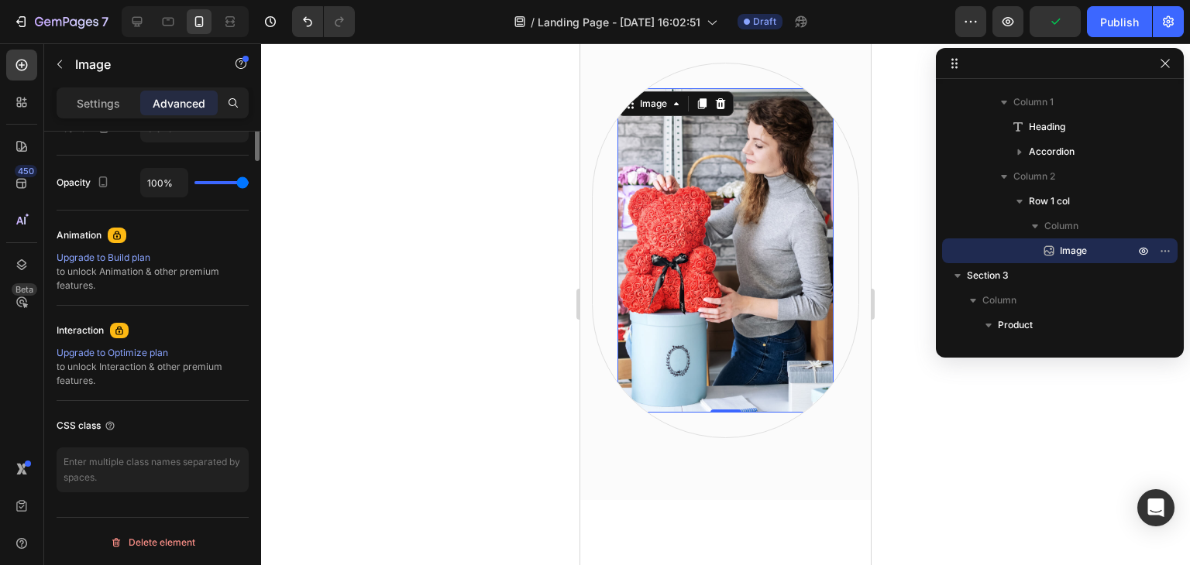
scroll to position [208, 0]
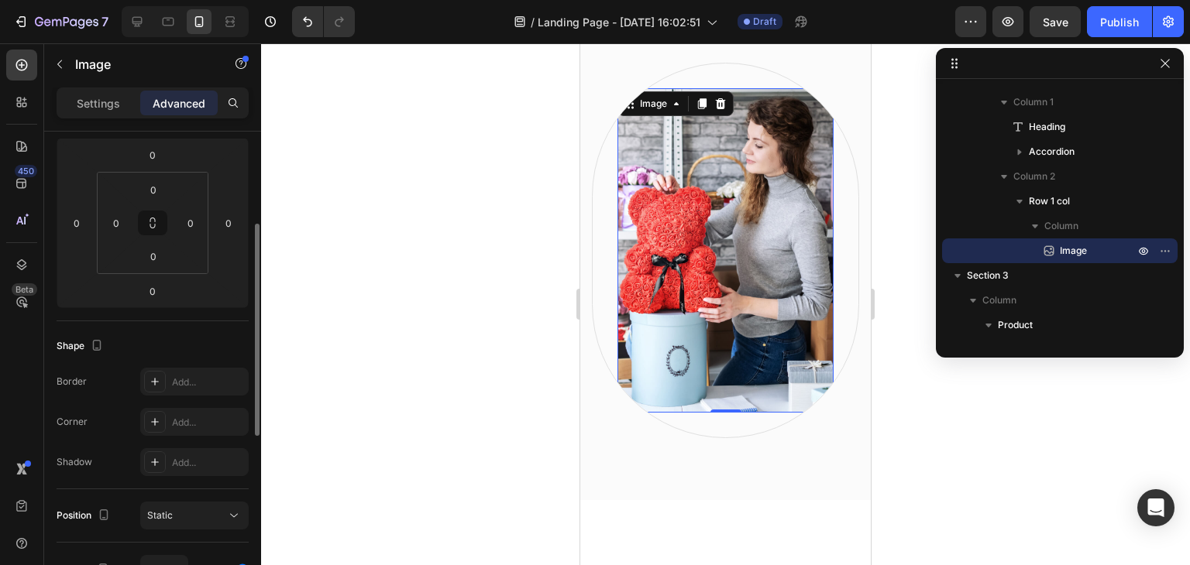
click at [666, 277] on img at bounding box center [725, 250] width 216 height 325
click at [652, 106] on div "Image" at bounding box center [653, 104] width 33 height 14
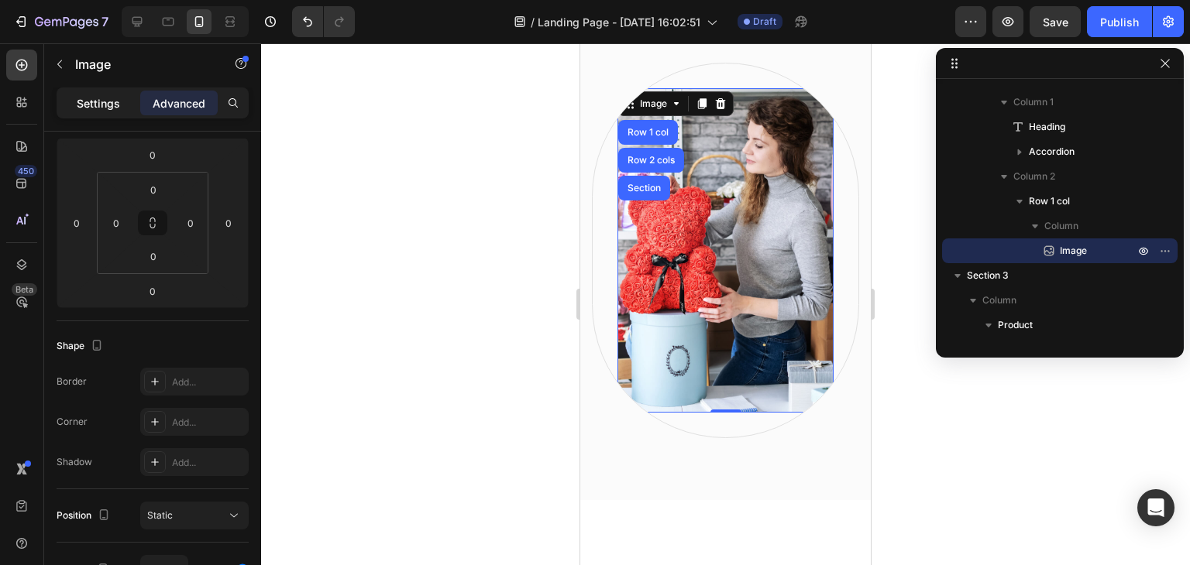
click at [100, 98] on p "Settings" at bounding box center [98, 103] width 43 height 16
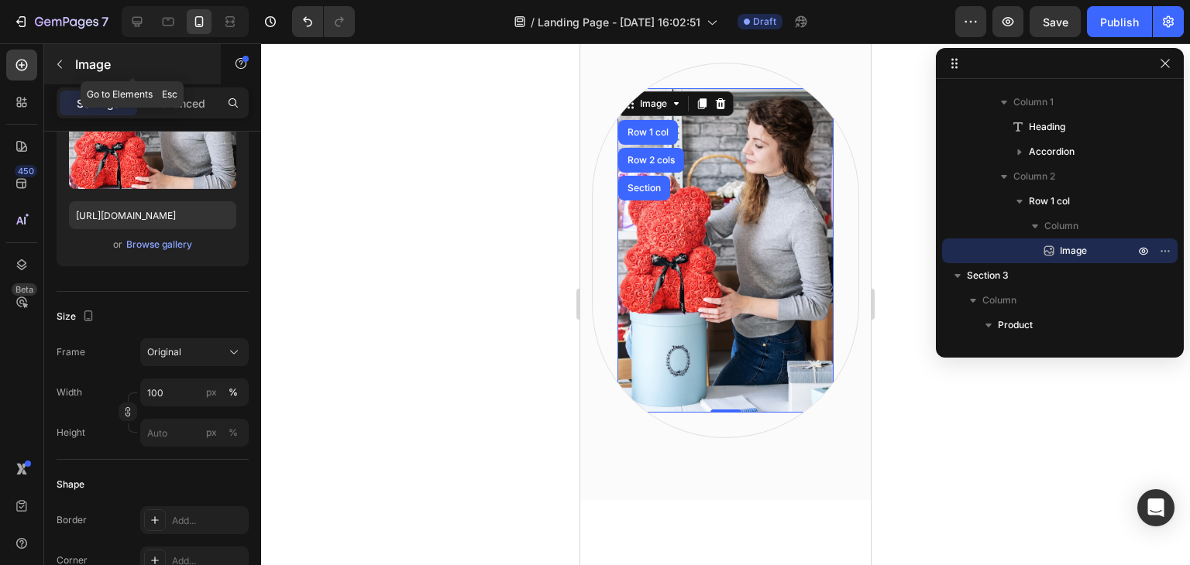
click at [60, 62] on icon "button" at bounding box center [59, 64] width 5 height 9
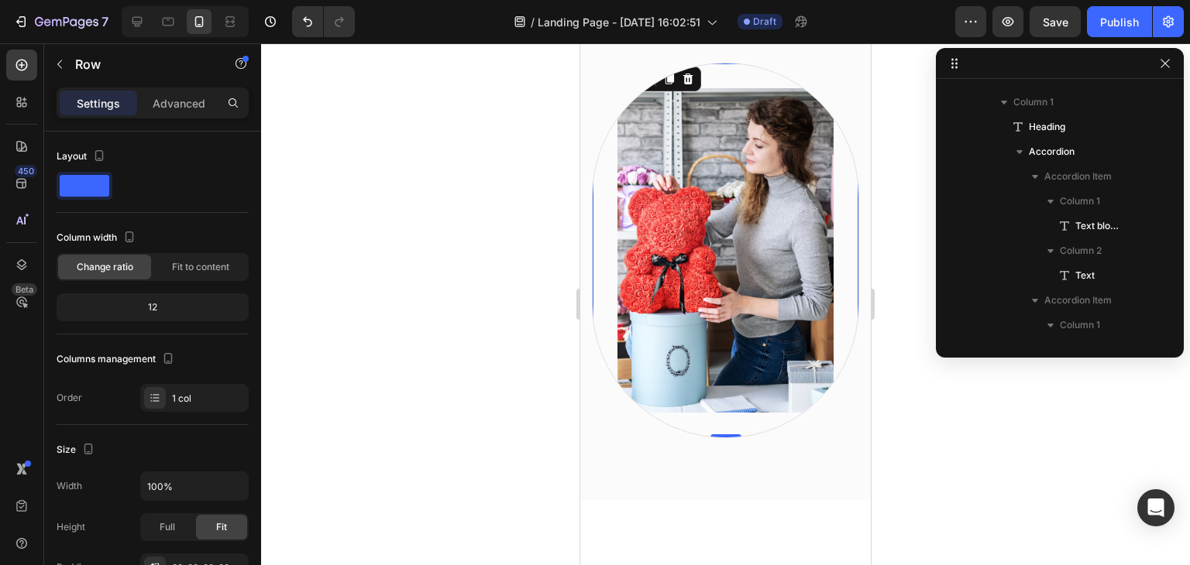
scroll to position [559, 0]
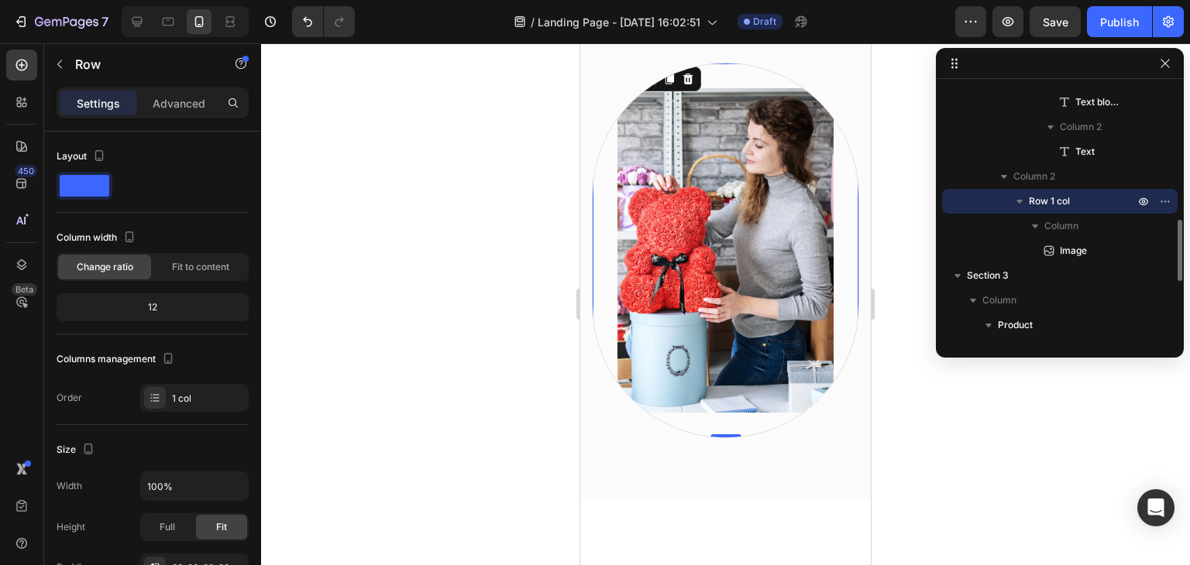
click at [595, 222] on div "Image Row 0" at bounding box center [725, 251] width 267 height 376
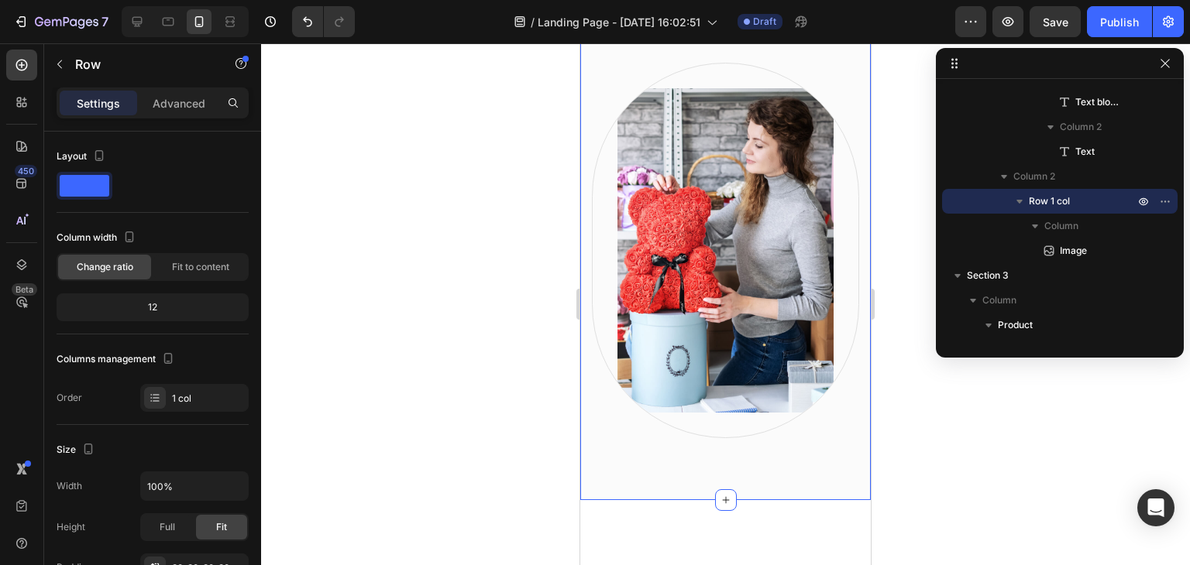
scroll to position [14, 0]
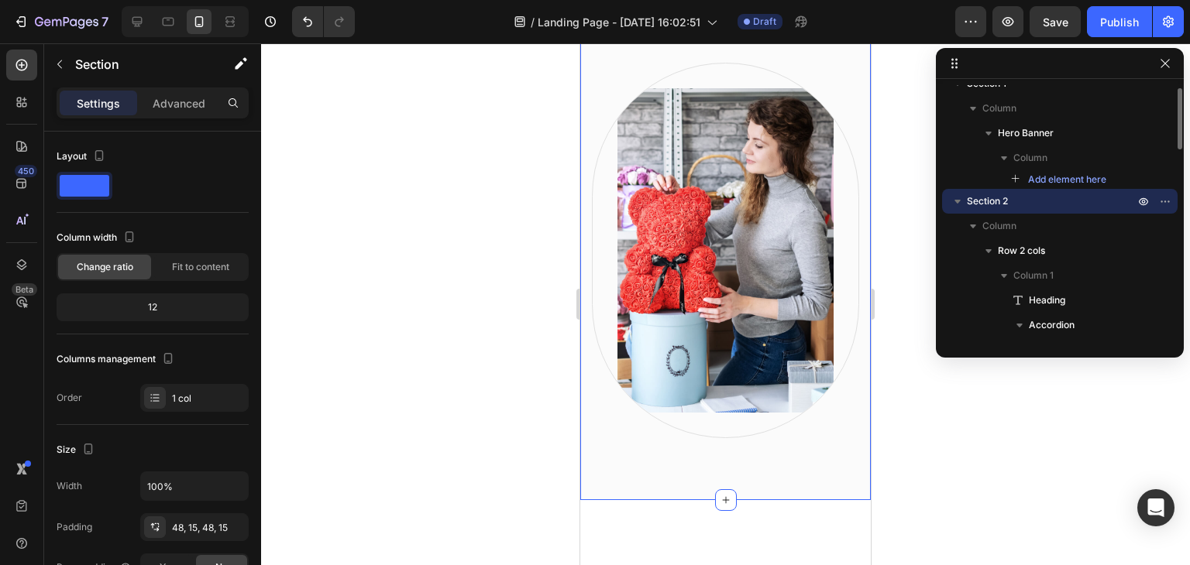
click at [583, 225] on div "Why rose bears make the perfect gift for Valentine’s Day Heading They are a lux…" at bounding box center [725, 83] width 290 height 834
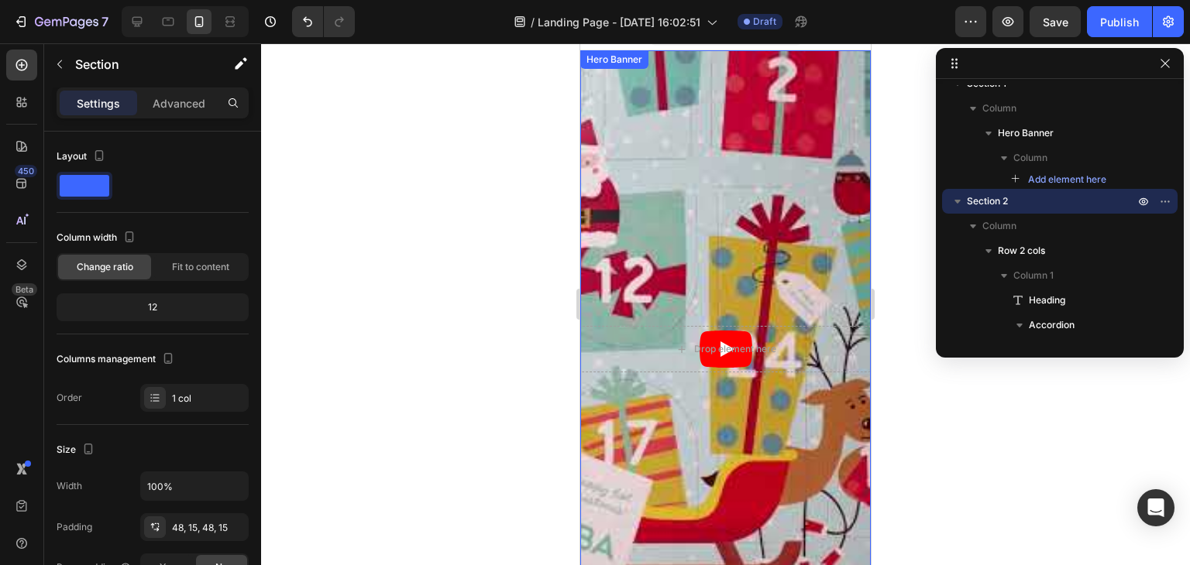
scroll to position [0, 0]
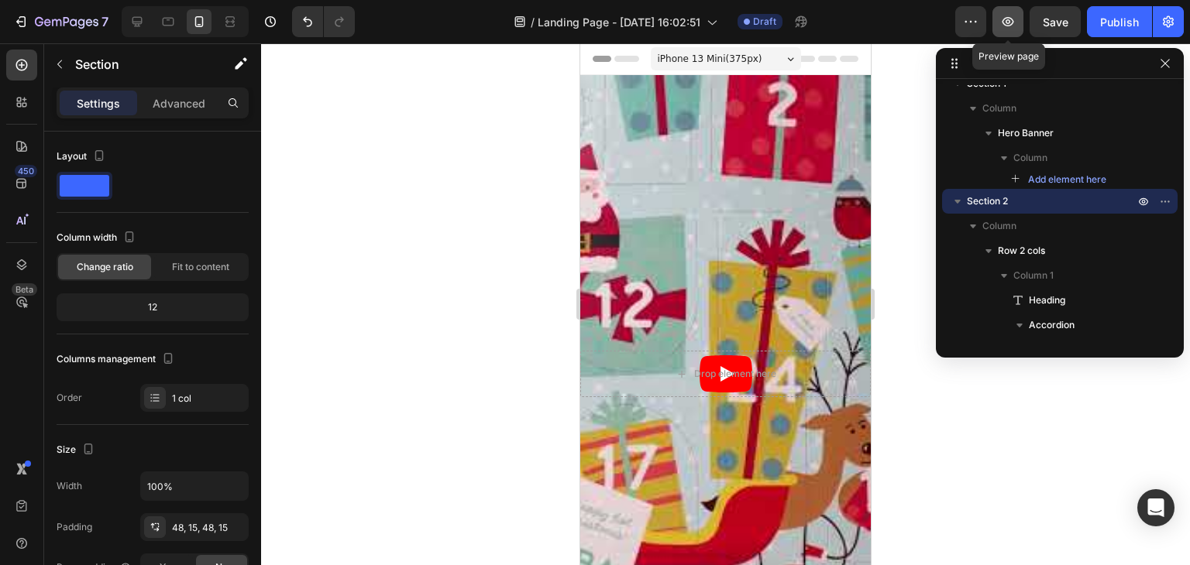
click at [1007, 22] on icon "button" at bounding box center [1008, 21] width 12 height 9
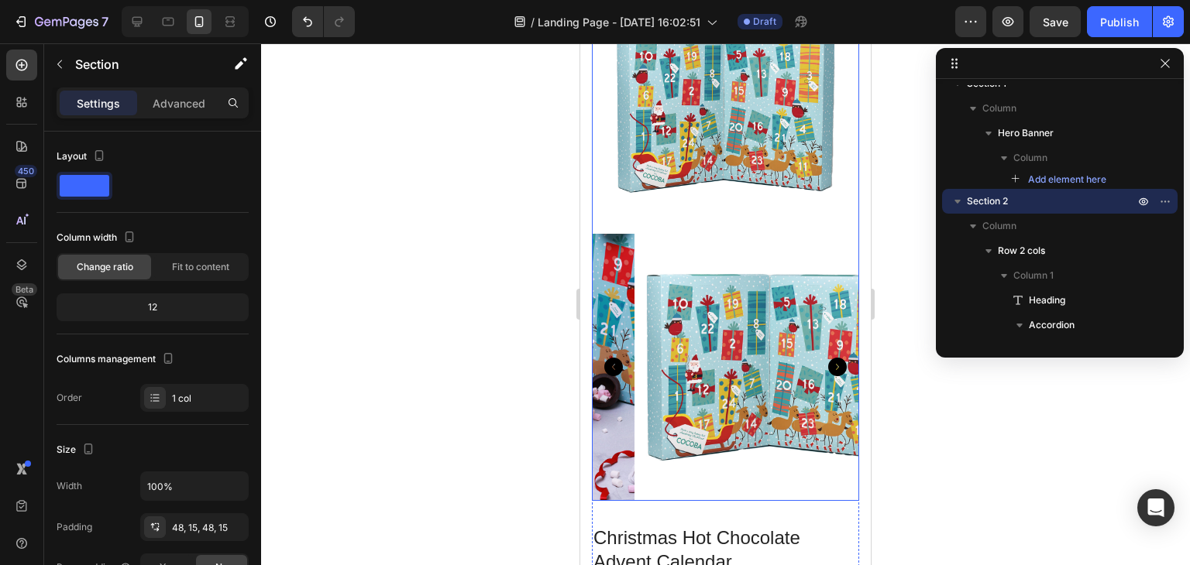
scroll to position [1472, 0]
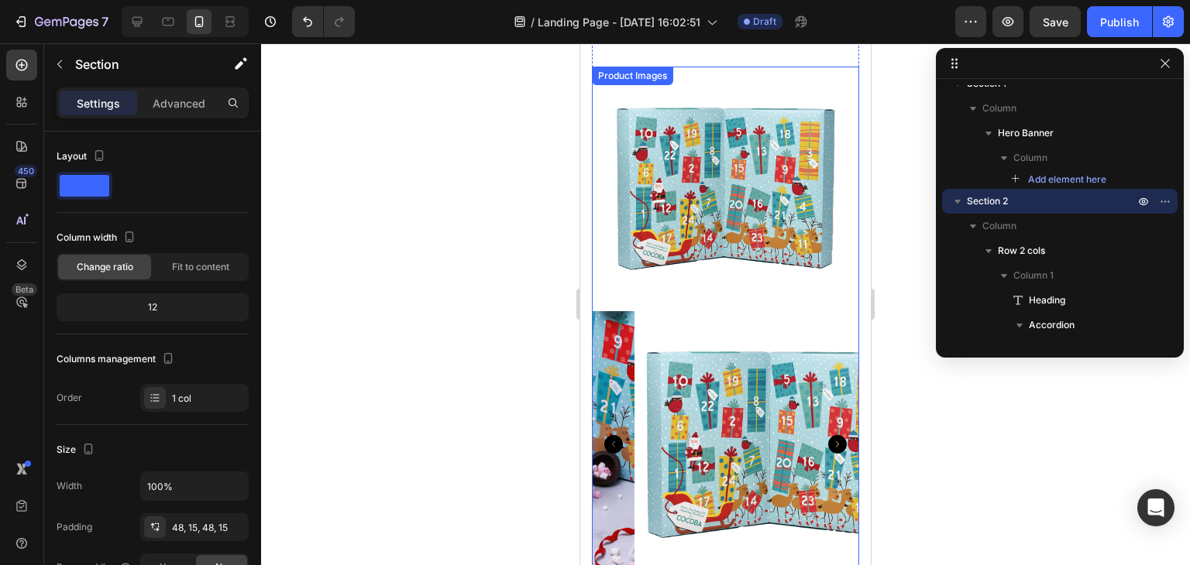
click at [679, 311] on img at bounding box center [771, 444] width 267 height 267
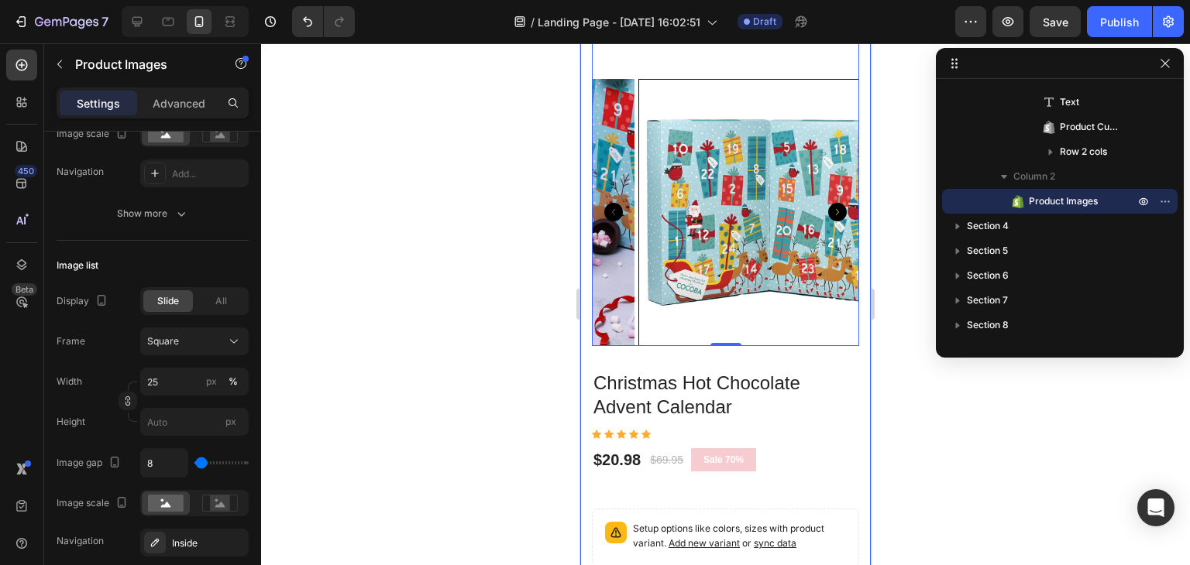
scroll to position [0, 0]
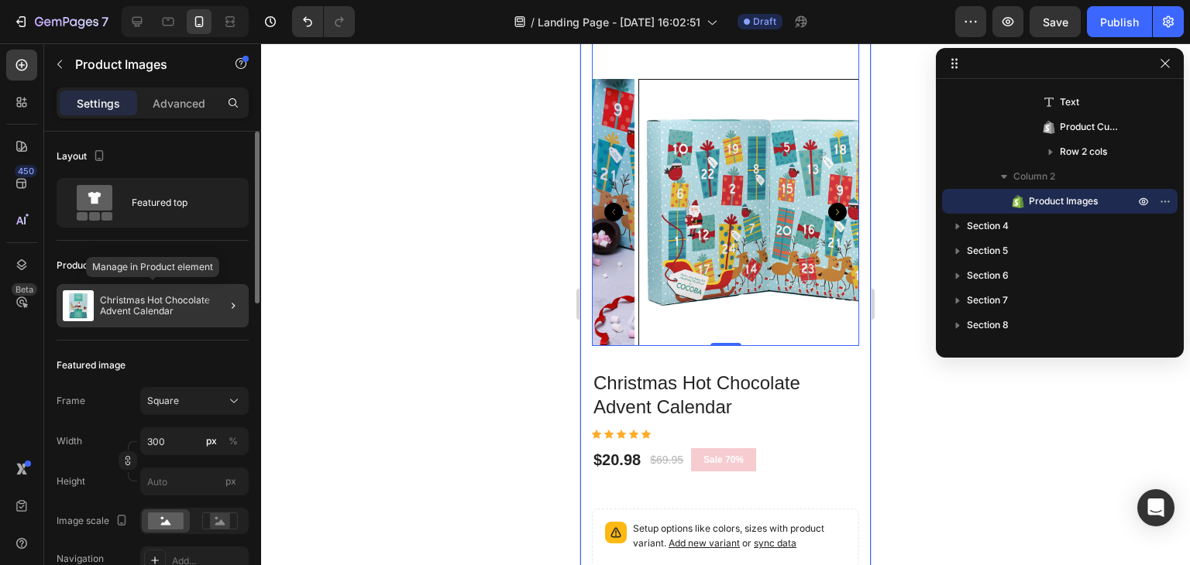
click at [143, 304] on p "Christmas Hot Chocolate Advent Calendar" at bounding box center [171, 306] width 143 height 22
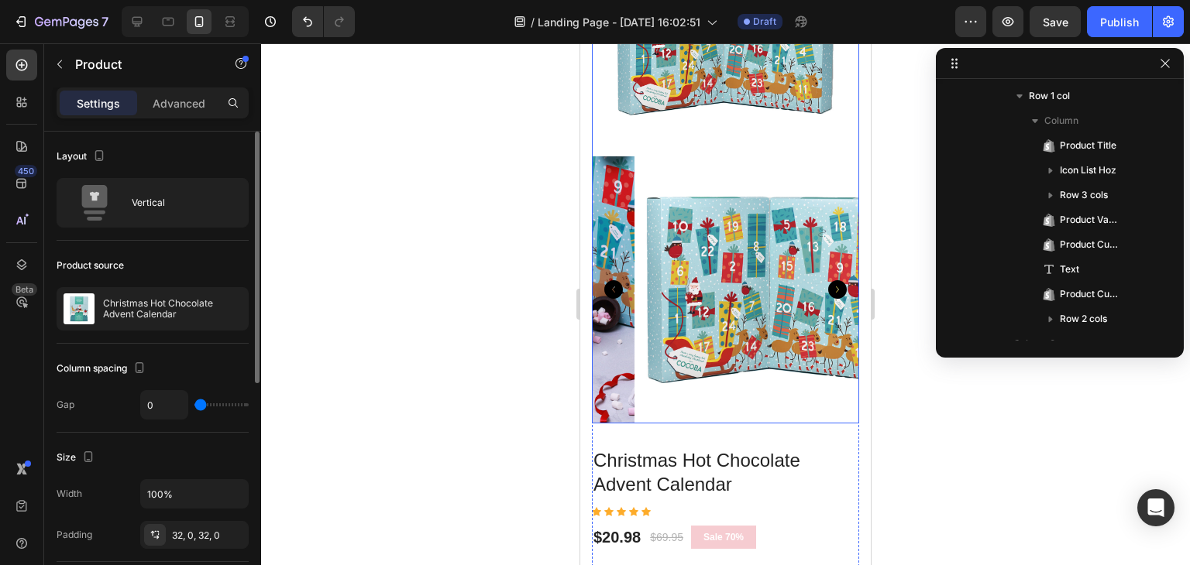
scroll to position [1472, 0]
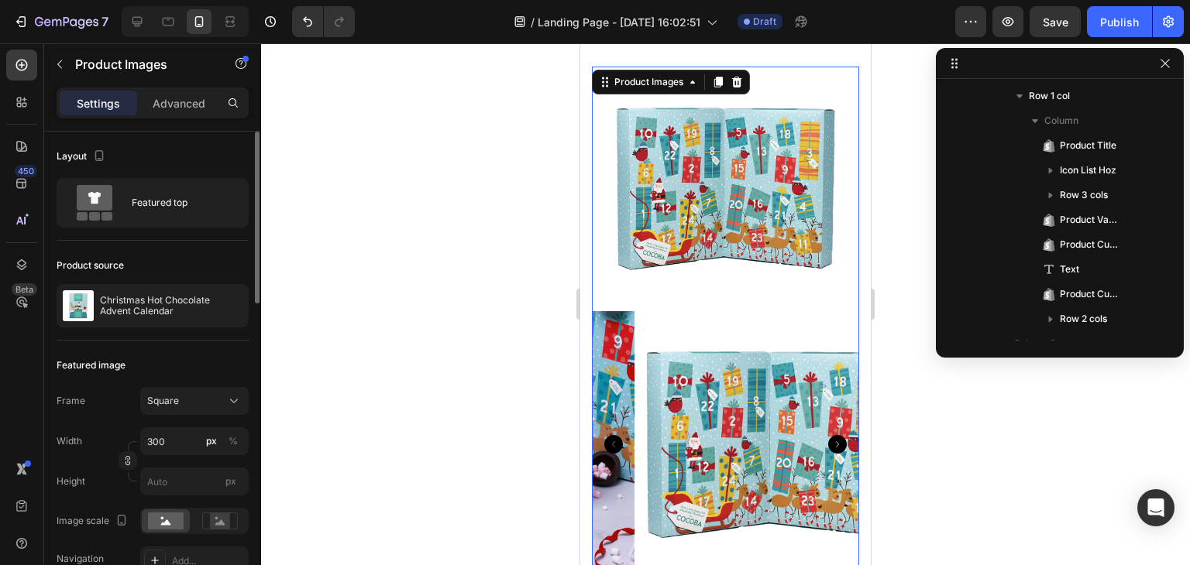
click at [774, 370] on img at bounding box center [771, 444] width 267 height 267
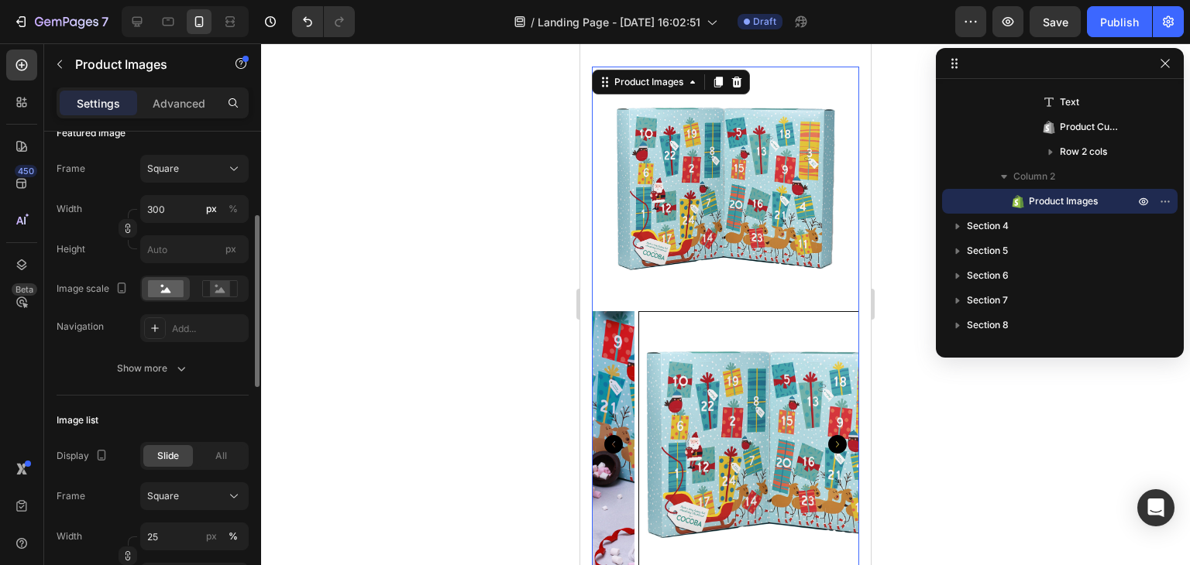
scroll to position [387, 0]
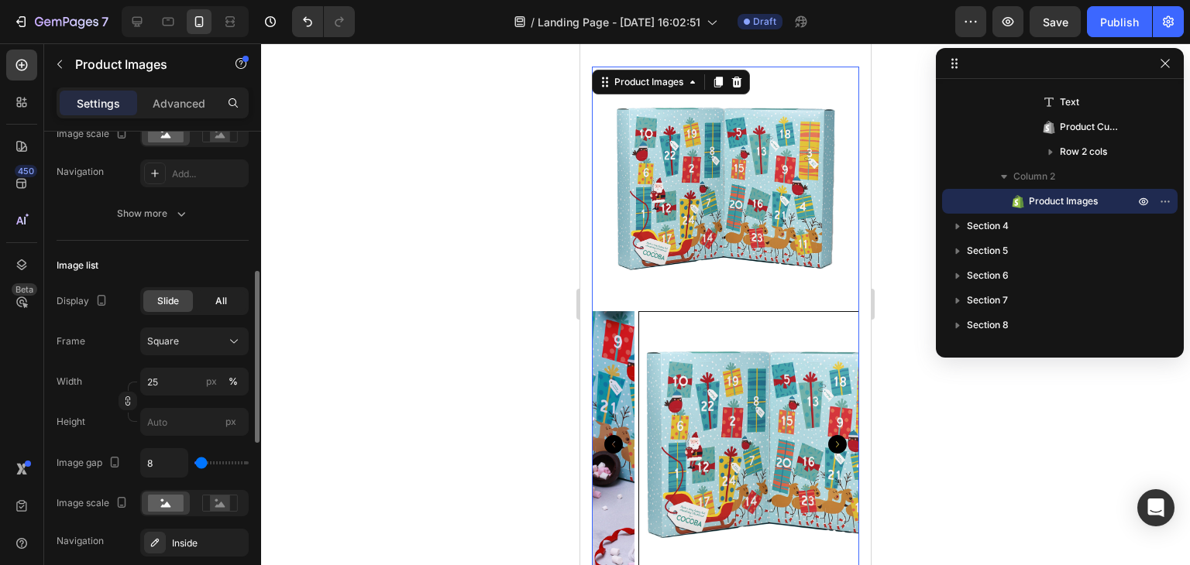
click at [227, 299] on div "All" at bounding box center [221, 301] width 50 height 22
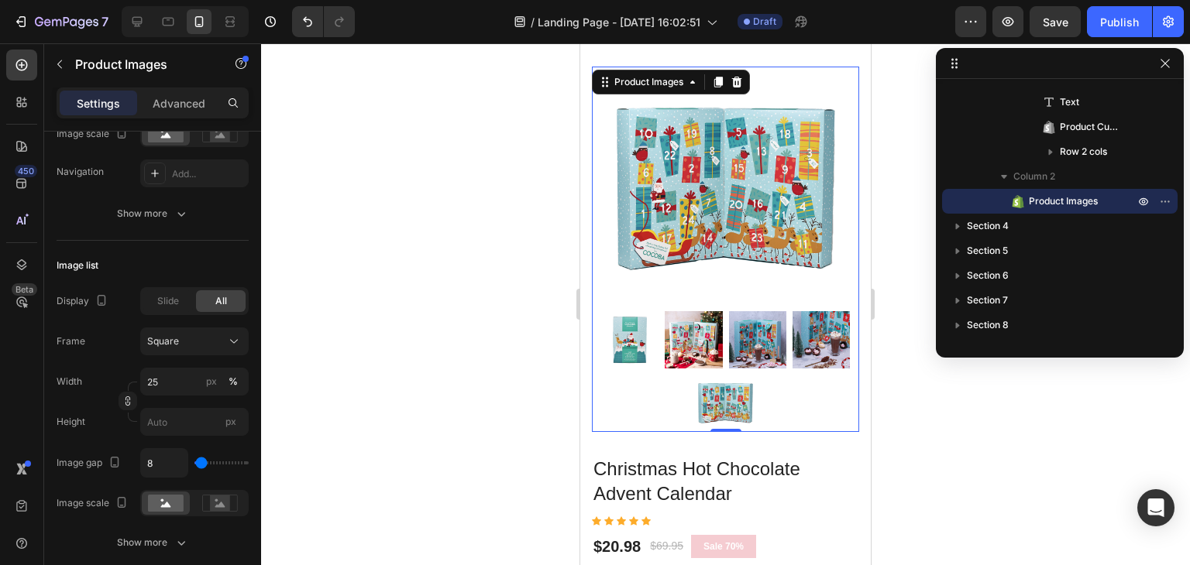
scroll to position [1549, 0]
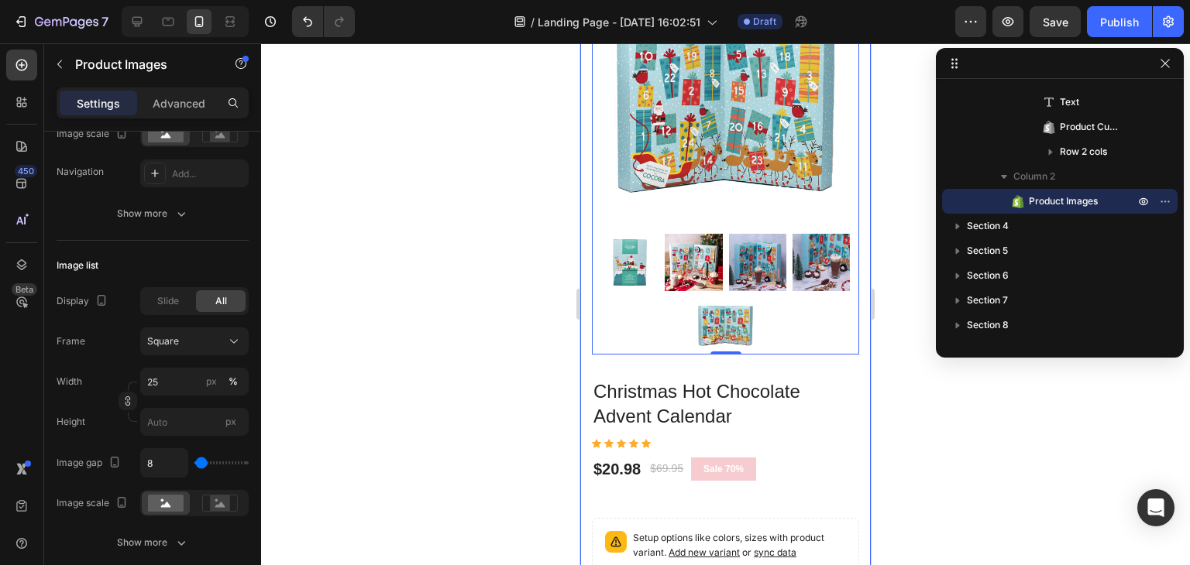
click at [491, 345] on div at bounding box center [725, 304] width 929 height 522
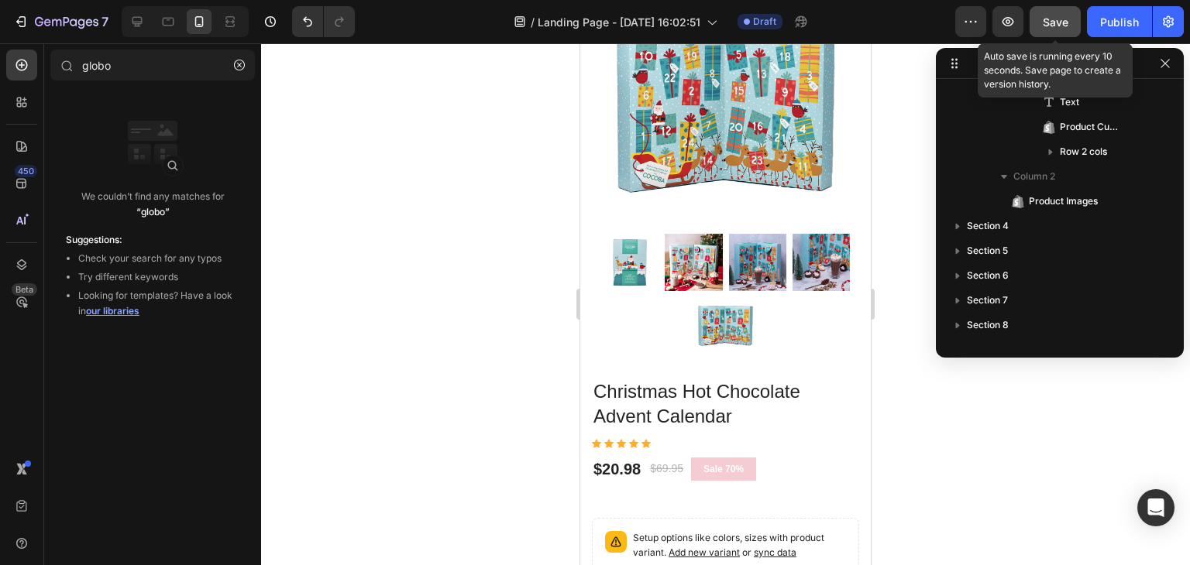
click at [1070, 26] on button "Save" at bounding box center [1054, 21] width 51 height 31
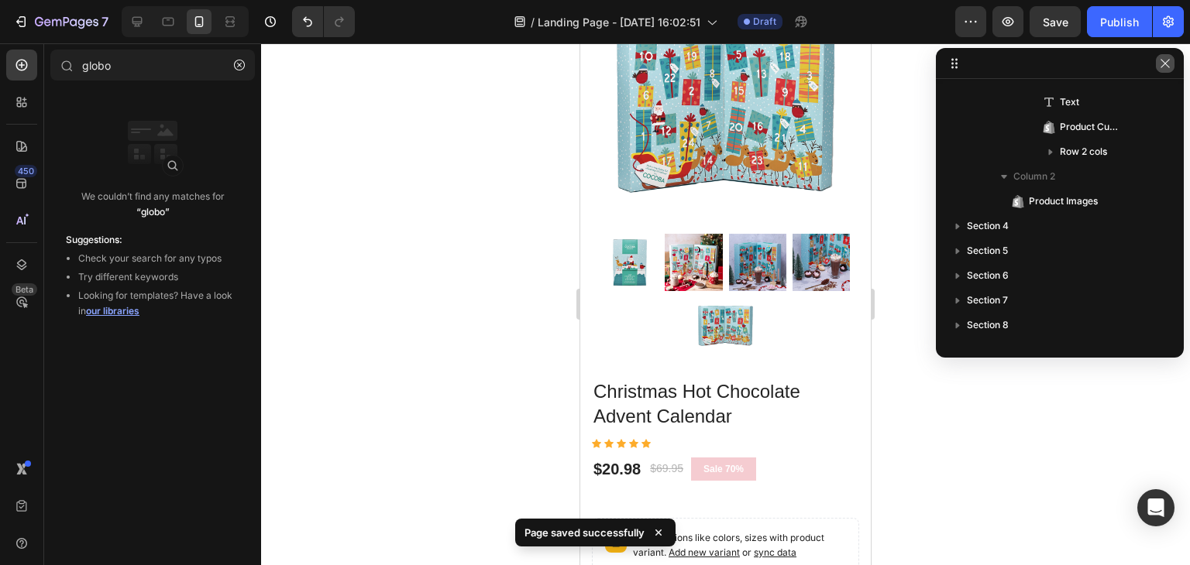
click at [1160, 64] on icon "button" at bounding box center [1165, 63] width 12 height 12
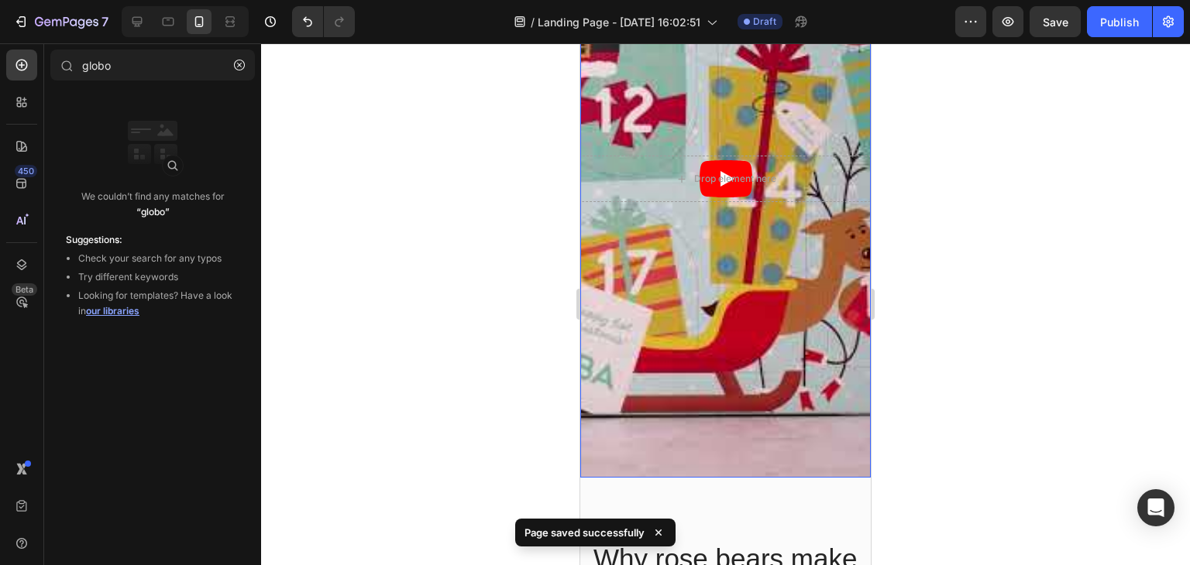
scroll to position [0, 0]
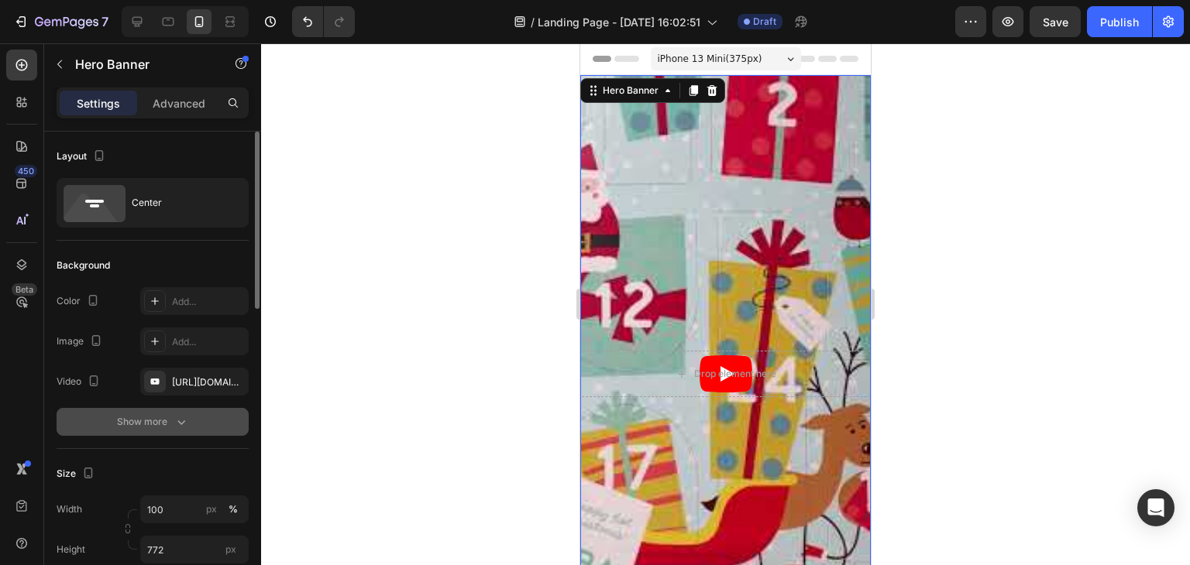
click at [167, 419] on div "Show more" at bounding box center [153, 421] width 72 height 15
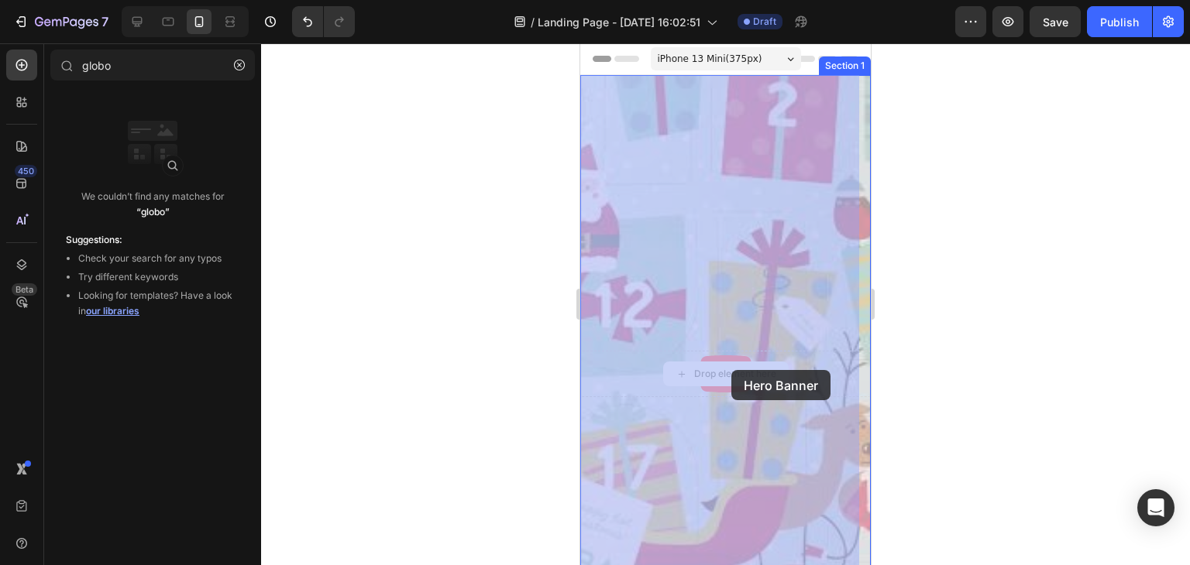
drag, startPoint x: 738, startPoint y: 378, endPoint x: 731, endPoint y: 372, distance: 9.3
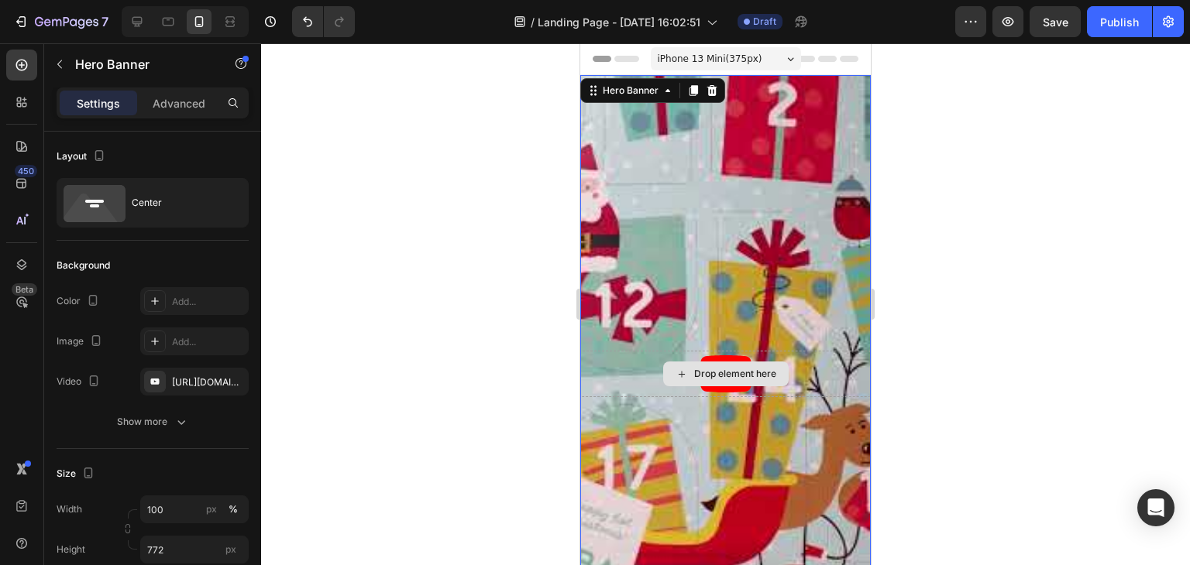
click at [613, 375] on div "Drop element here" at bounding box center [725, 374] width 290 height 46
click at [672, 95] on icon at bounding box center [668, 90] width 12 height 12
click at [751, 257] on div "Overlay" at bounding box center [725, 374] width 290 height 598
click at [807, 354] on div "Drop element here" at bounding box center [725, 374] width 290 height 46
click at [480, 290] on div at bounding box center [725, 304] width 929 height 522
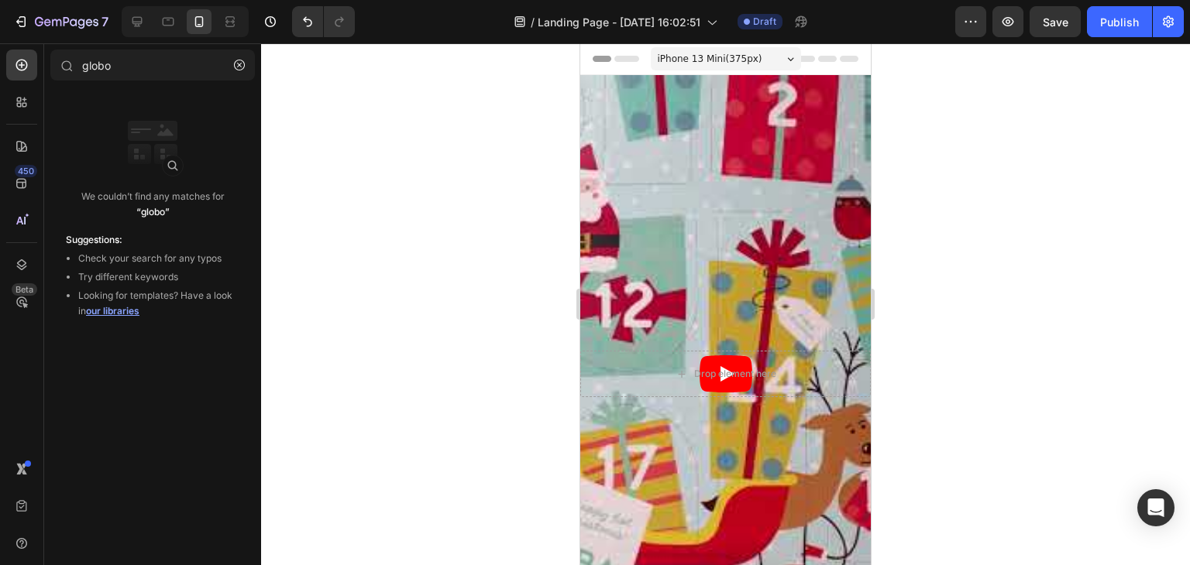
click at [768, 64] on div "iPhone 13 Mini ( 375 px)" at bounding box center [726, 58] width 150 height 23
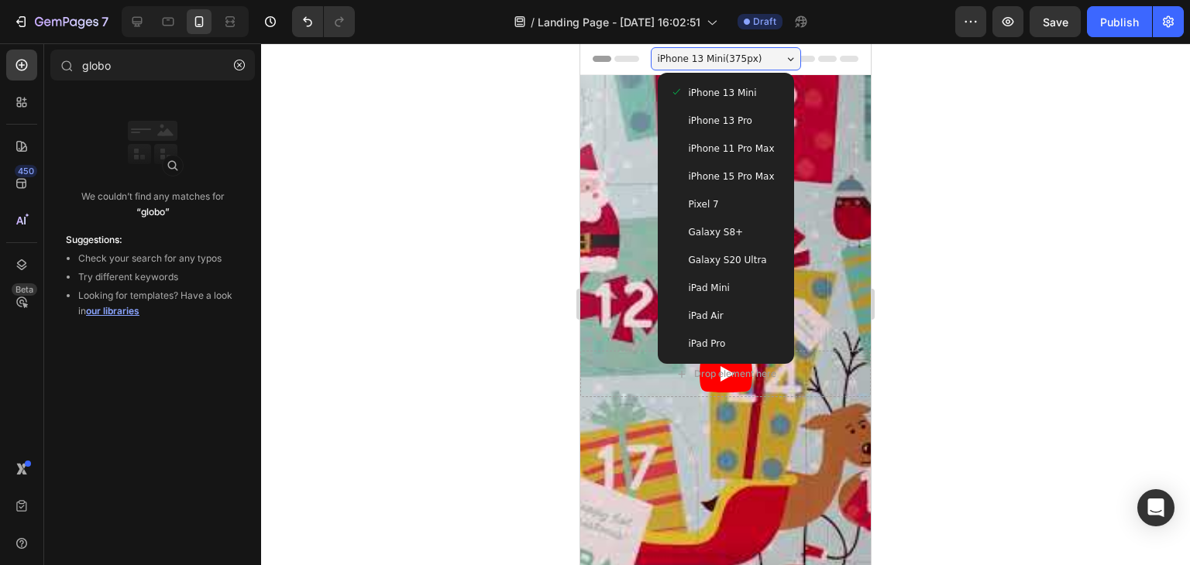
click at [716, 215] on div "Pixel 7" at bounding box center [726, 205] width 124 height 28
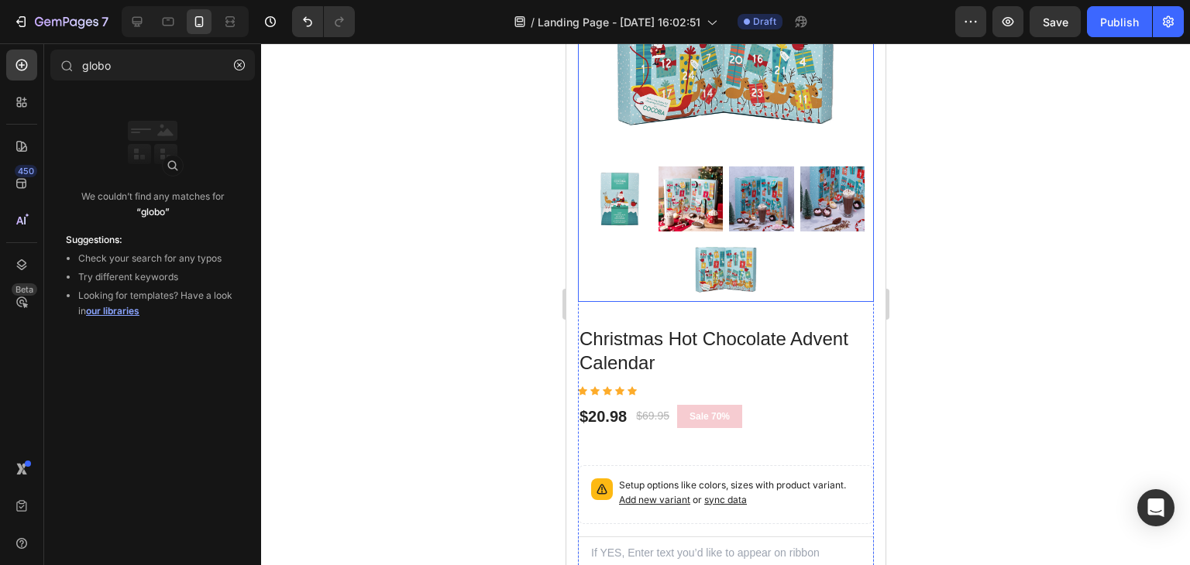
scroll to position [1704, 0]
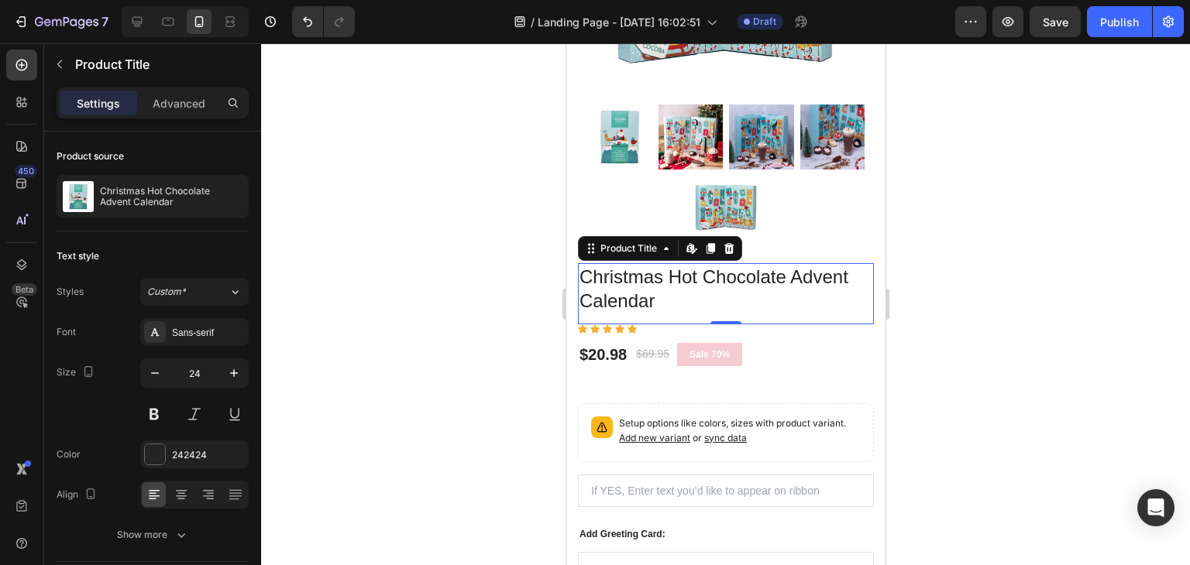
click at [640, 287] on h2 "Christmas Hot Chocolate Advent Calendar" at bounding box center [725, 288] width 296 height 51
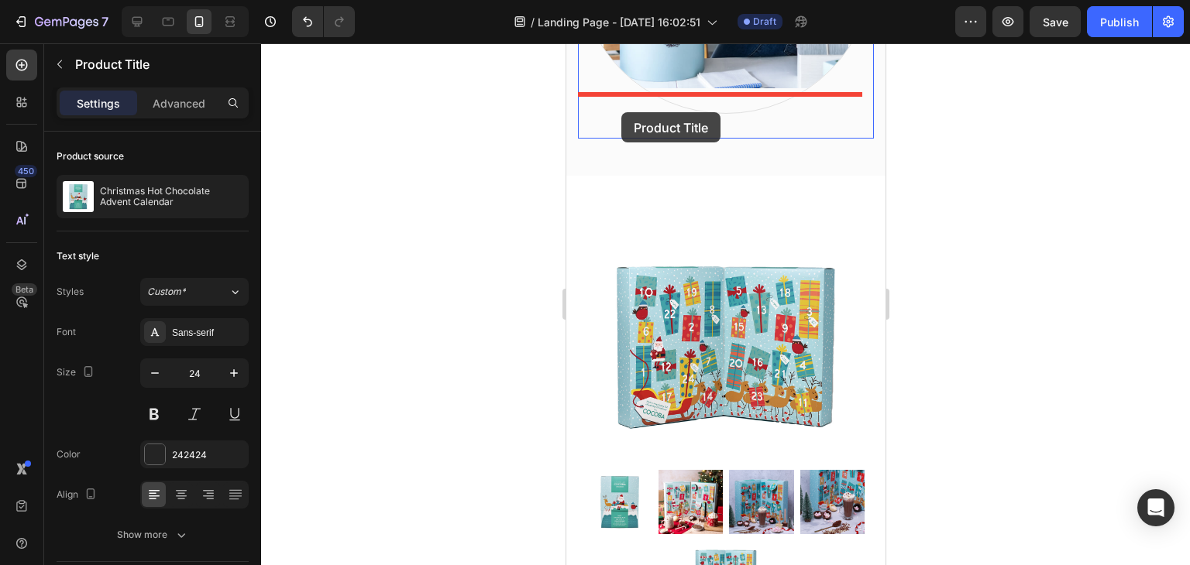
scroll to position [1335, 0]
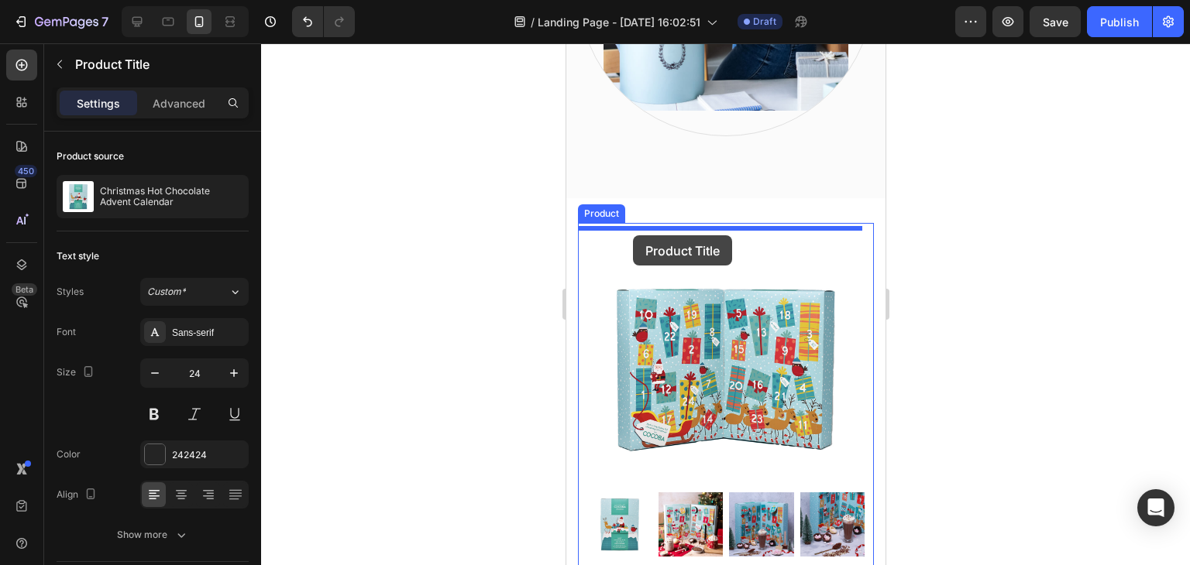
drag, startPoint x: 592, startPoint y: 246, endPoint x: 632, endPoint y: 235, distance: 41.5
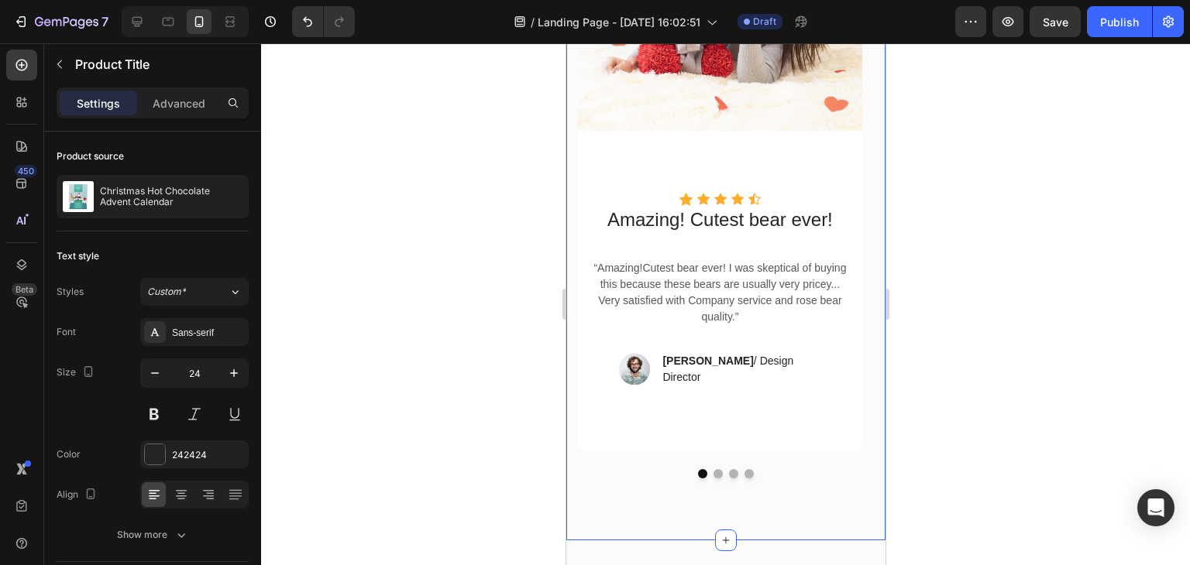
scroll to position [4821, 0]
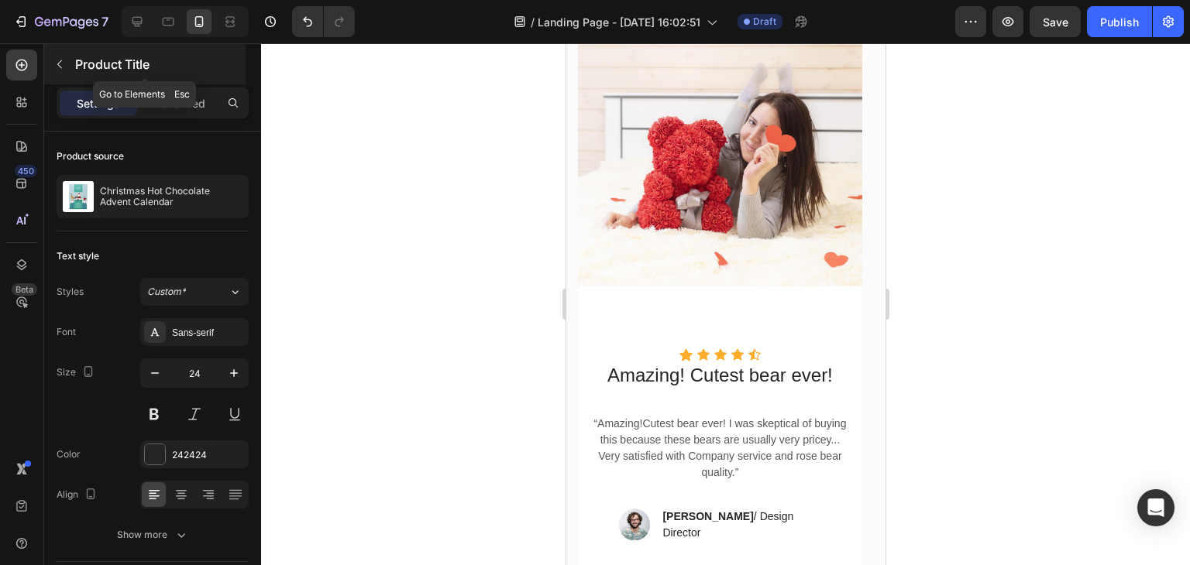
click at [63, 70] on icon "button" at bounding box center [59, 64] width 12 height 12
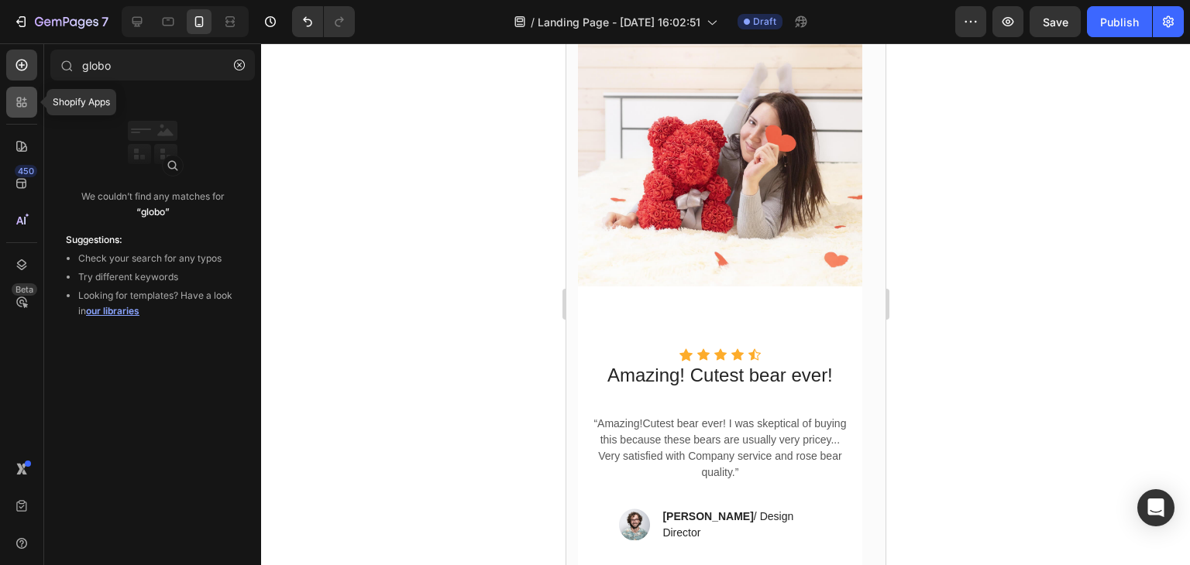
click at [27, 100] on icon at bounding box center [21, 102] width 15 height 15
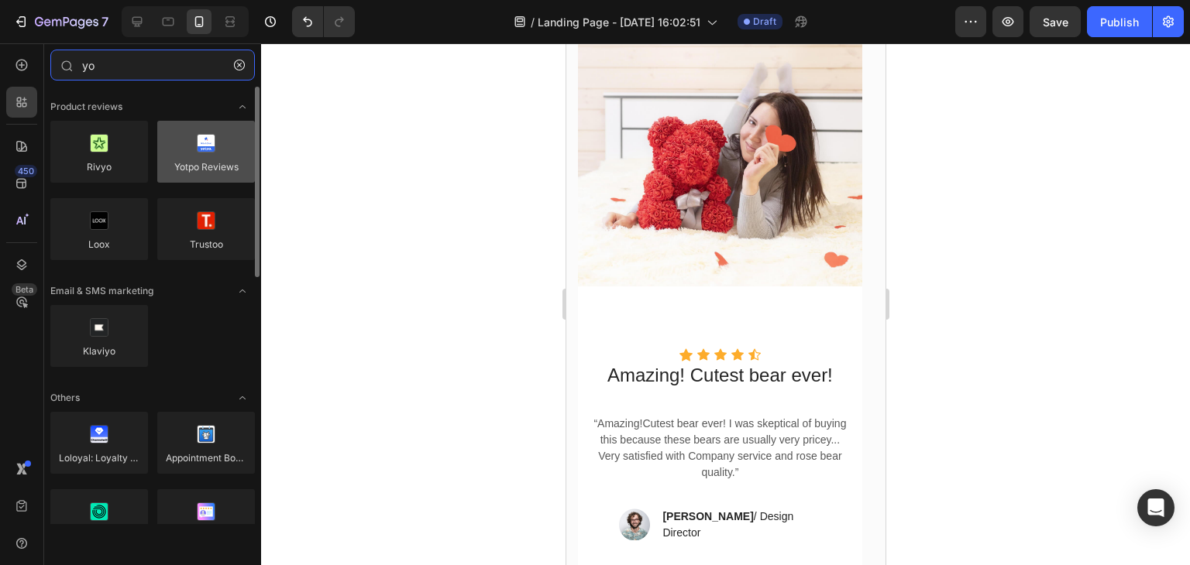
type input "yo"
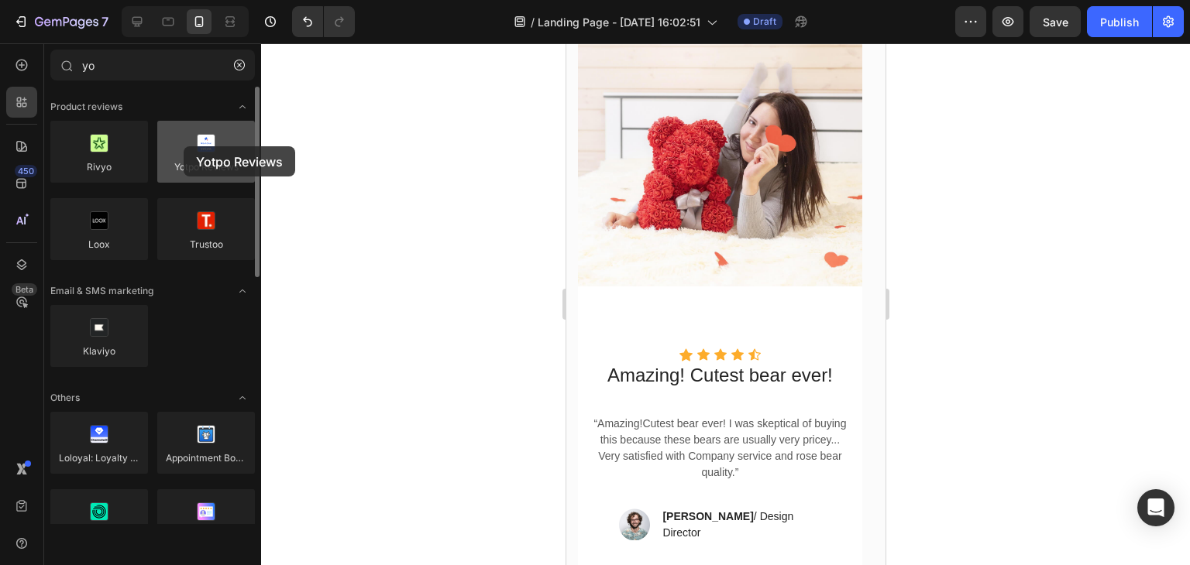
click at [184, 146] on div at bounding box center [206, 152] width 98 height 62
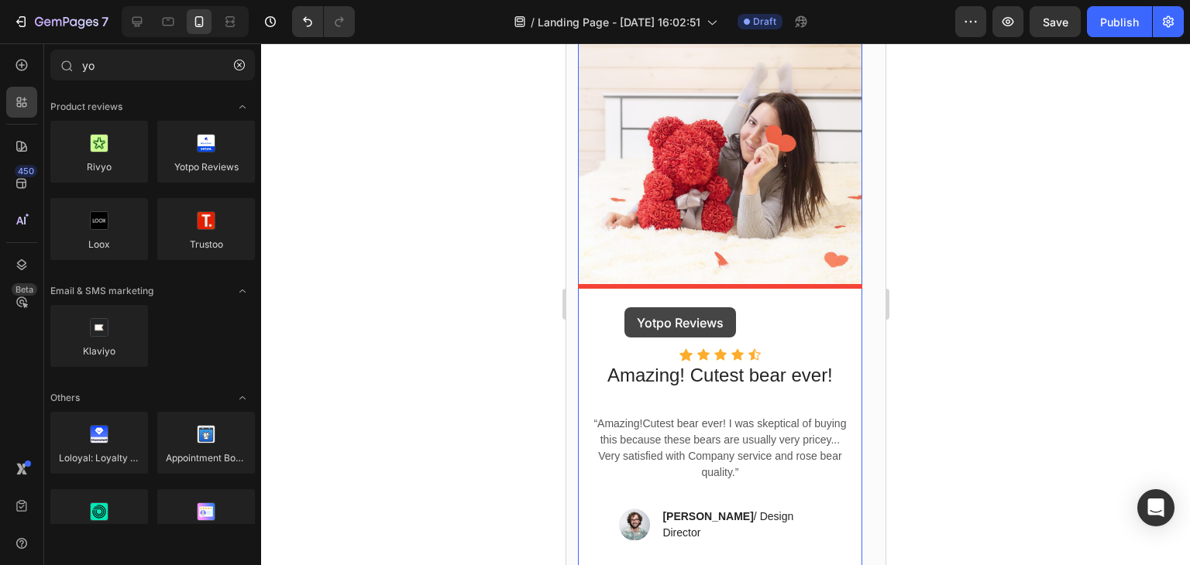
drag, startPoint x: 751, startPoint y: 193, endPoint x: 624, endPoint y: 308, distance: 171.1
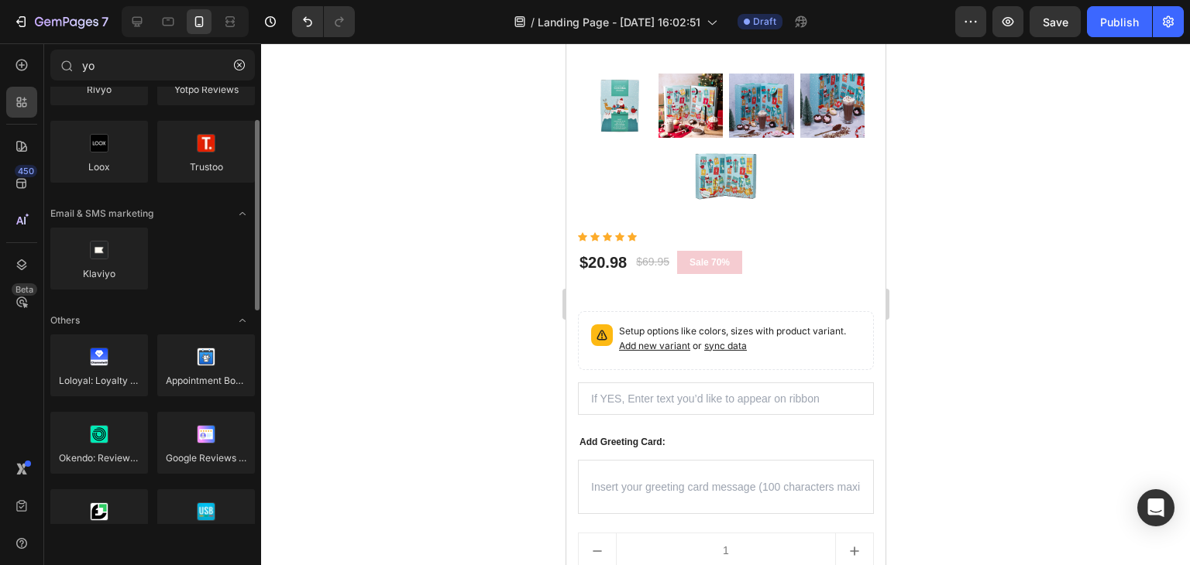
scroll to position [0, 0]
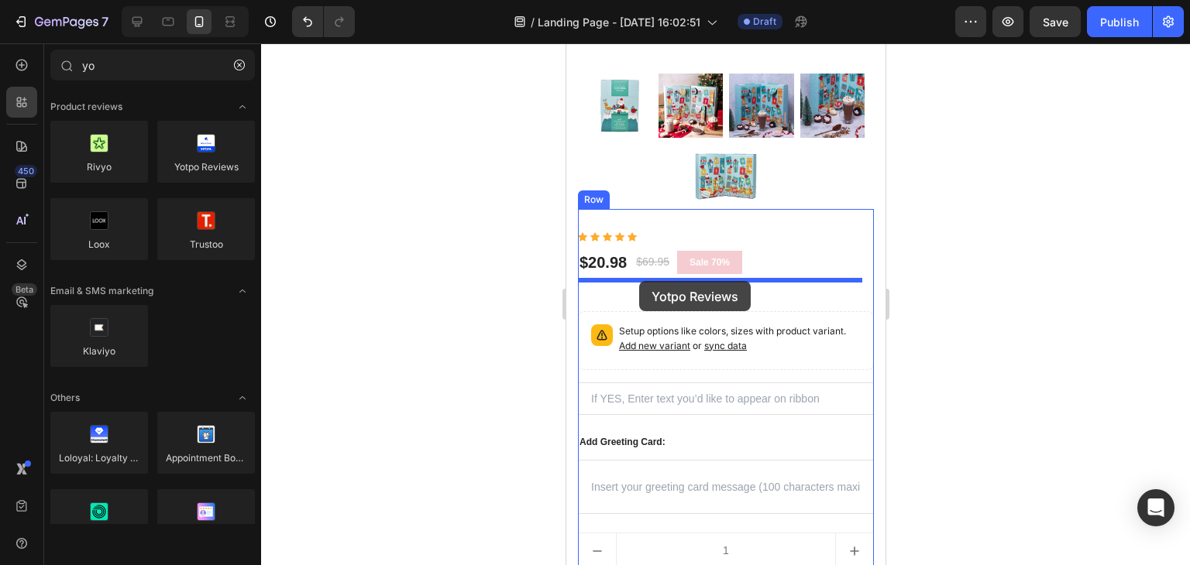
drag, startPoint x: 758, startPoint y: 201, endPoint x: 638, endPoint y: 281, distance: 143.5
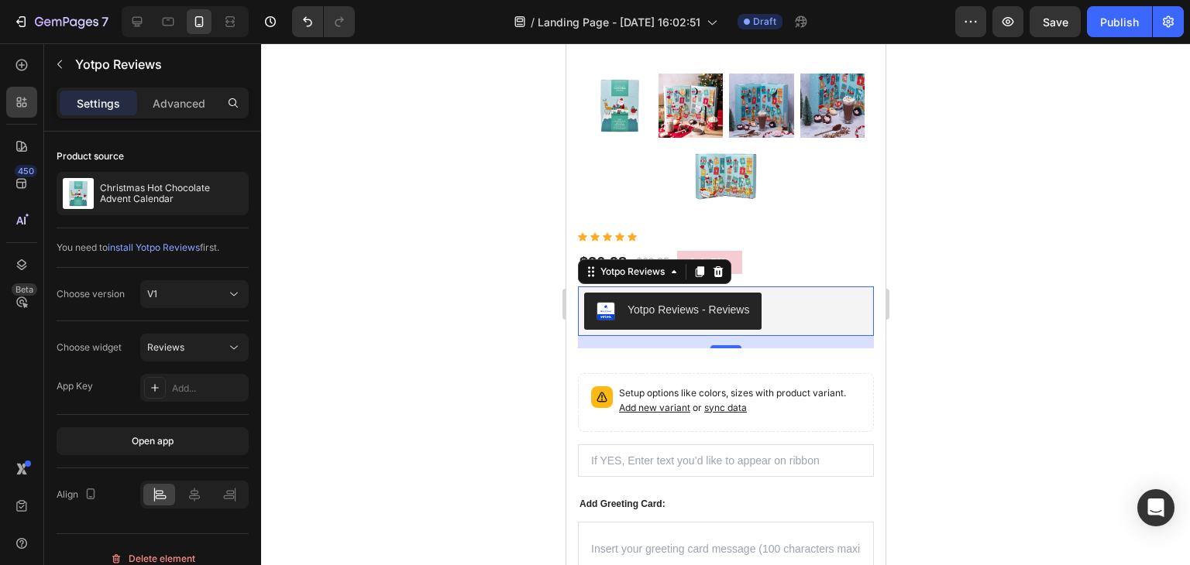
click at [936, 301] on div at bounding box center [725, 304] width 929 height 522
click at [750, 301] on button "Yotpo Reviews - Reviews" at bounding box center [671, 311] width 177 height 37
click at [716, 266] on icon at bounding box center [718, 271] width 10 height 11
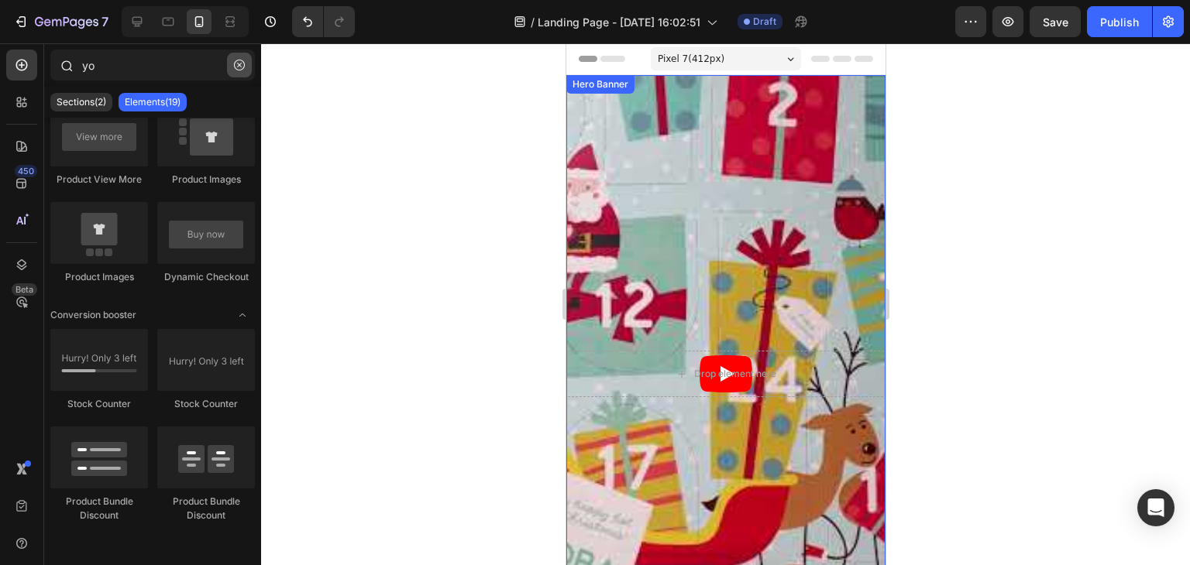
click at [238, 63] on icon "button" at bounding box center [239, 65] width 11 height 11
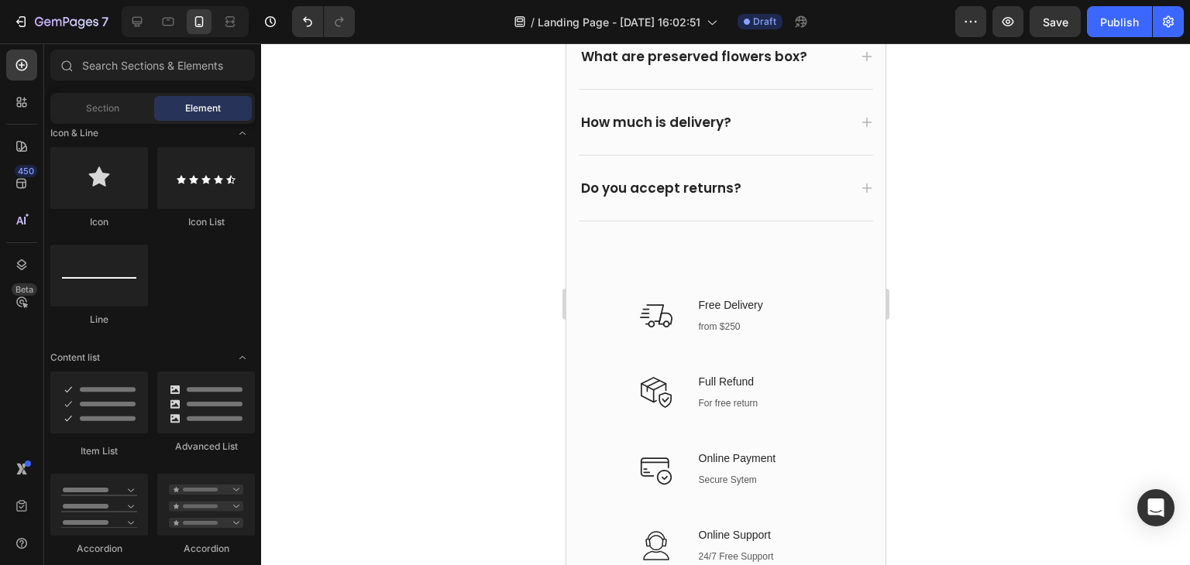
scroll to position [6042, 0]
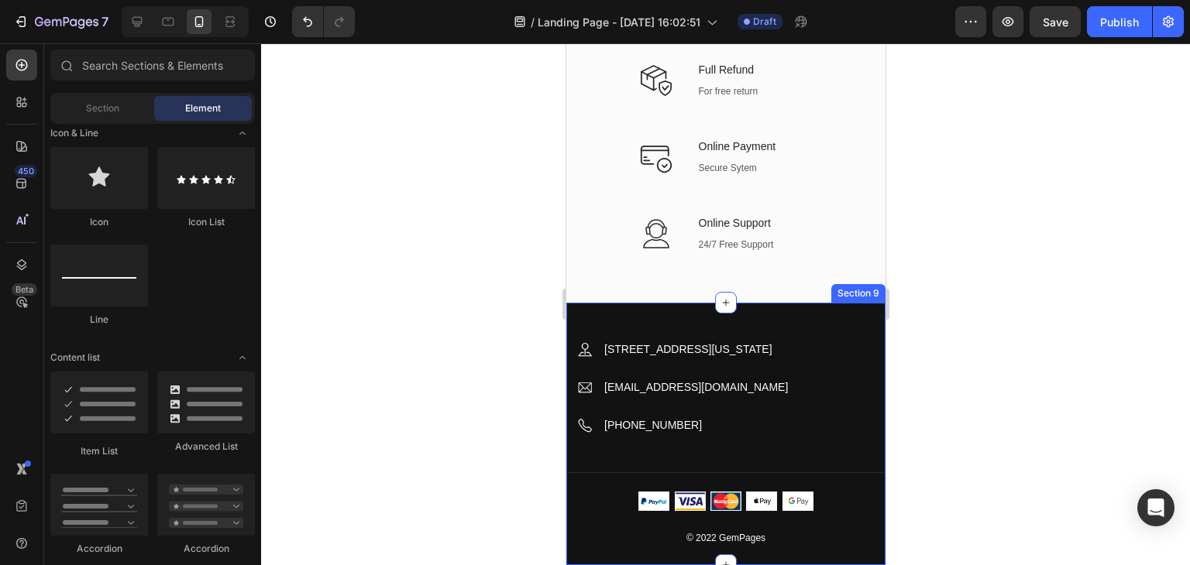
click at [690, 314] on div "Image [STREET_ADDRESS][US_STATE] Text block Row Image [EMAIL_ADDRESS][DOMAIN_NA…" at bounding box center [724, 434] width 319 height 263
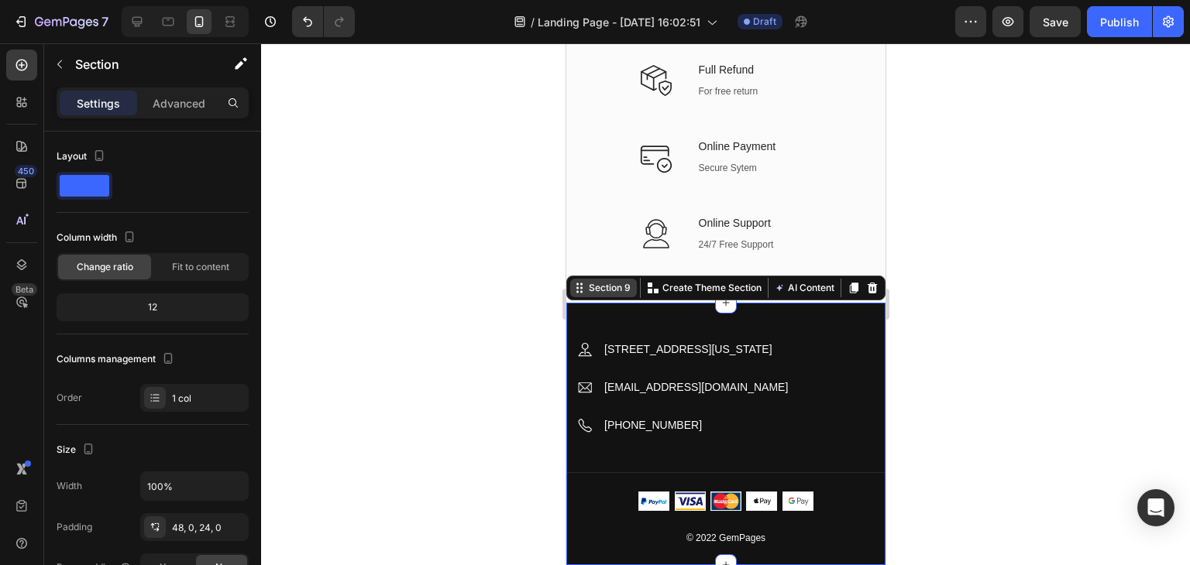
click at [617, 287] on div "Section 9" at bounding box center [609, 288] width 48 height 14
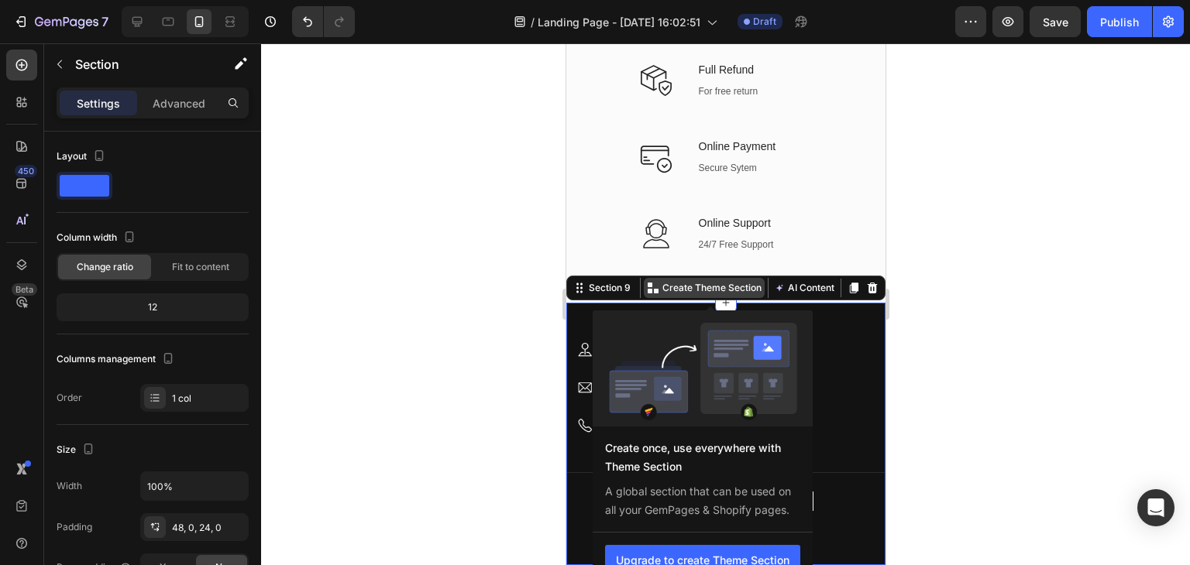
click at [717, 287] on p "Create Theme Section" at bounding box center [711, 288] width 99 height 14
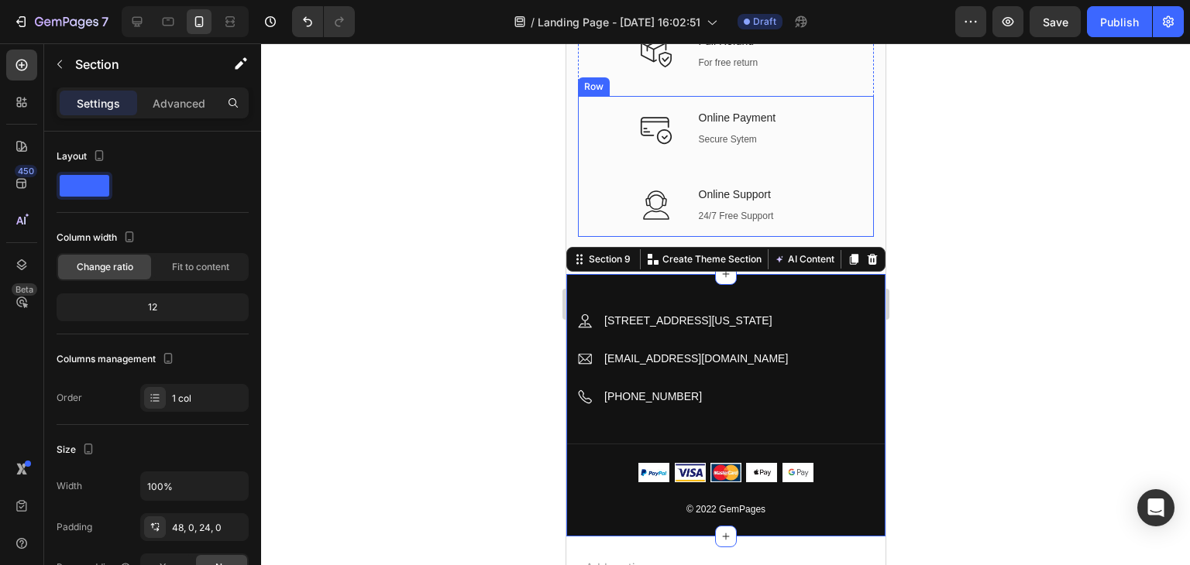
scroll to position [6370, 0]
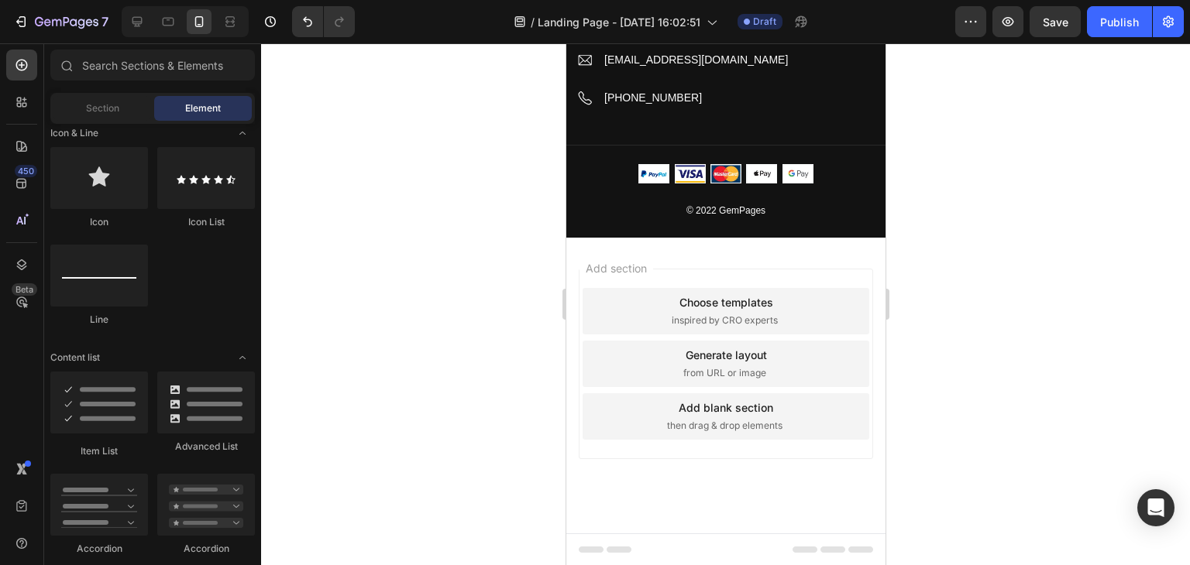
click at [710, 301] on div "Choose templates" at bounding box center [726, 302] width 94 height 16
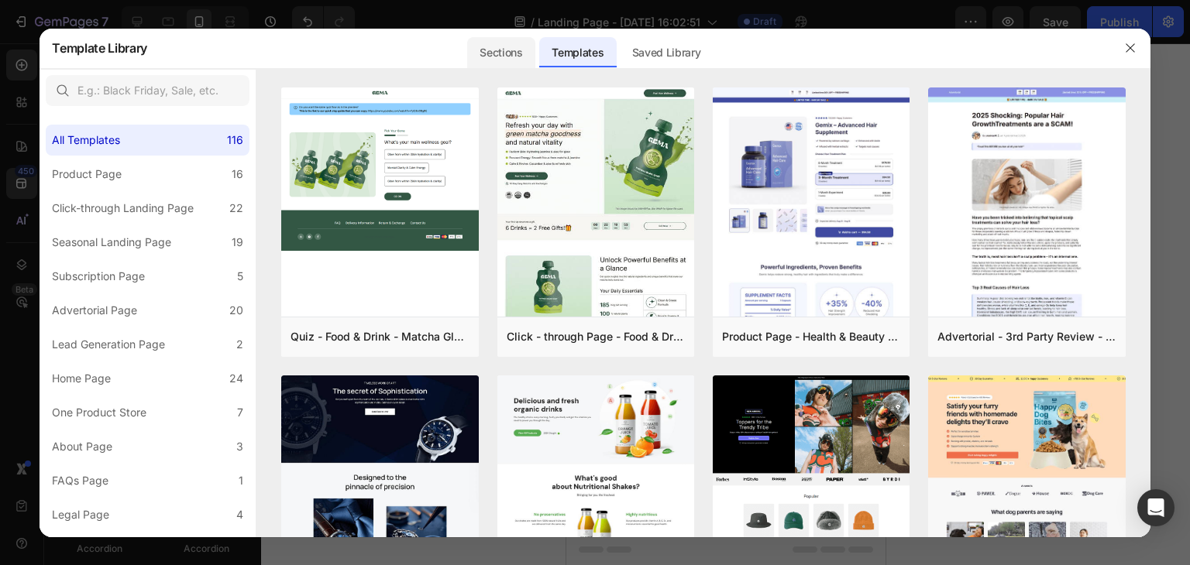
click at [486, 53] on div "Sections" at bounding box center [500, 52] width 67 height 31
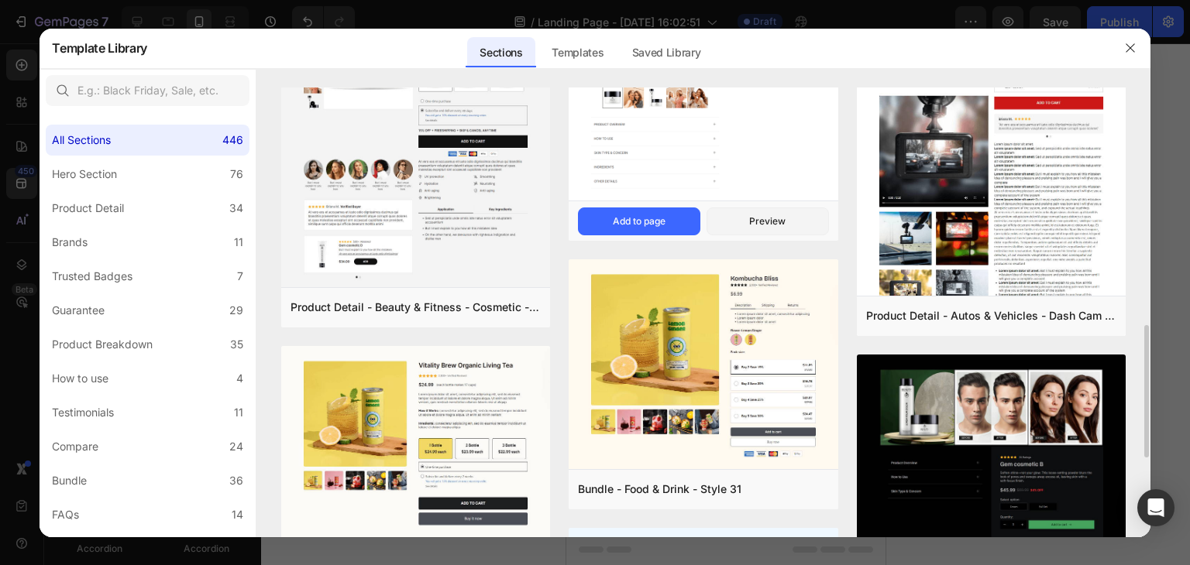
scroll to position [620, 0]
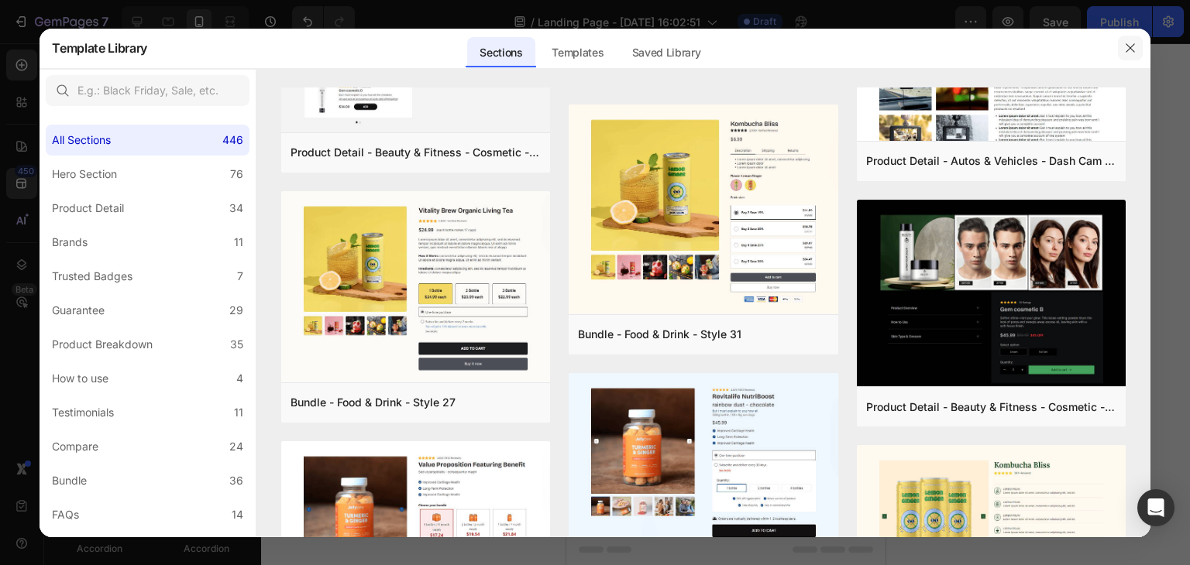
click at [1133, 46] on icon "button" at bounding box center [1130, 48] width 12 height 12
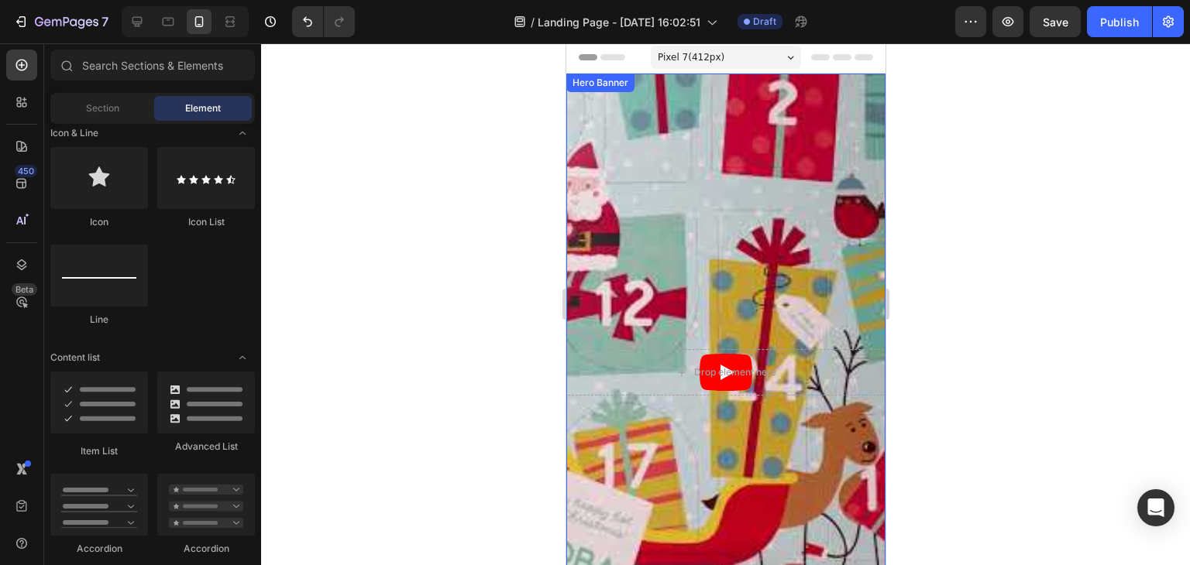
scroll to position [0, 0]
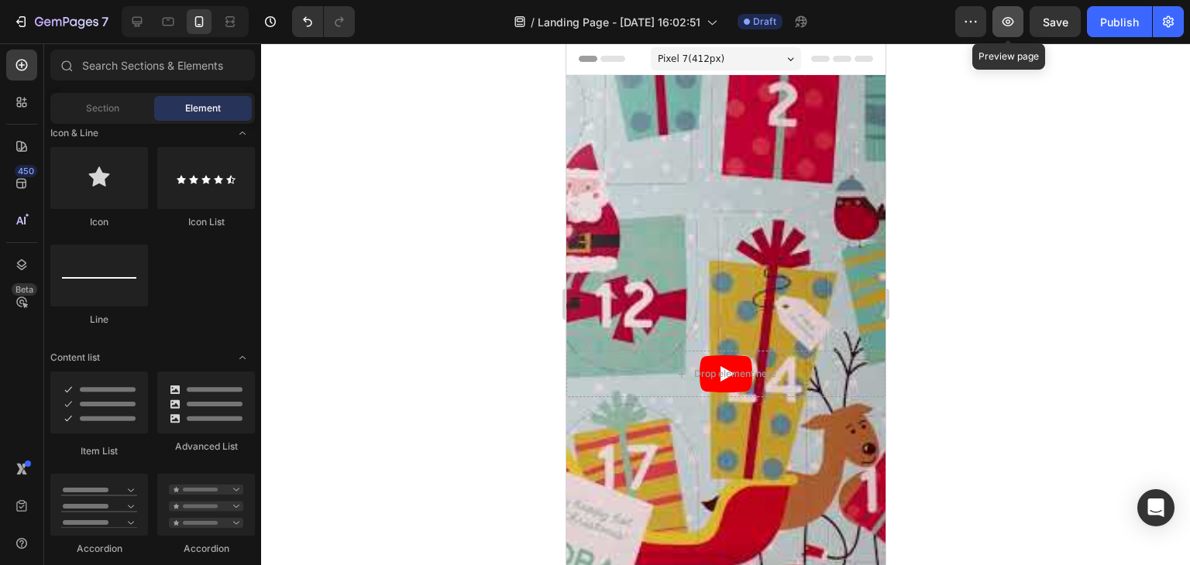
click at [1009, 32] on button "button" at bounding box center [1007, 21] width 31 height 31
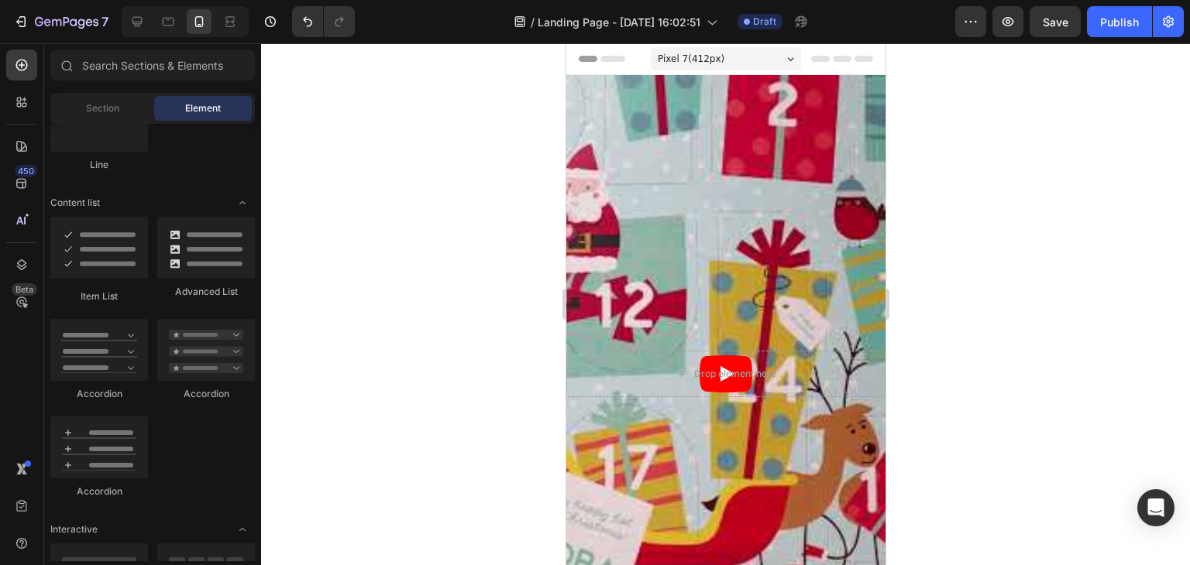
scroll to position [852, 0]
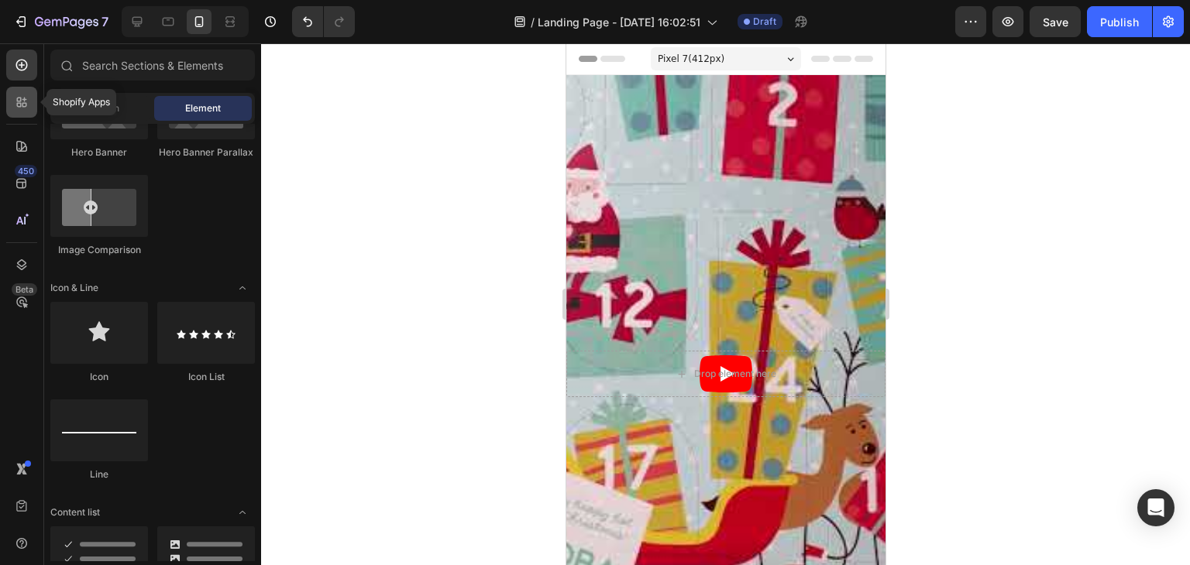
click at [20, 115] on div at bounding box center [21, 102] width 31 height 31
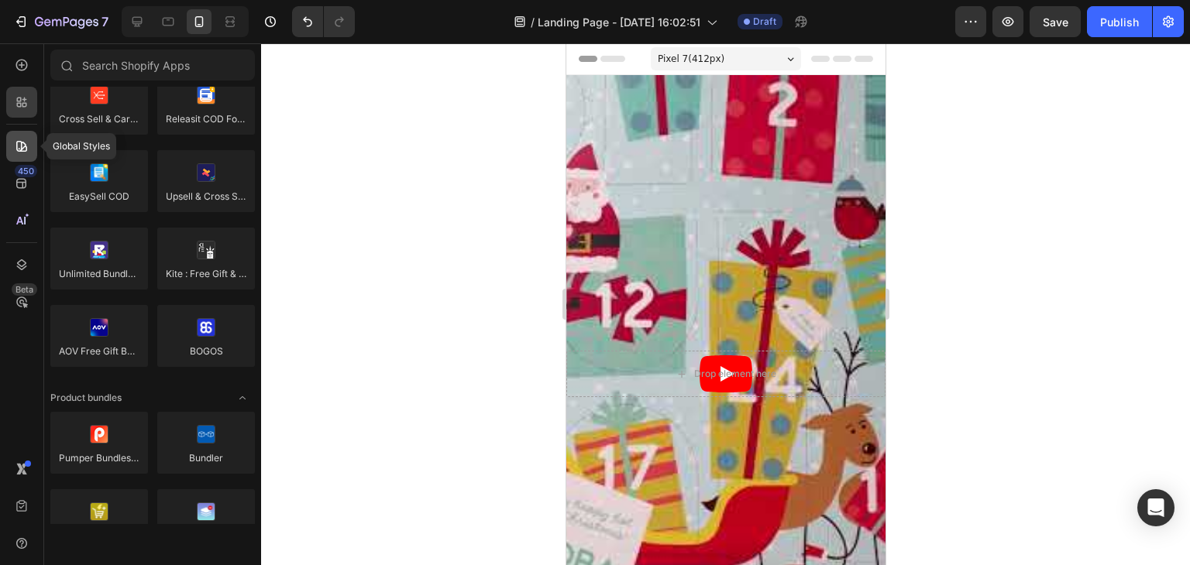
click at [19, 146] on icon at bounding box center [21, 146] width 15 height 15
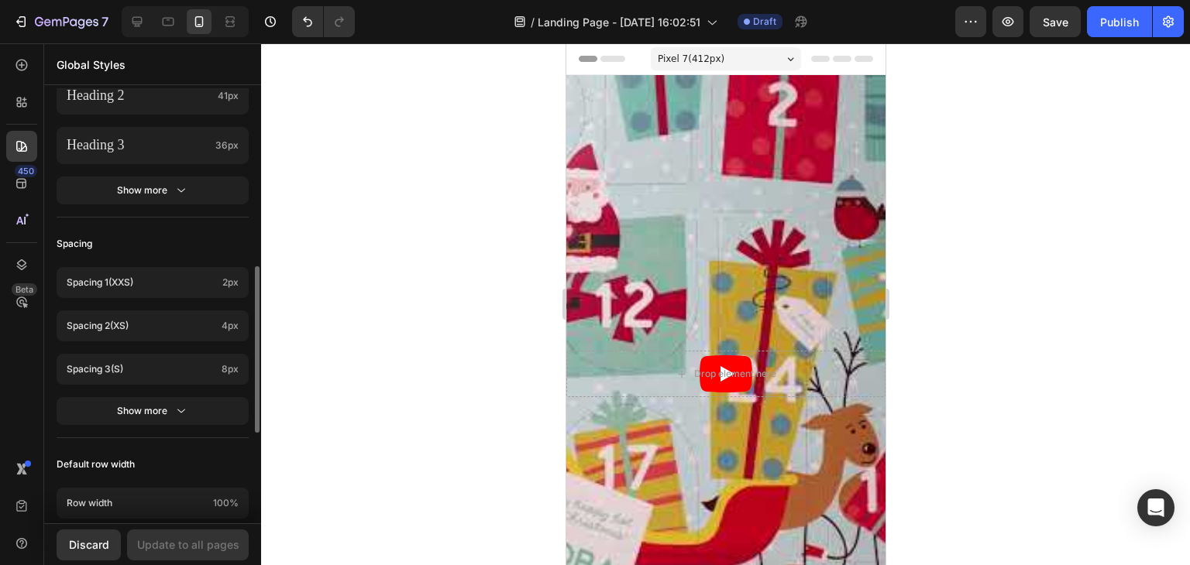
scroll to position [77, 0]
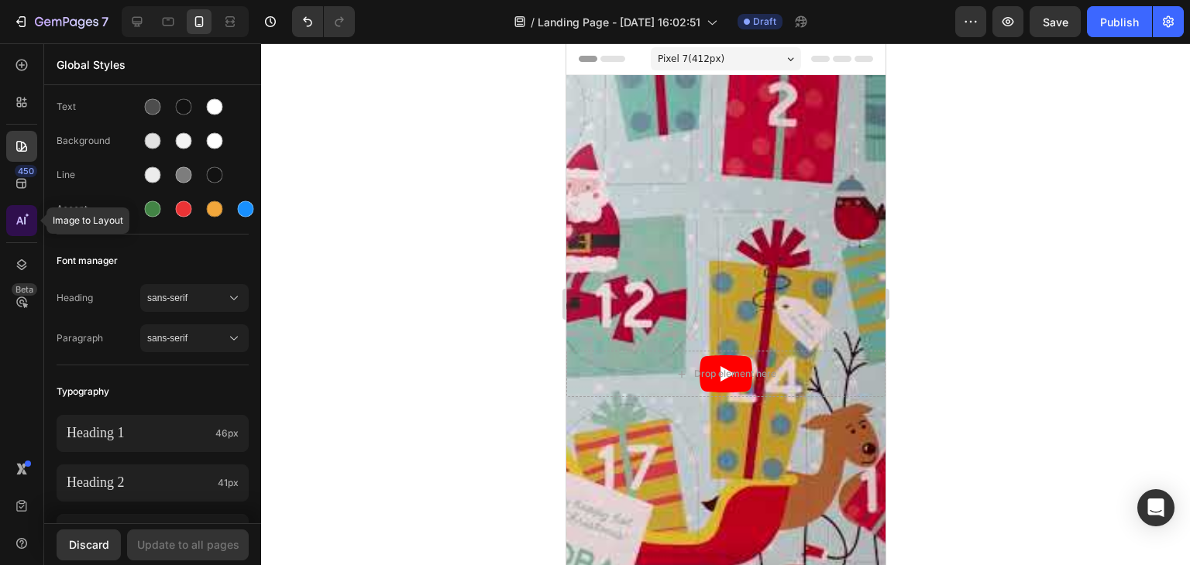
click at [17, 215] on icon at bounding box center [21, 220] width 15 height 15
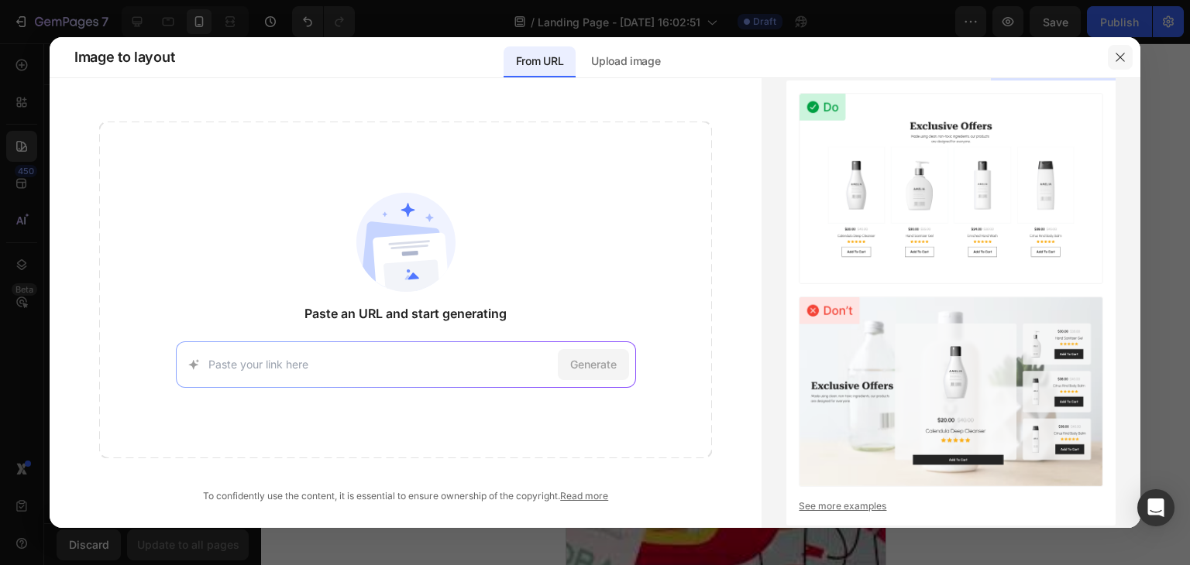
click at [1116, 51] on icon "button" at bounding box center [1120, 57] width 12 height 12
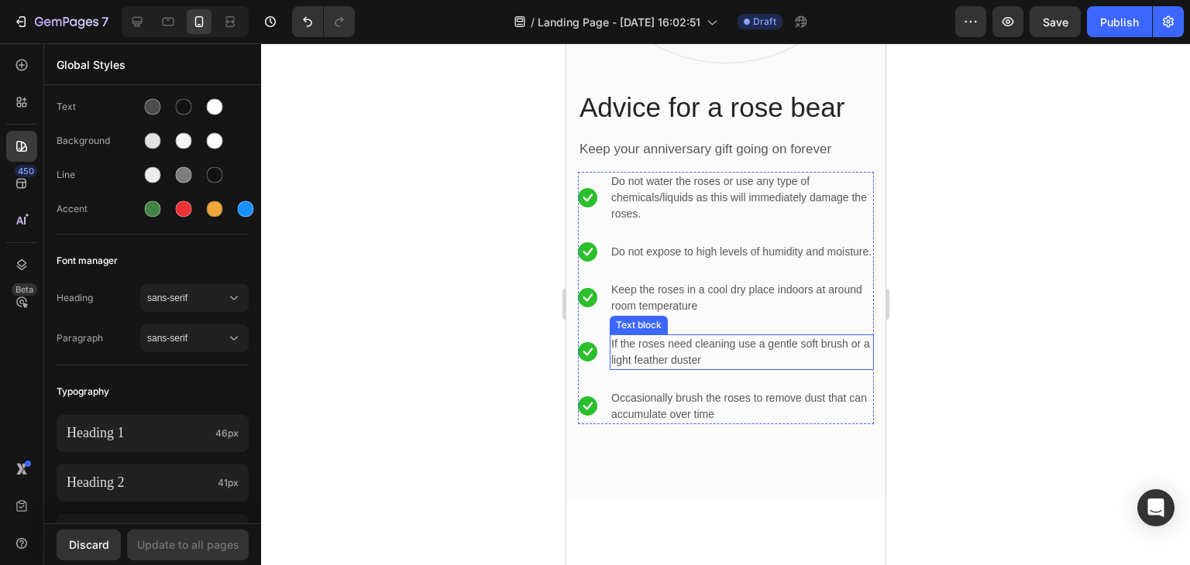
scroll to position [2874, 0]
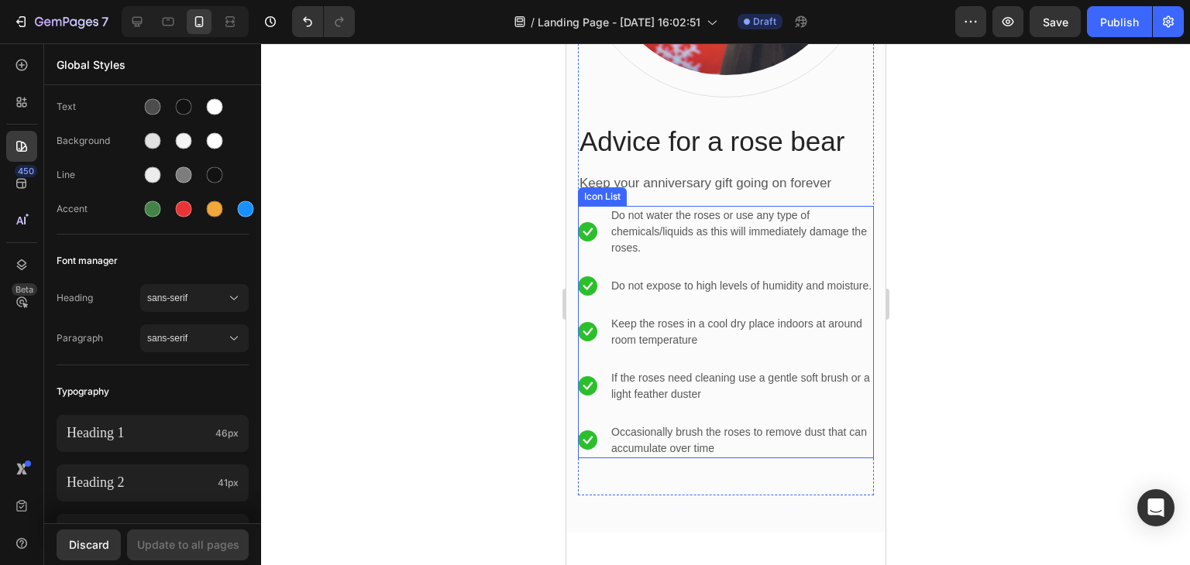
click at [593, 190] on div "Icon List" at bounding box center [601, 197] width 43 height 14
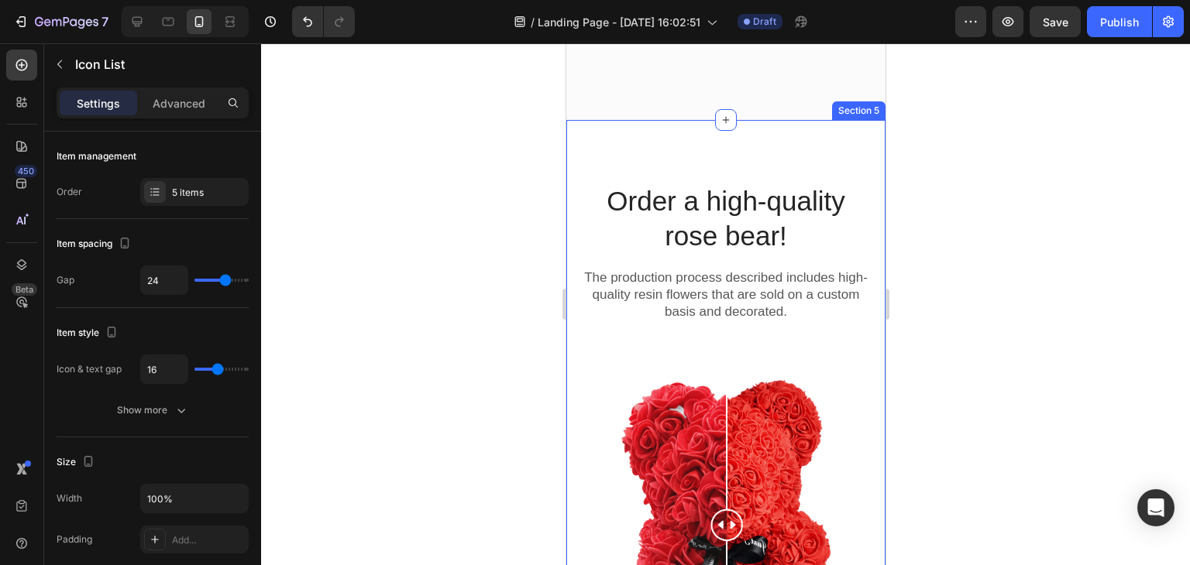
scroll to position [3261, 0]
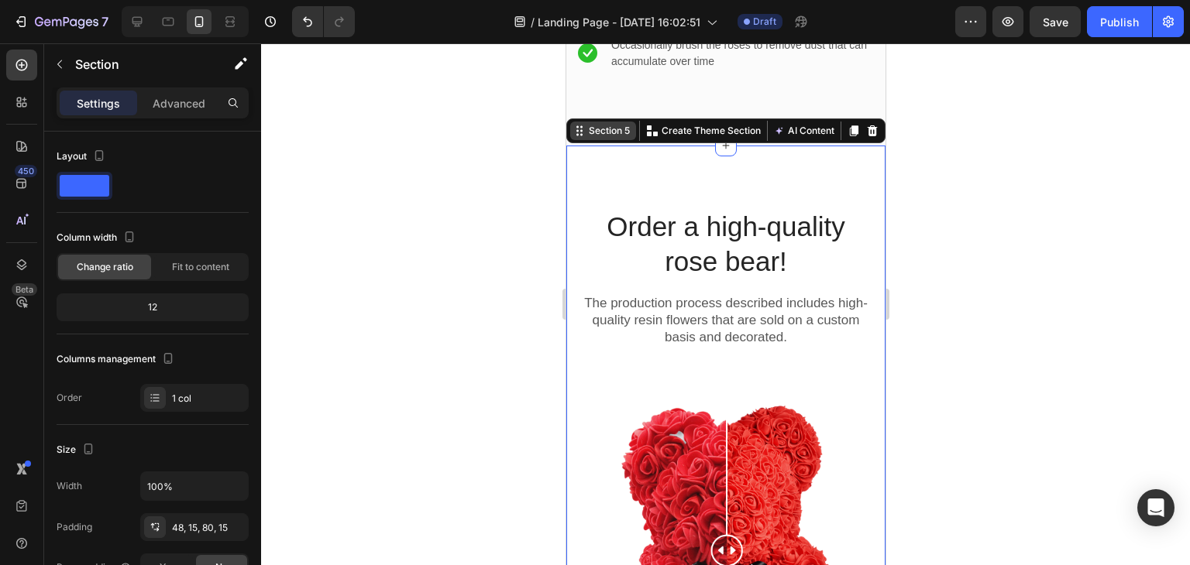
click at [851, 139] on div "Section 5 You can create reusable sections Create Theme Section AI Content Writ…" at bounding box center [724, 131] width 319 height 25
click at [865, 129] on icon at bounding box center [871, 131] width 12 height 12
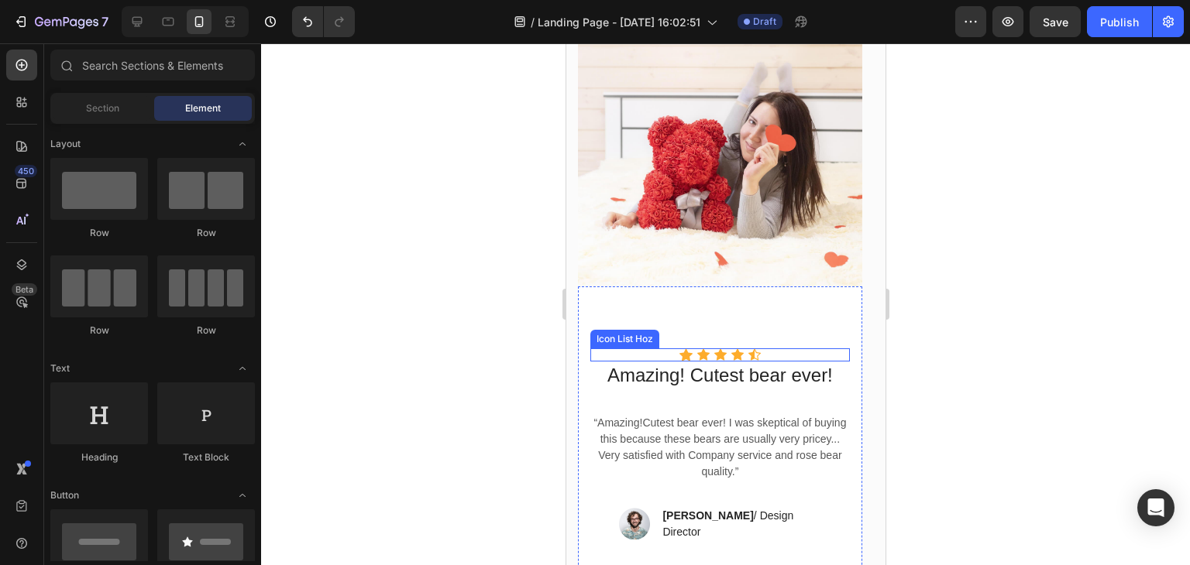
scroll to position [3339, 0]
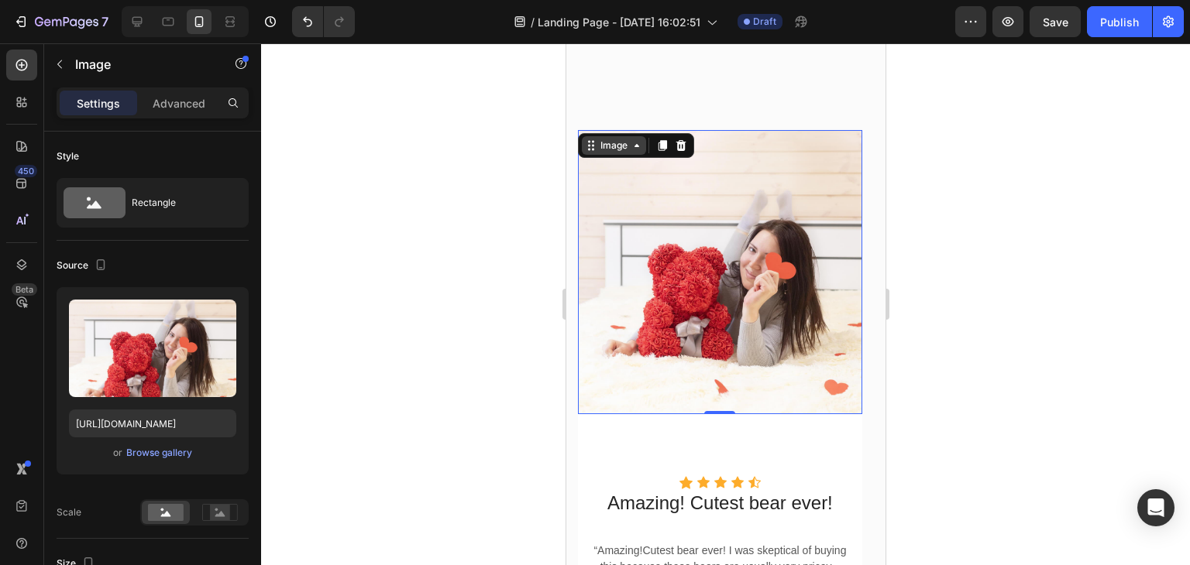
click at [607, 139] on div "Image" at bounding box center [612, 146] width 33 height 14
click at [680, 143] on icon at bounding box center [680, 145] width 10 height 11
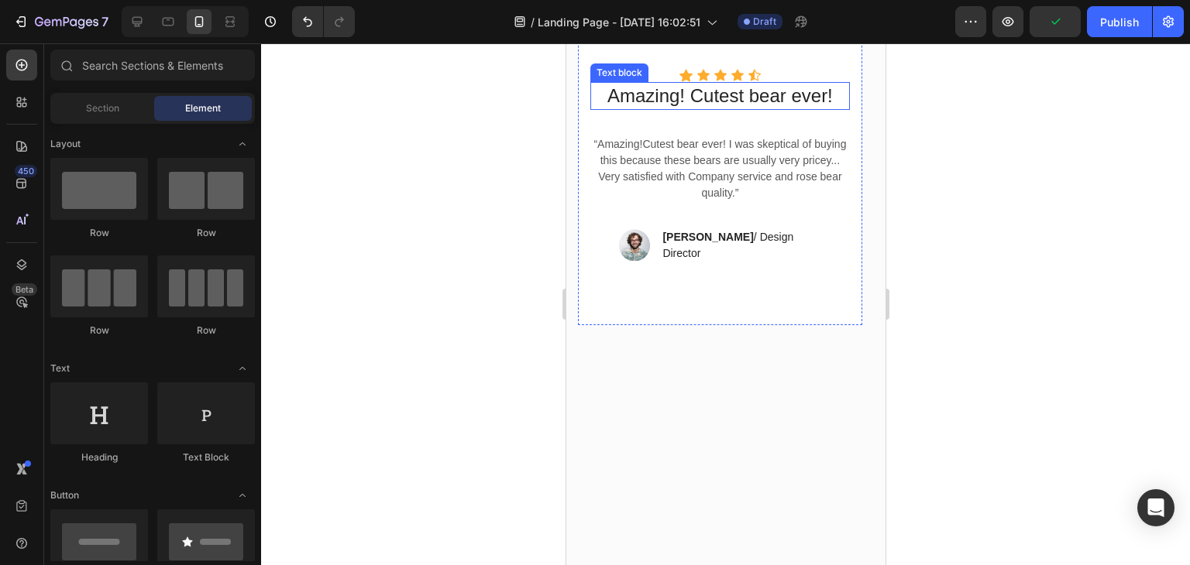
scroll to position [3648, 0]
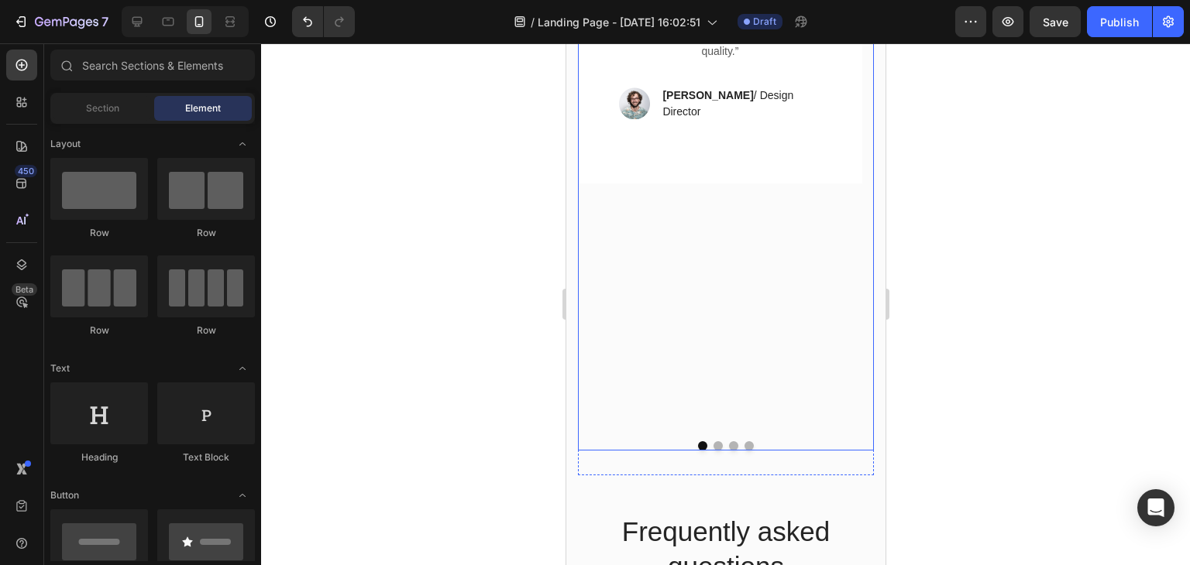
click at [664, 235] on div "Icon Icon Icon Icon Icon Icon List Hoz Amazing! Cutest bear ever! Text block “A…" at bounding box center [719, 124] width 284 height 610
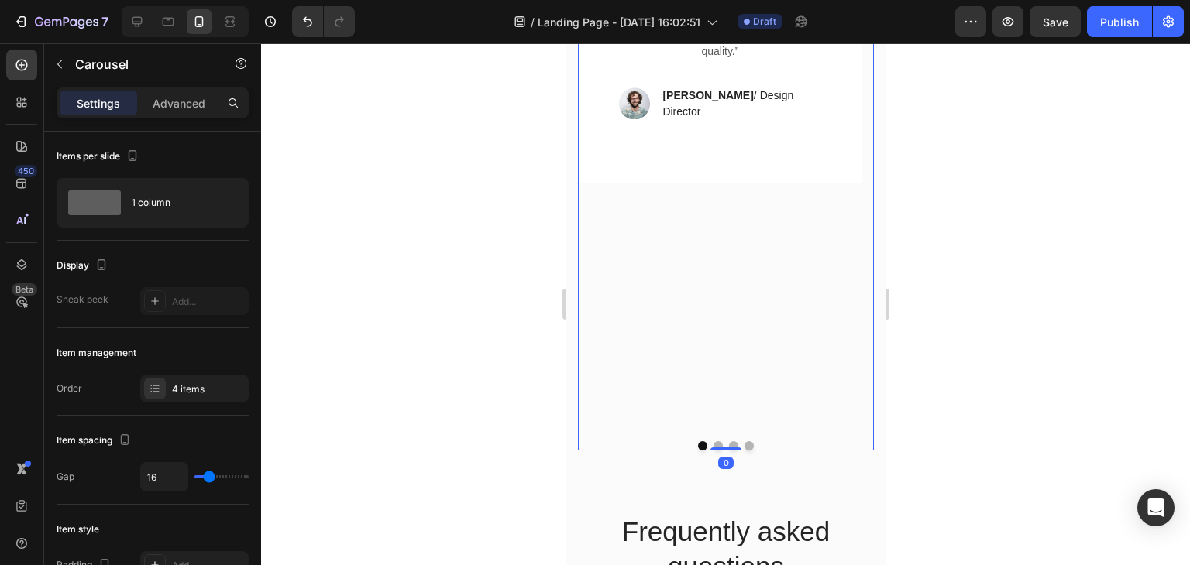
drag, startPoint x: 722, startPoint y: 424, endPoint x: 707, endPoint y: 201, distance: 223.6
click at [707, 201] on div "Icon Icon Icon Icon Icon Icon List Hoz Amazing! Cutest bear ever! Text block “A…" at bounding box center [725, 134] width 296 height 631
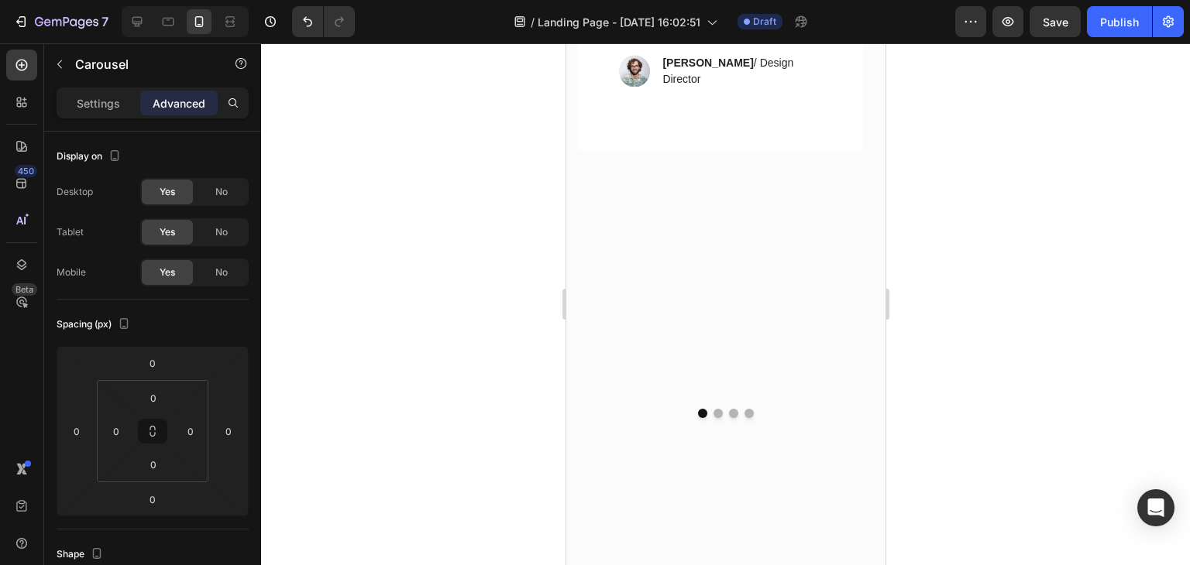
scroll to position [3184, 0]
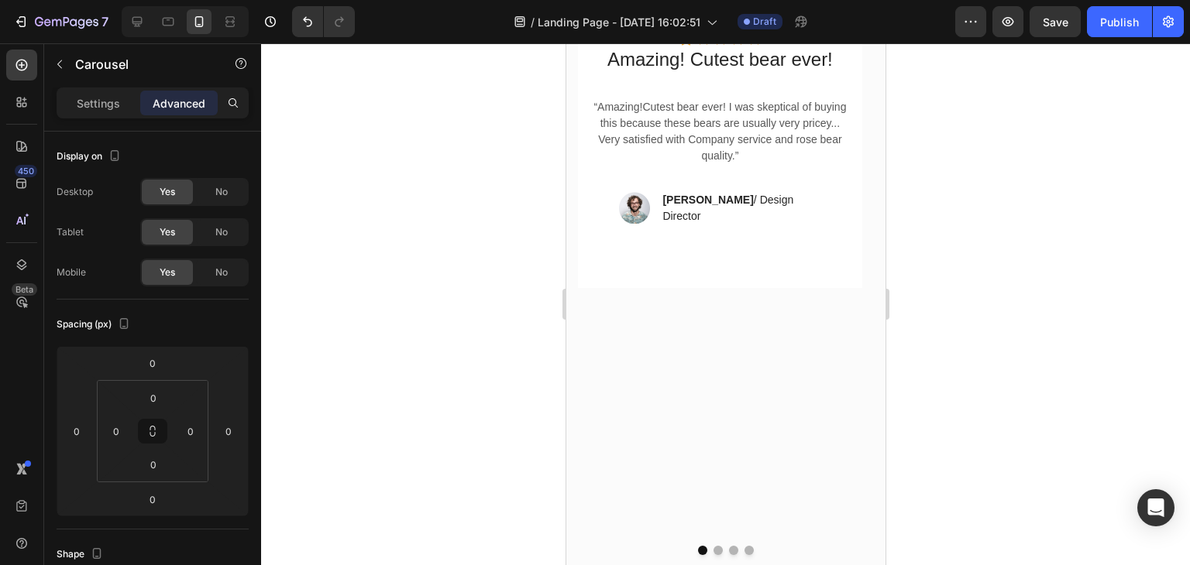
click at [671, 359] on div "Icon Icon Icon Icon Icon Icon List Hoz Amazing! Cutest bear ever! Text block “A…" at bounding box center [719, 229] width 284 height 610
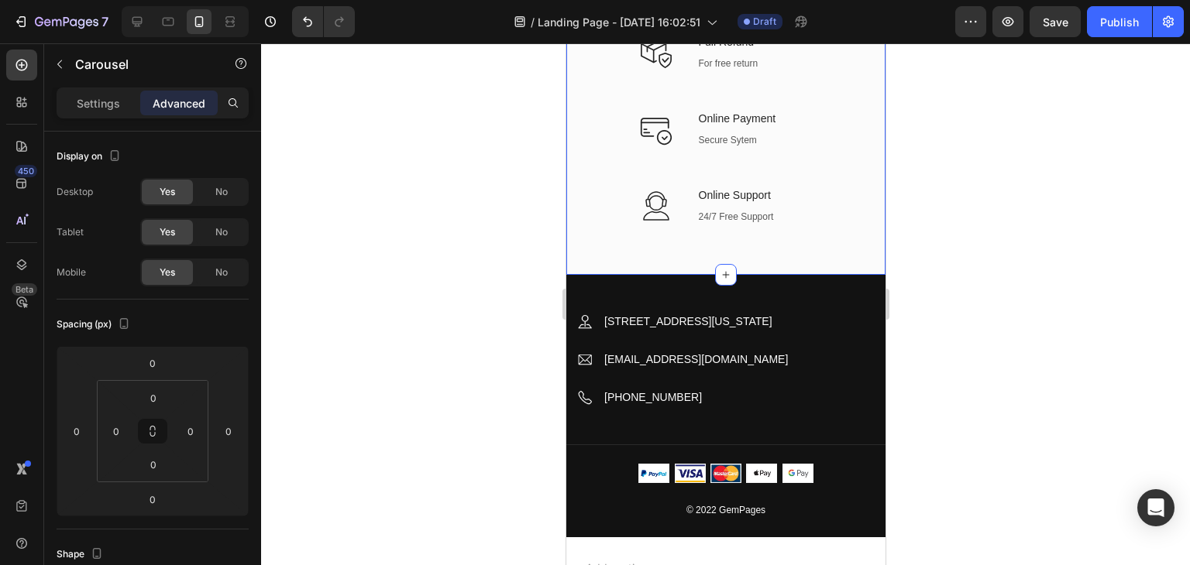
scroll to position [4345, 0]
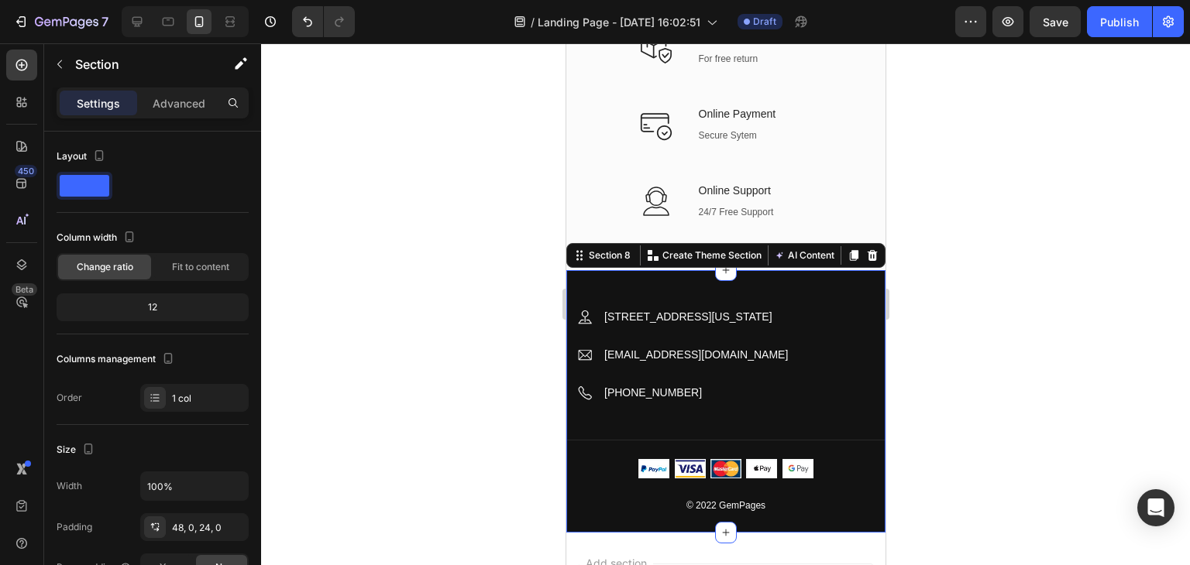
click at [643, 284] on div "Image [STREET_ADDRESS][US_STATE] Text block Row Image [EMAIL_ADDRESS][DOMAIN_NA…" at bounding box center [724, 401] width 319 height 263
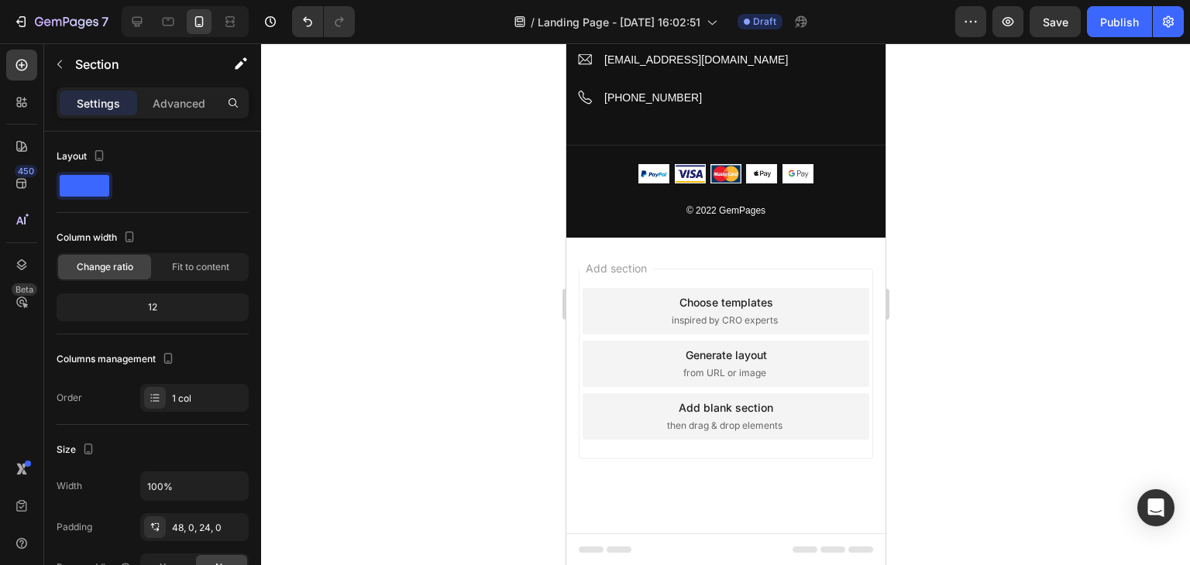
scroll to position [4691, 0]
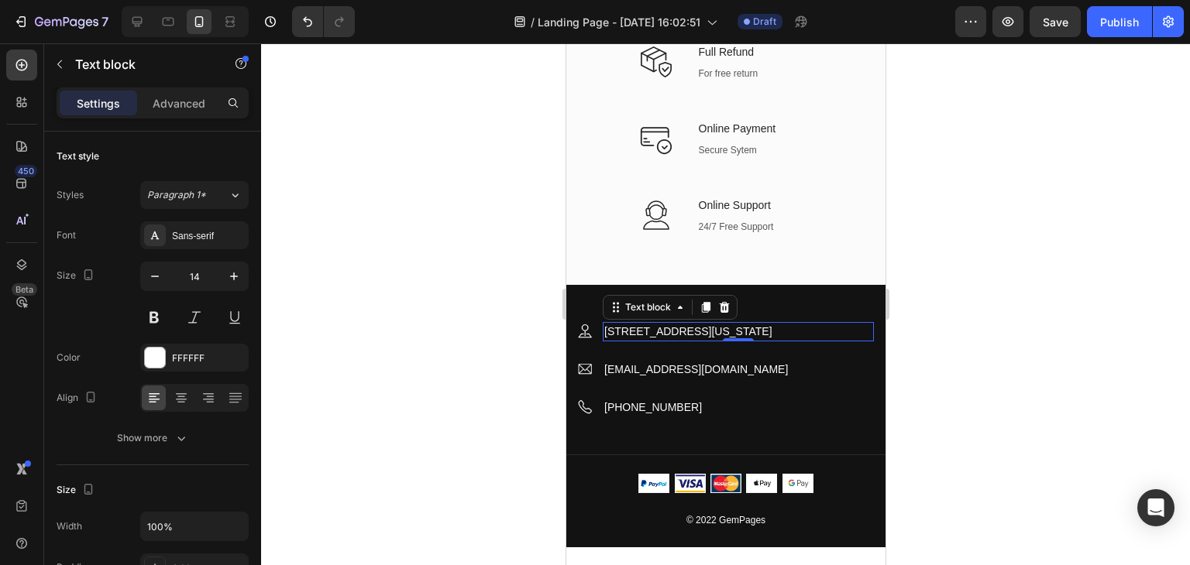
click at [837, 324] on p "[STREET_ADDRESS][US_STATE]" at bounding box center [737, 332] width 268 height 16
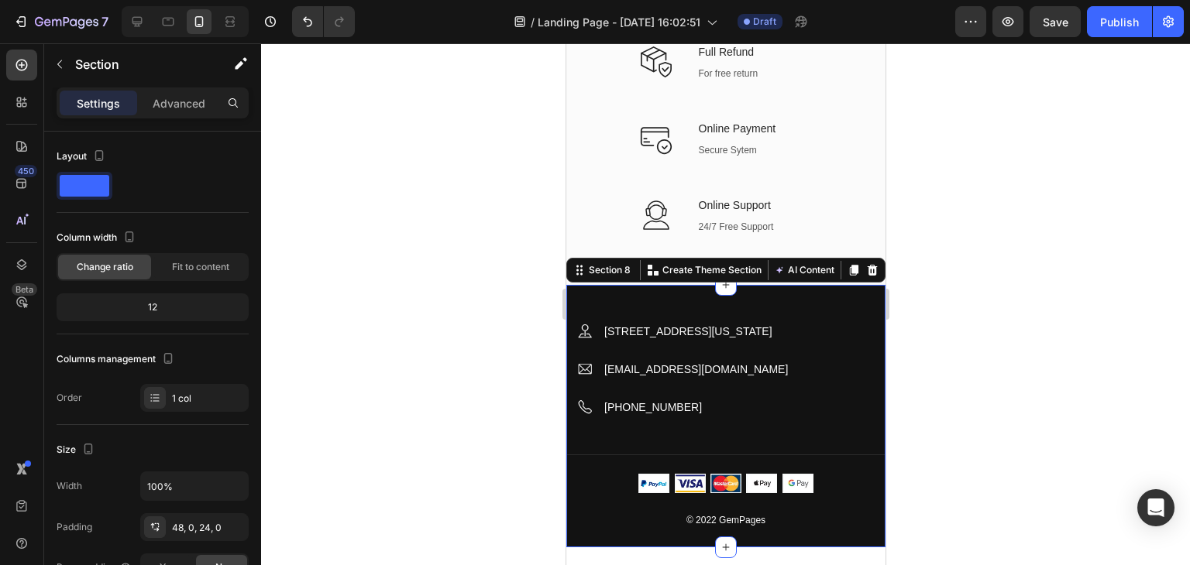
click at [651, 290] on div "Image [STREET_ADDRESS][US_STATE] Text block Row Image [EMAIL_ADDRESS][DOMAIN_NA…" at bounding box center [724, 416] width 319 height 263
click at [626, 273] on div "Section 8" at bounding box center [609, 270] width 48 height 14
click at [603, 275] on div "Section 8" at bounding box center [609, 270] width 48 height 14
click at [682, 311] on div "Image [STREET_ADDRESS][US_STATE] Text block Row Image [EMAIL_ADDRESS][DOMAIN_NA…" at bounding box center [724, 416] width 319 height 263
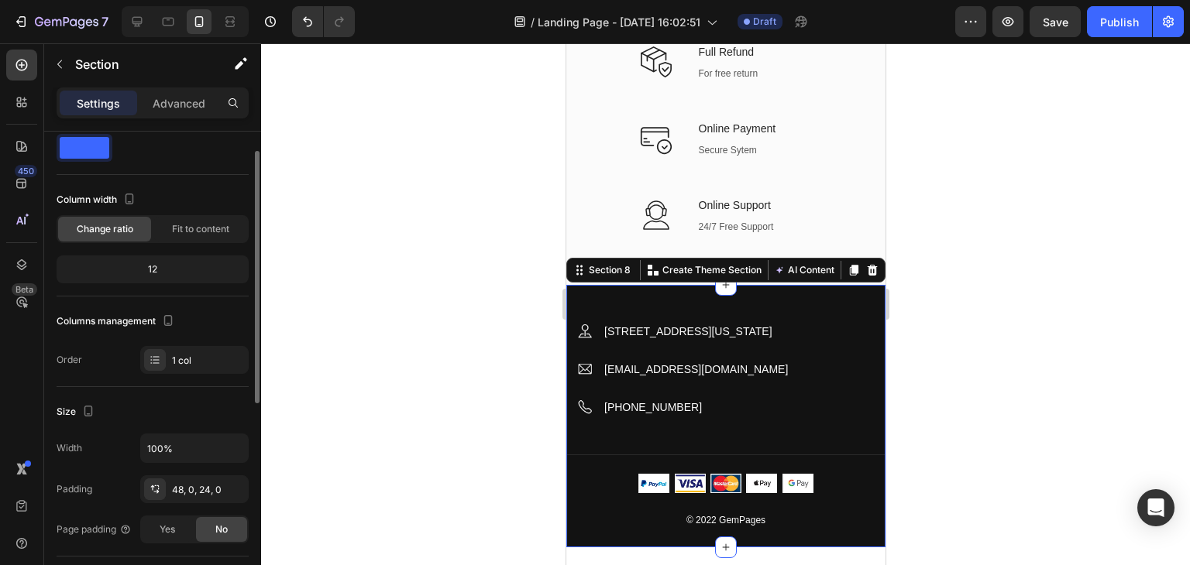
scroll to position [0, 0]
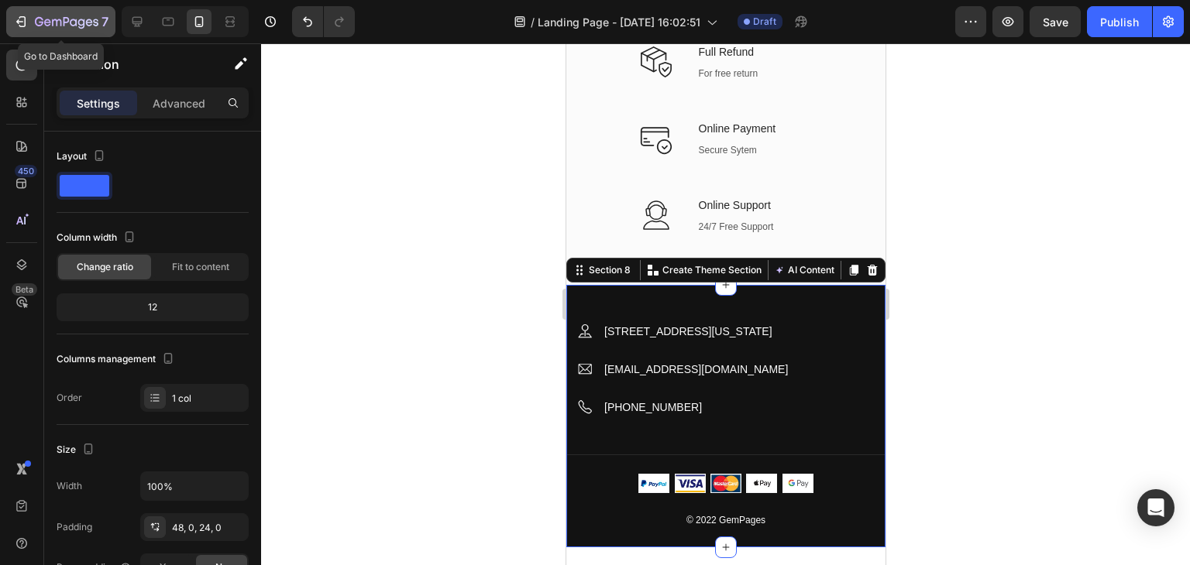
click at [19, 28] on icon "button" at bounding box center [20, 21] width 15 height 15
